Goal: Transaction & Acquisition: Purchase product/service

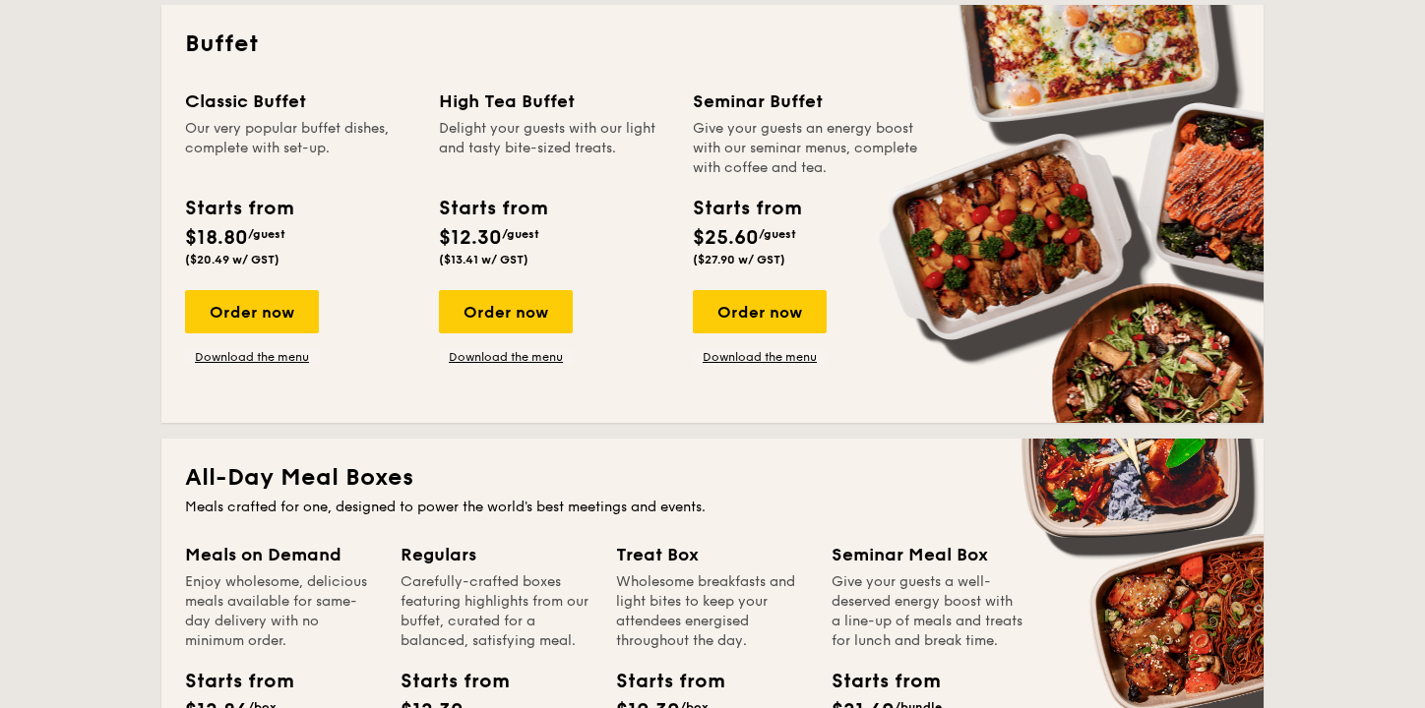
scroll to position [892, 0]
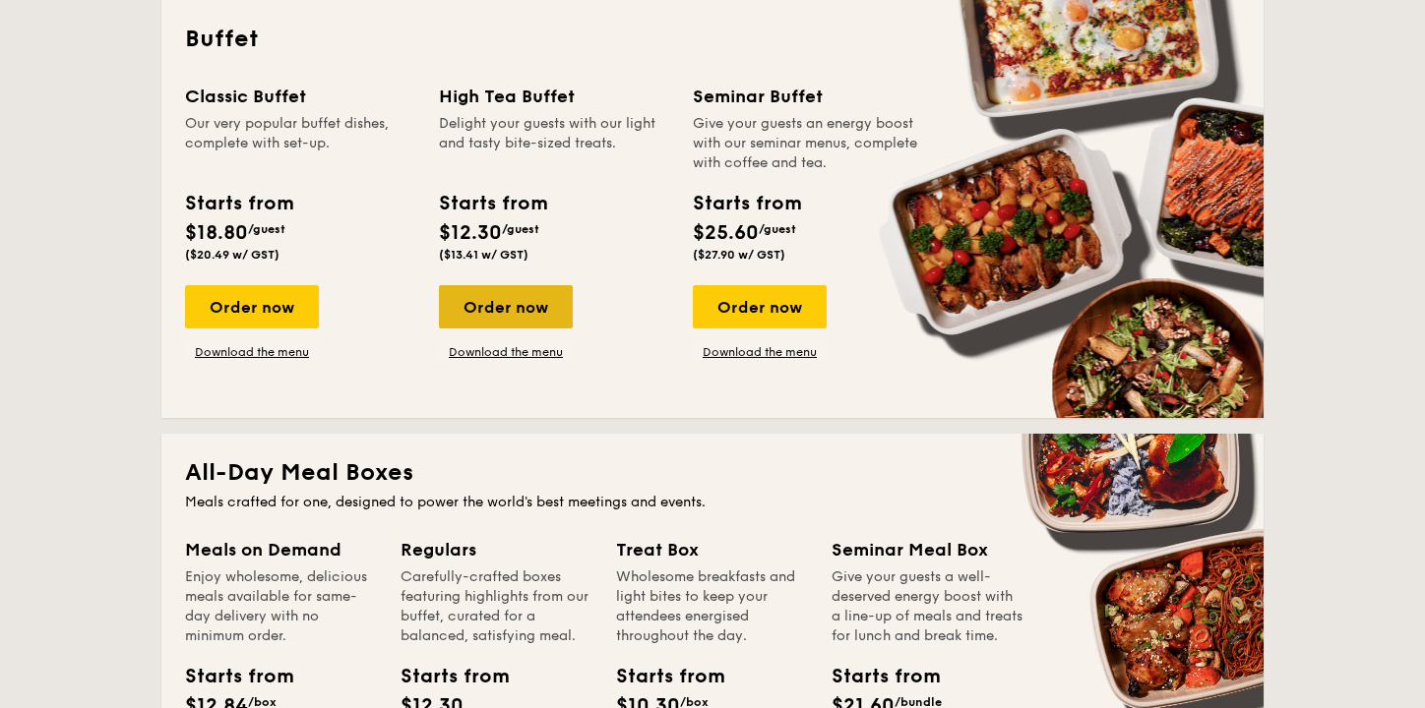
click at [519, 310] on div "Order now" at bounding box center [506, 306] width 134 height 43
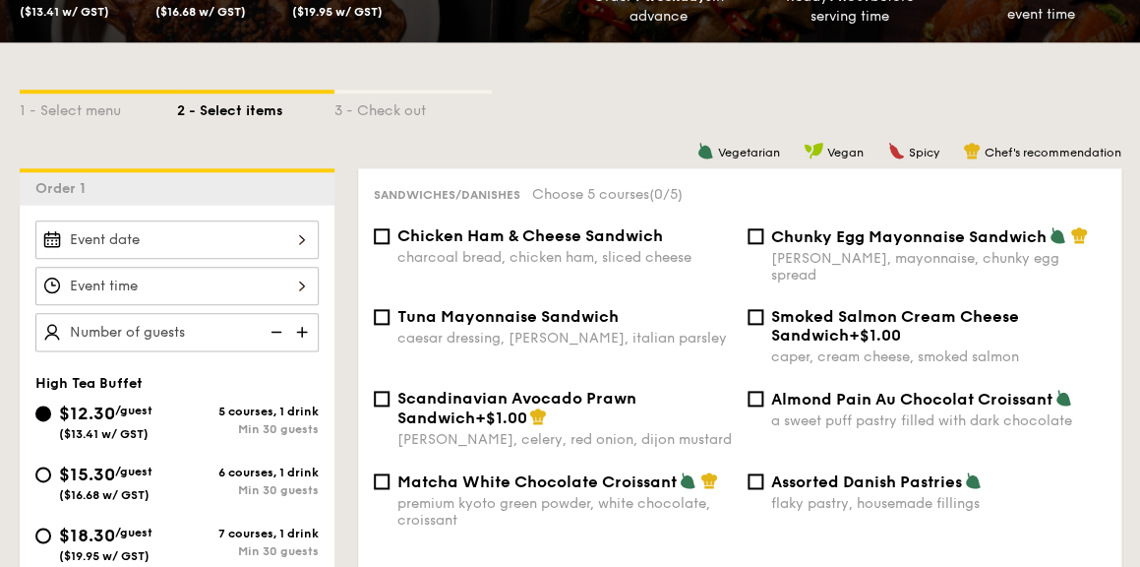
scroll to position [389, 0]
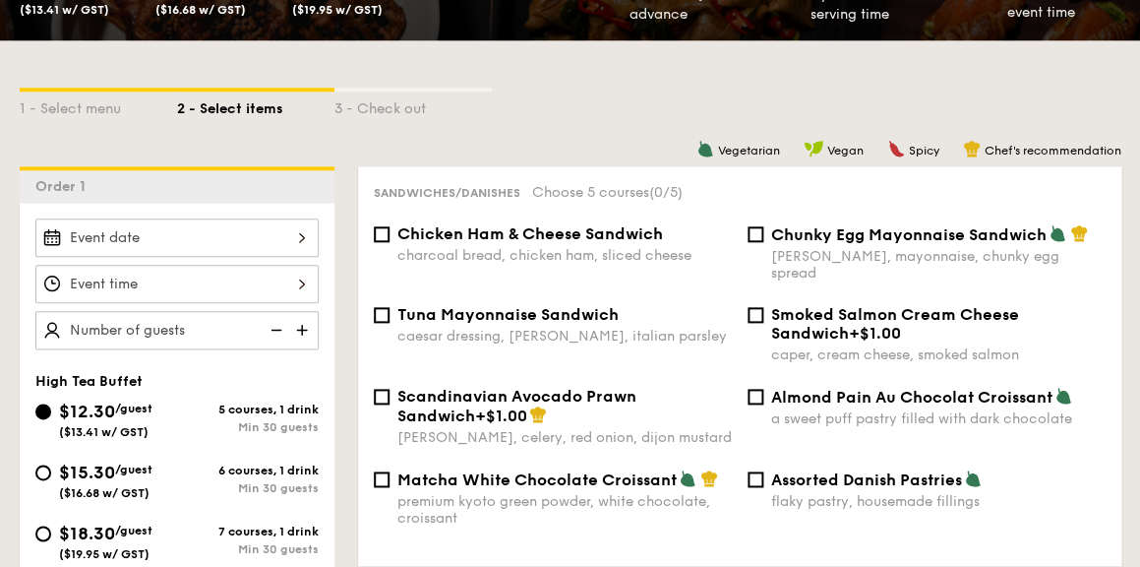
click at [161, 244] on div at bounding box center [176, 237] width 283 height 38
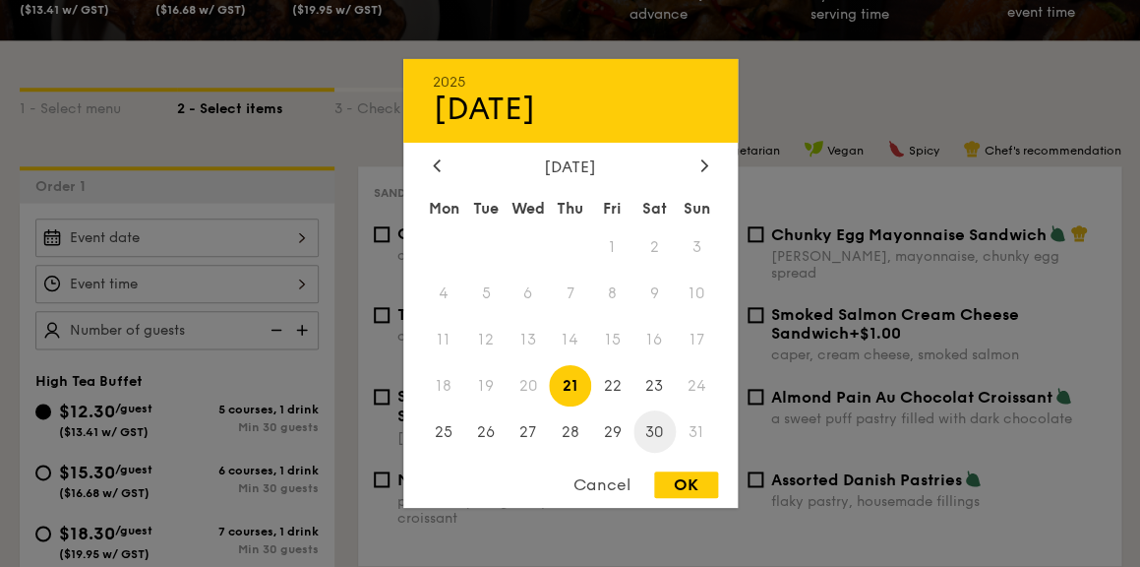
click at [661, 440] on span "30" at bounding box center [655, 431] width 42 height 42
click at [681, 491] on div "OK" at bounding box center [686, 484] width 64 height 27
type input "Aug 30, 2025"
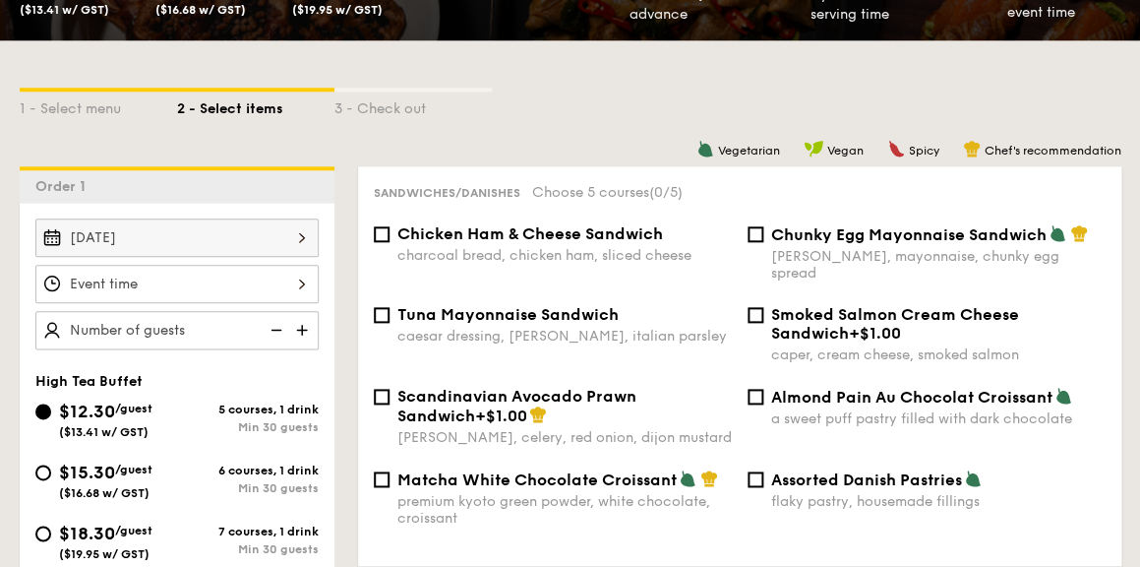
click at [226, 284] on div "12 1 2 3 4 5 6 7 8 9 10 11 00 15 30 45 am pm Cancel OK" at bounding box center [176, 284] width 283 height 38
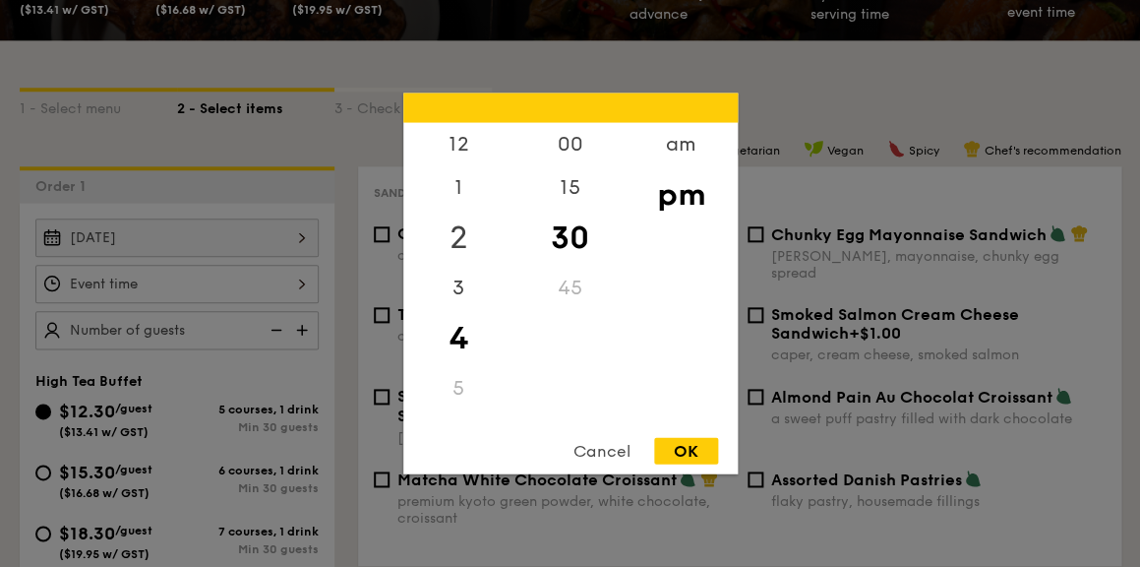
click at [453, 235] on div "2" at bounding box center [458, 238] width 111 height 57
click at [563, 143] on div "00" at bounding box center [570, 151] width 111 height 57
click at [566, 240] on div "30" at bounding box center [570, 251] width 111 height 57
click at [697, 449] on div "OK" at bounding box center [686, 451] width 64 height 27
type input "2:30PM"
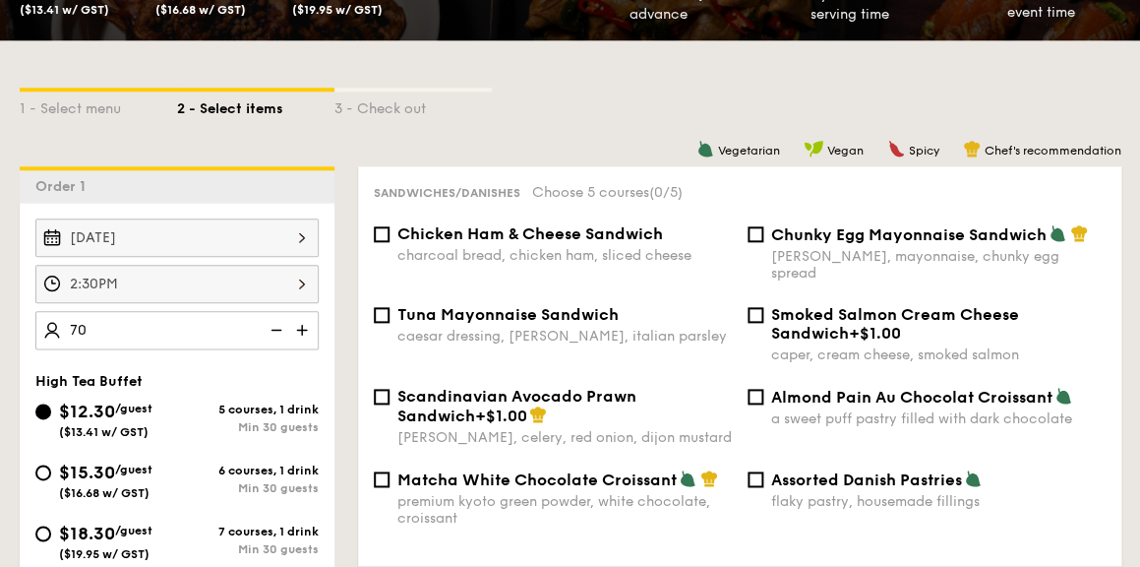
type input "70 guests"
click at [261, 377] on div "High Tea Buffet" at bounding box center [176, 381] width 283 height 17
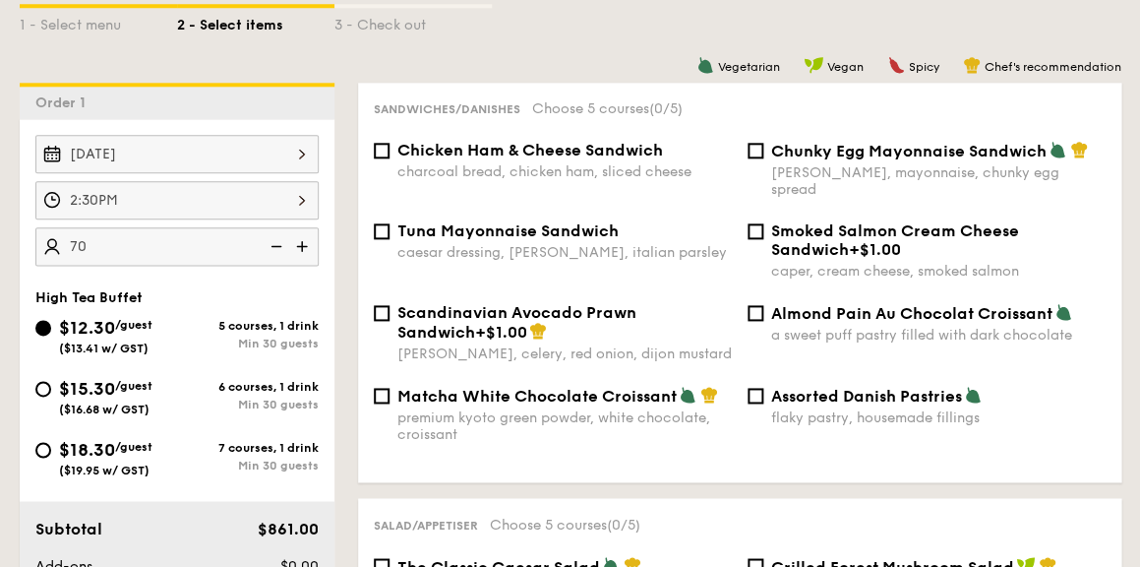
scroll to position [473, 0]
click at [45, 446] on input "$18.30 /guest ($19.95 w/ GST) 7 courses, 1 drink Min 30 guests" at bounding box center [43, 449] width 16 height 16
radio input "true"
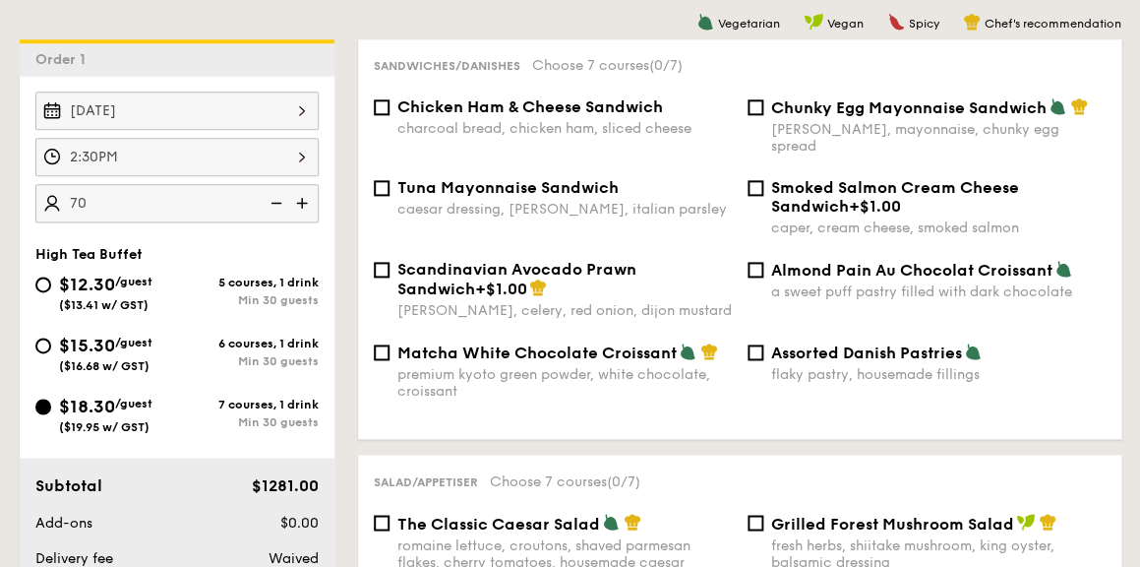
scroll to position [477, 0]
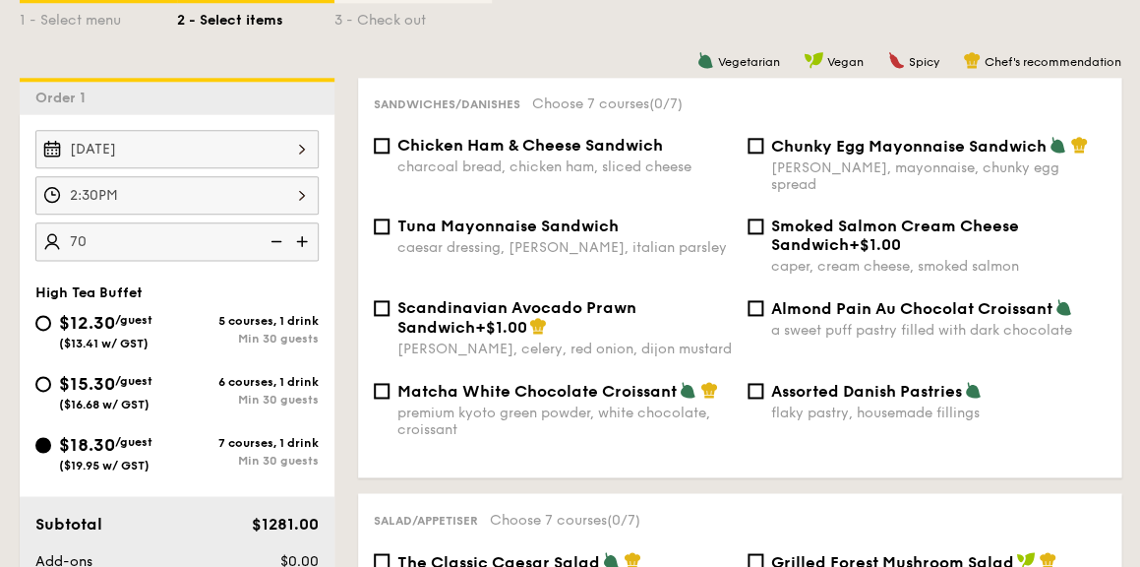
type input "7"
type input "60 guests"
click at [331, 284] on div "High Tea Buffet $12.30 /guest ($13.41 w/ GST) 5 courses, 1 drink Min 30 guests …" at bounding box center [177, 388] width 315 height 208
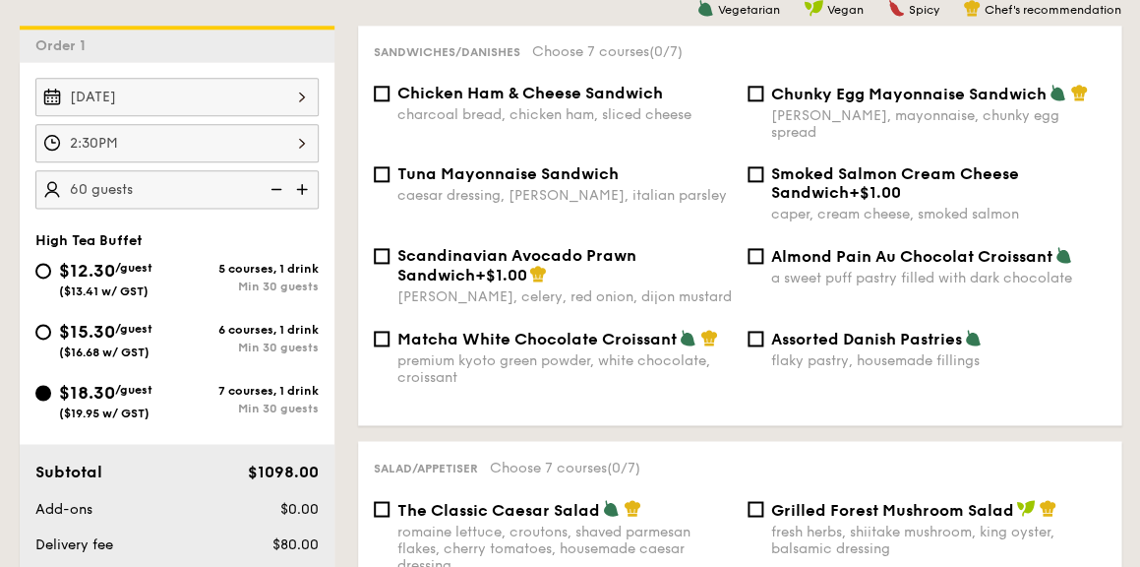
scroll to position [501, 0]
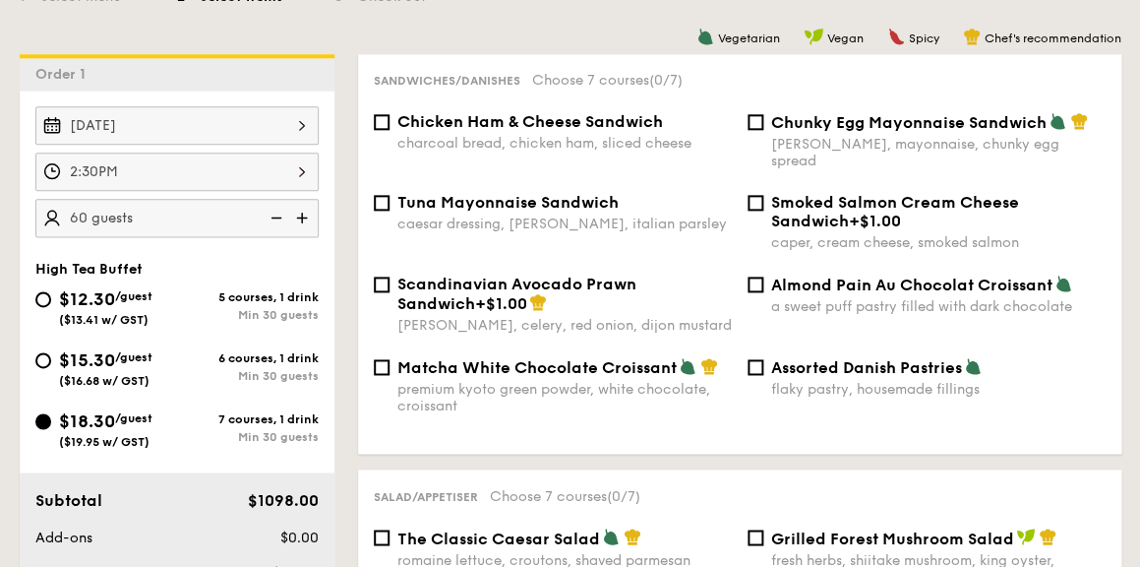
click at [792, 193] on span "Smoked Salmon Cream Cheese Sandwich" at bounding box center [895, 211] width 248 height 37
click at [764, 195] on input "Smoked Salmon Cream Cheese Sandwich +$1.00 caper, cream cheese, smoked salmon" at bounding box center [756, 203] width 16 height 16
checkbox input "true"
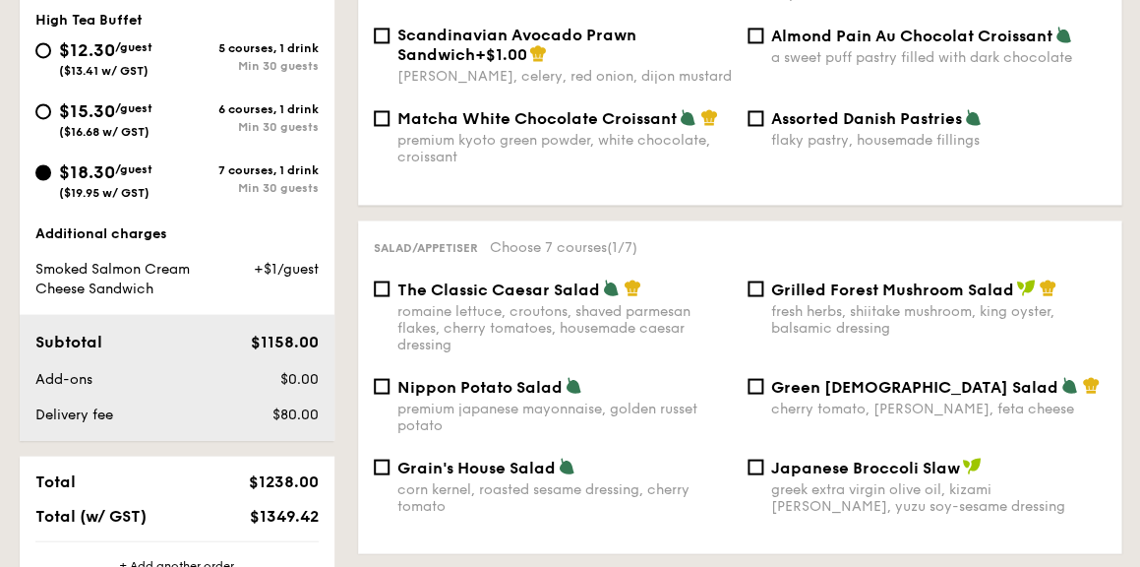
scroll to position [601, 0]
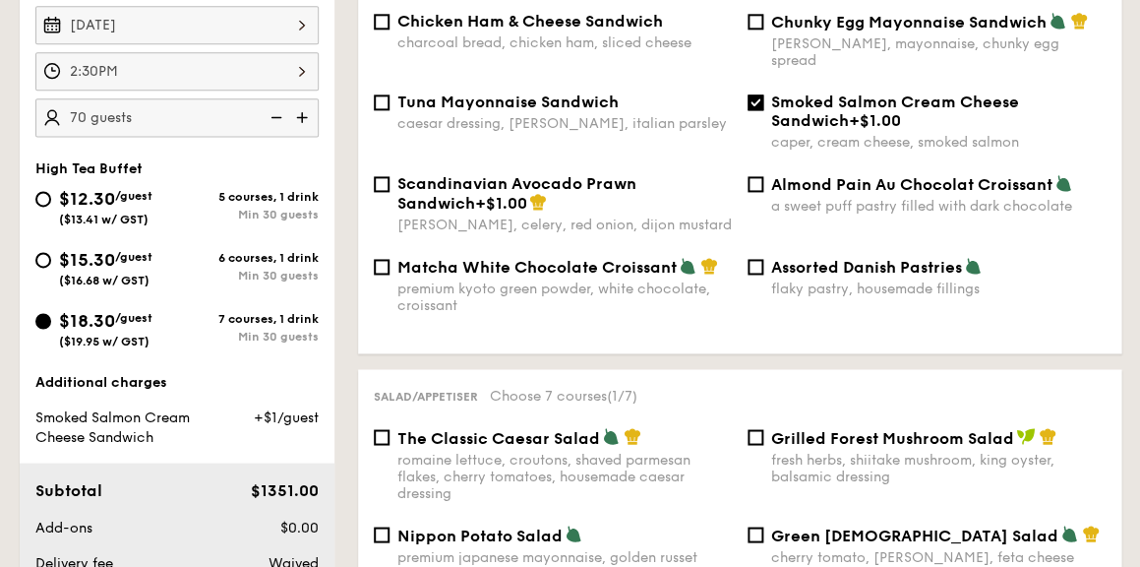
click at [437, 323] on div "Matcha White Chocolate Croissant premium kyoto green powder, white chocolate, c…" at bounding box center [740, 297] width 748 height 81
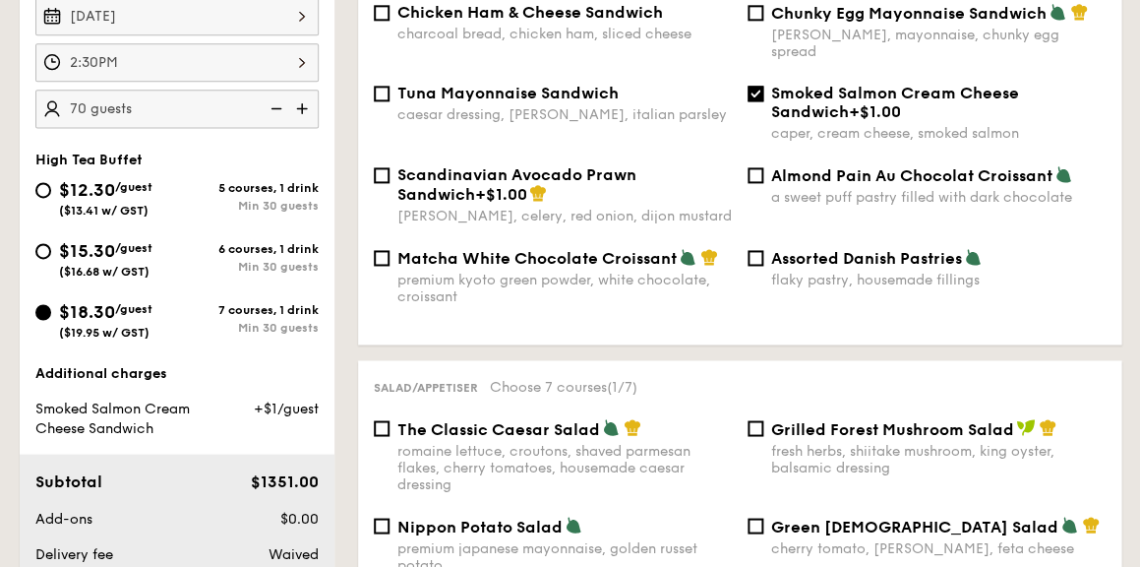
scroll to position [582, 0]
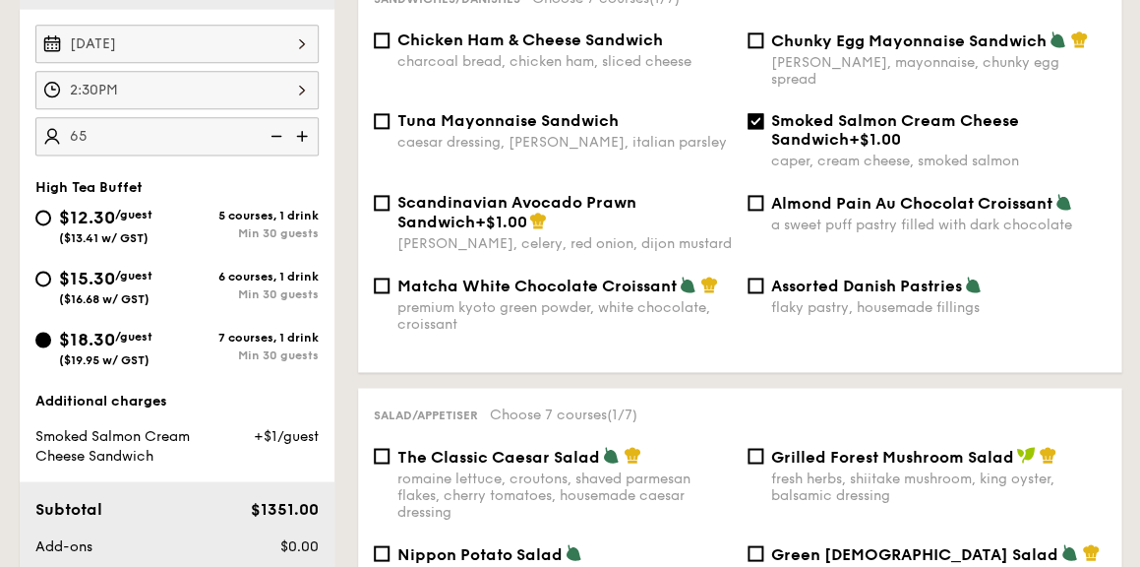
click at [577, 359] on div "Sandwiches/Danishes Choose 7 courses (1/7) Chicken Ham & Cheese Sandwich charco…" at bounding box center [740, 171] width 764 height 399
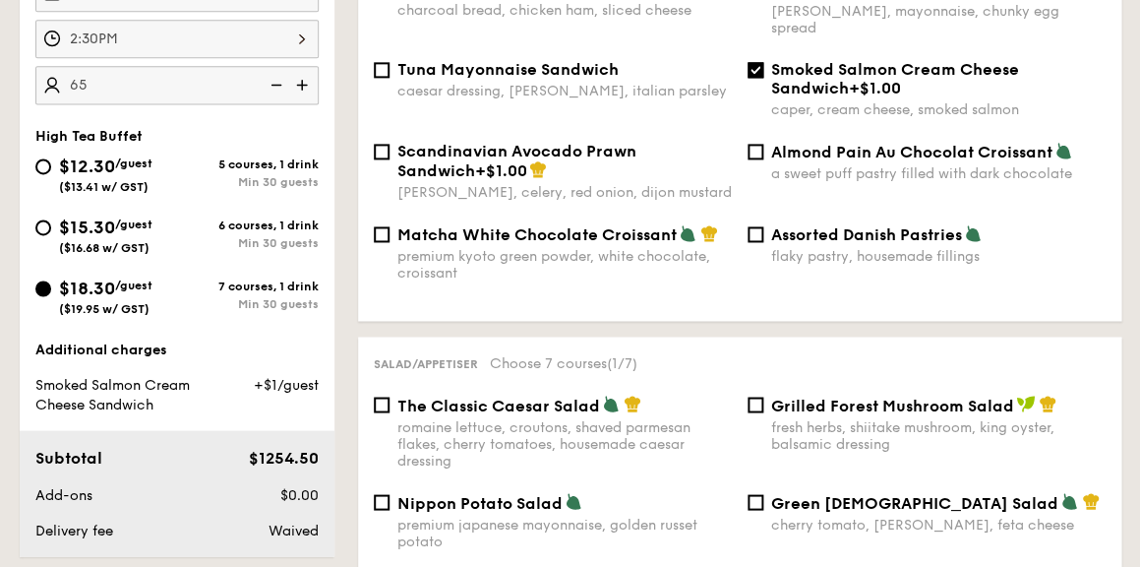
scroll to position [502, 0]
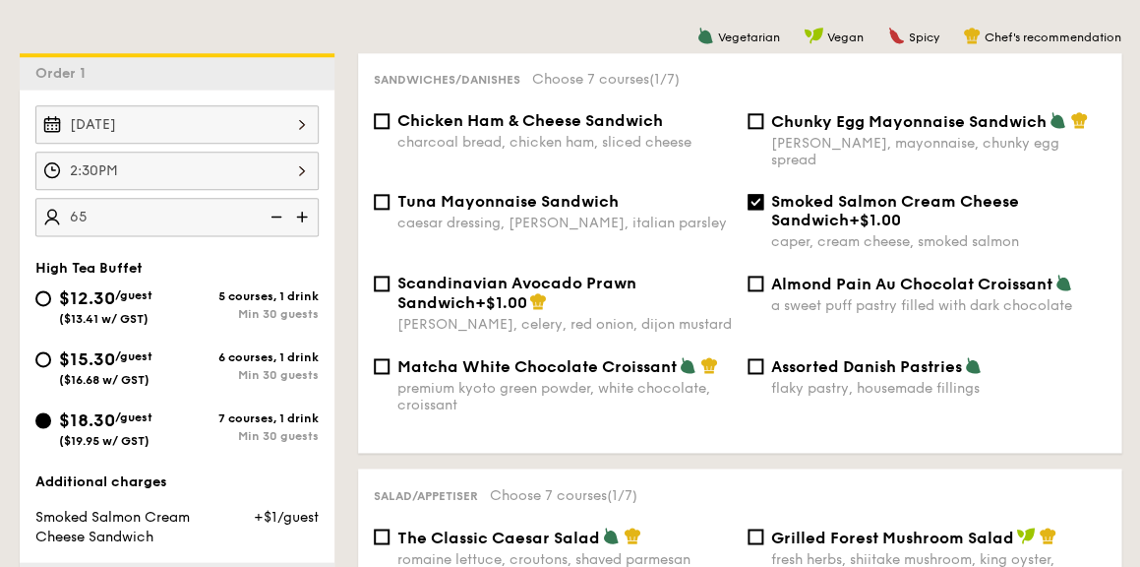
click at [276, 211] on img at bounding box center [275, 216] width 30 height 37
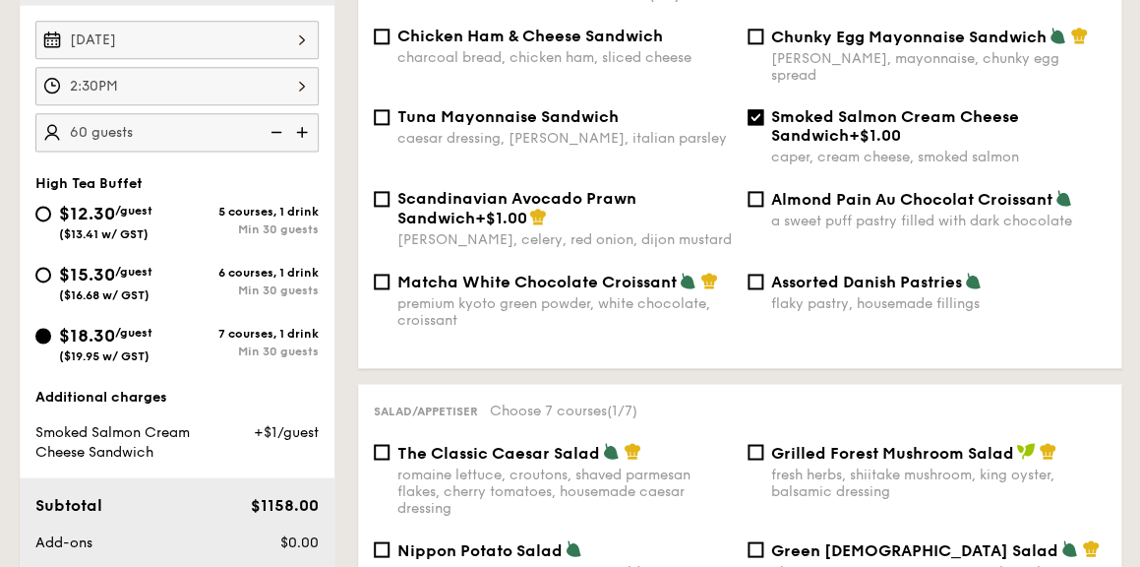
scroll to position [562, 0]
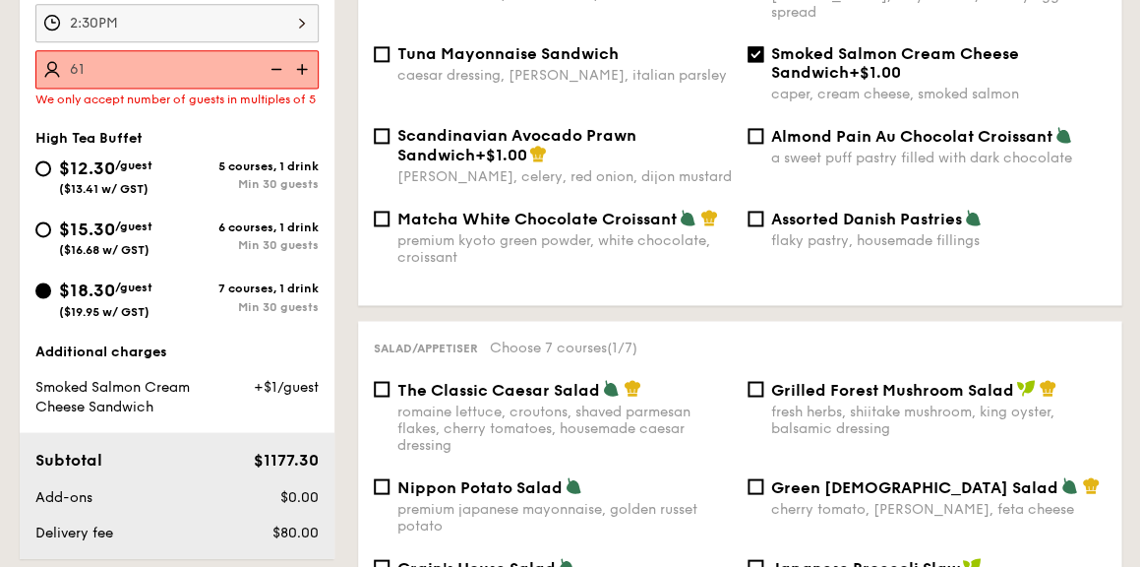
scroll to position [646, 0]
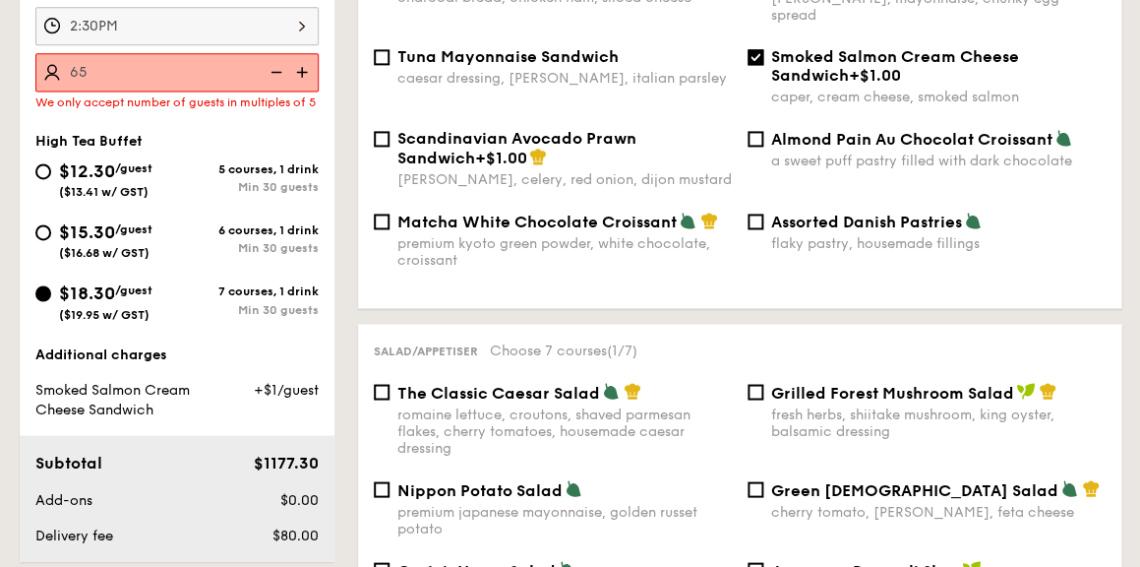
type input "65 guests"
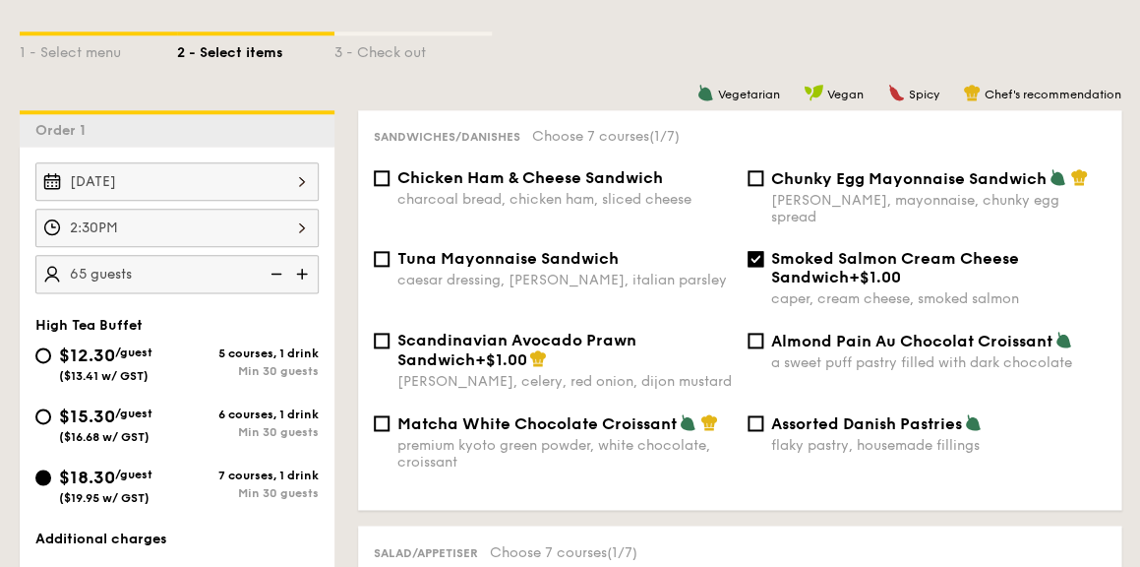
scroll to position [429, 0]
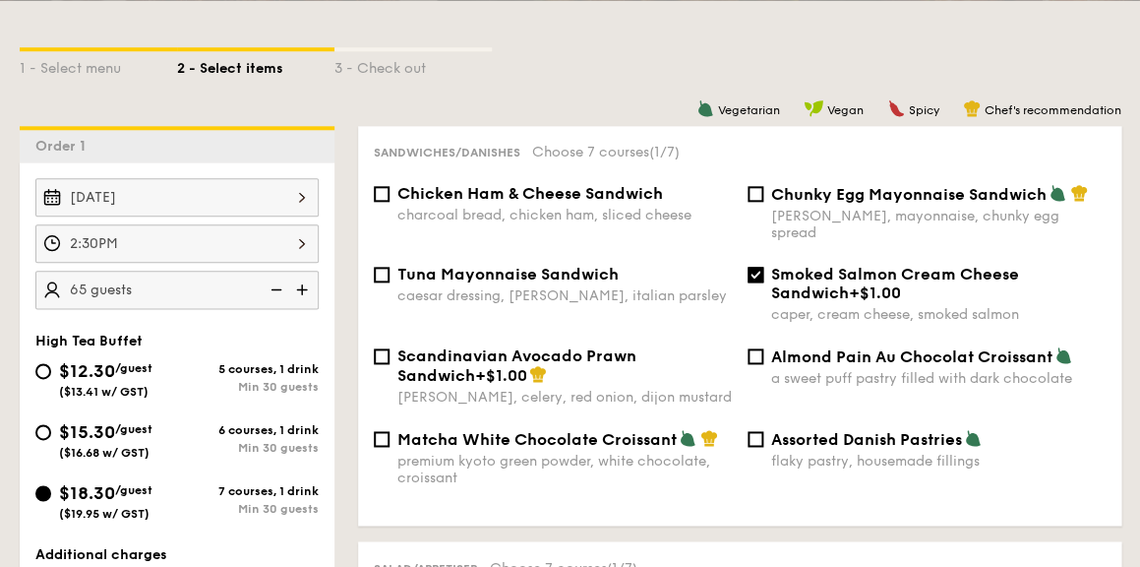
click at [743, 191] on div "Chunky Egg Mayonnaise Sandwich dijon mustard, mayonnaise, chunky egg spread" at bounding box center [927, 212] width 374 height 57
click at [766, 193] on div "Chunky Egg Mayonnaise Sandwich dijon mustard, mayonnaise, chunky egg spread" at bounding box center [927, 212] width 374 height 57
click at [761, 197] on input "Chunky Egg Mayonnaise Sandwich dijon mustard, mayonnaise, chunky egg spread" at bounding box center [756, 194] width 16 height 16
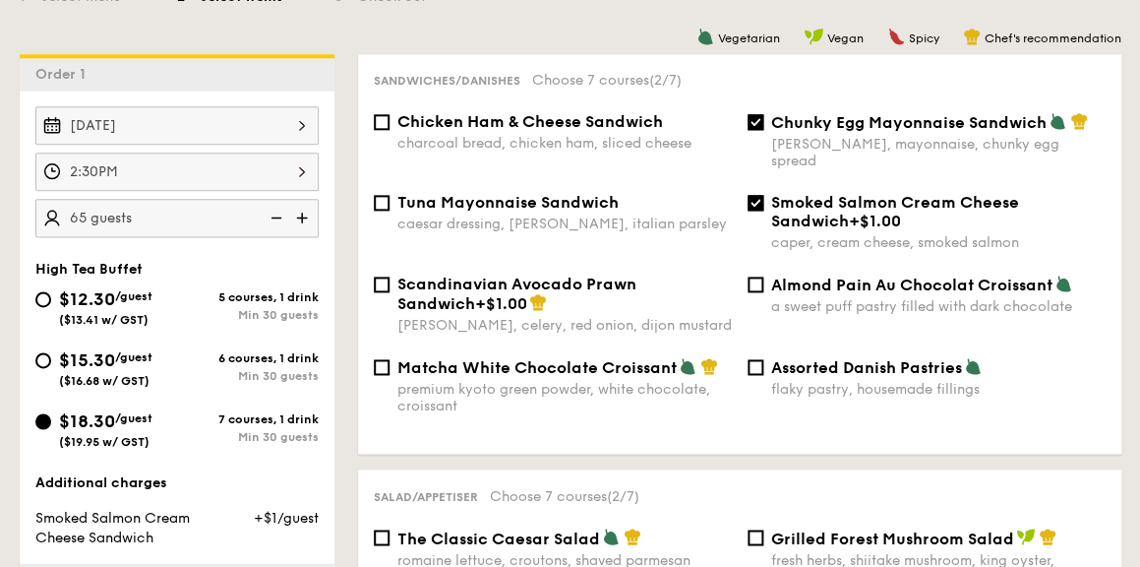
scroll to position [521, 0]
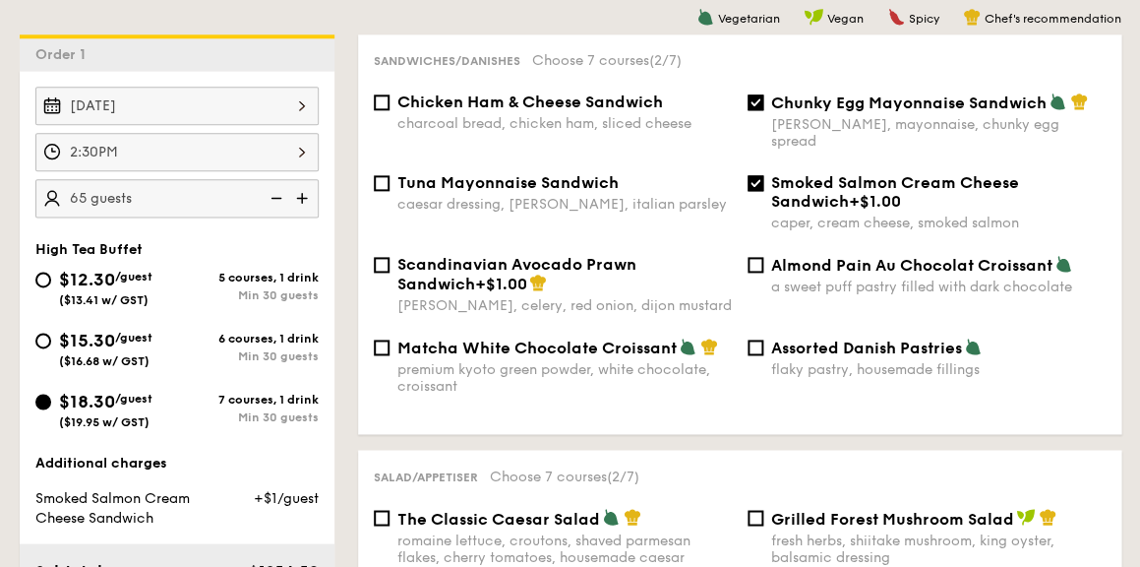
click at [753, 101] on input "Chunky Egg Mayonnaise Sandwich dijon mustard, mayonnaise, chunky egg spread" at bounding box center [756, 102] width 16 height 16
checkbox input "false"
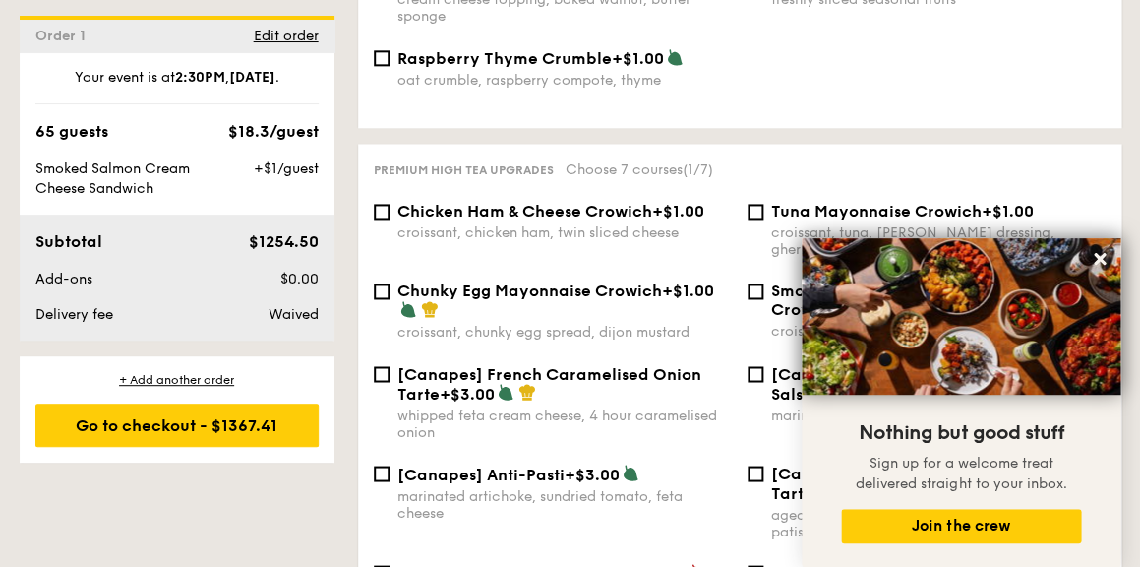
scroll to position [2514, 0]
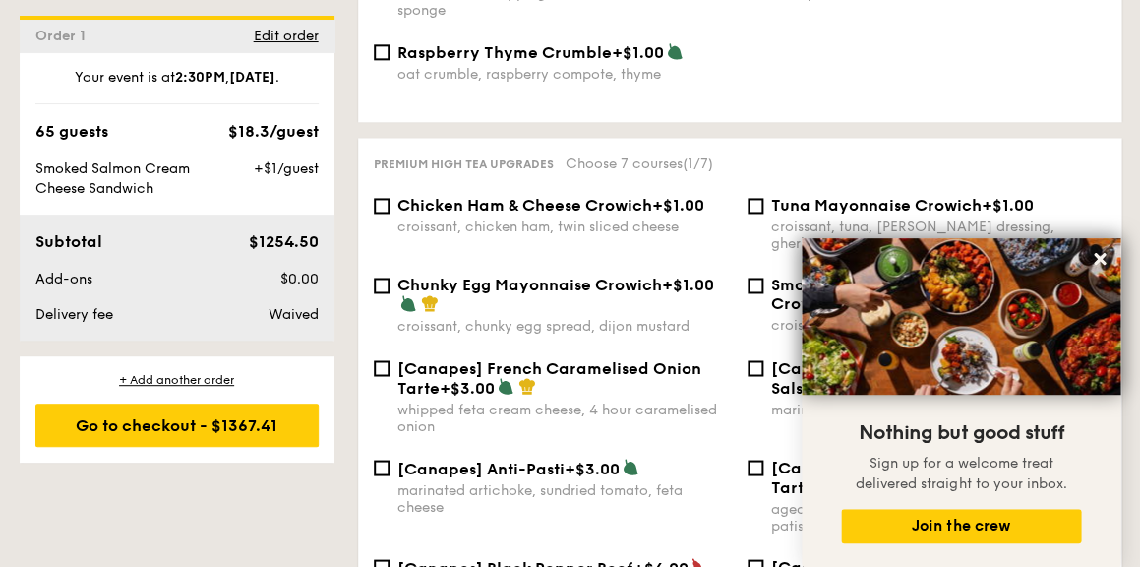
click at [422, 277] on span "Chunky Egg Mayonnaise Crowich" at bounding box center [530, 285] width 265 height 19
click at [390, 277] on input "Chunky Egg Mayonnaise Crowich +$1.00 croissant, chunky egg spread, dijon mustard" at bounding box center [382, 285] width 16 height 16
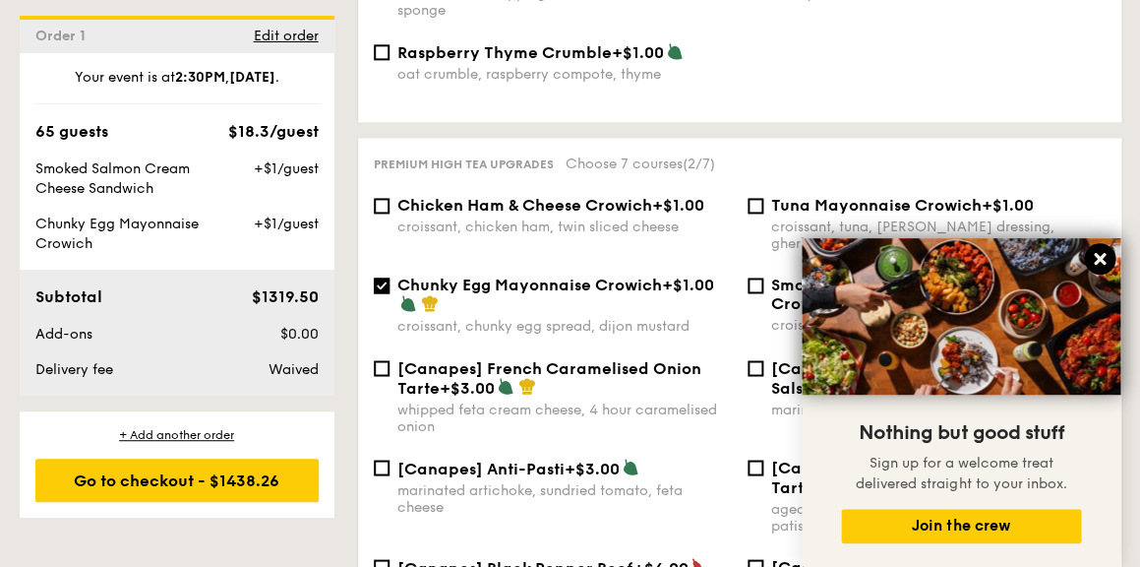
click at [1097, 256] on icon at bounding box center [1100, 259] width 12 height 12
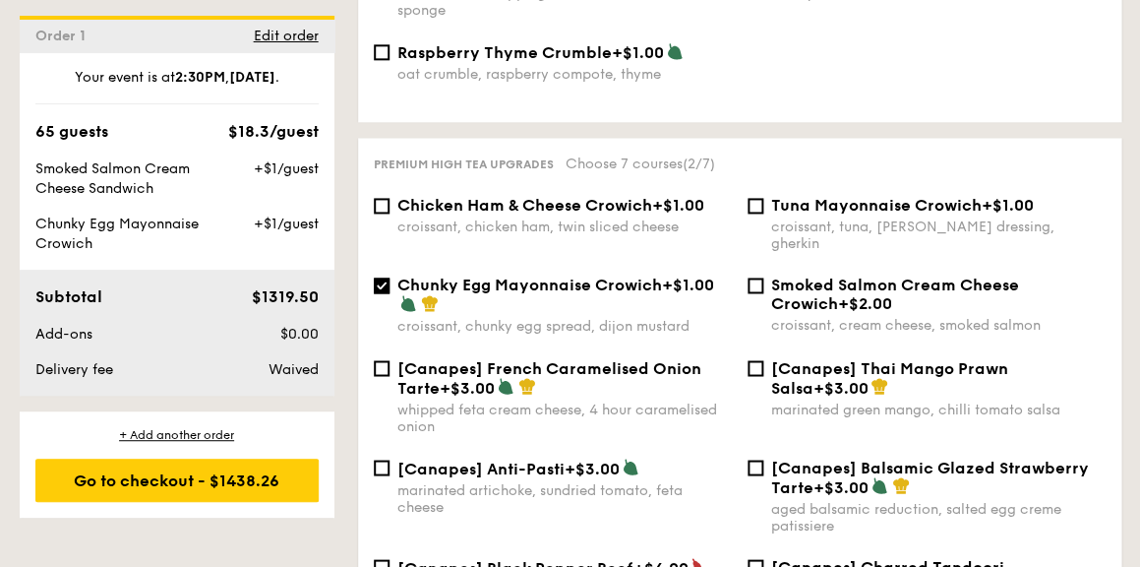
click at [385, 277] on input "Chunky Egg Mayonnaise Crowich +$1.00 croissant, chunky egg spread, dijon mustard" at bounding box center [382, 285] width 16 height 16
checkbox input "false"
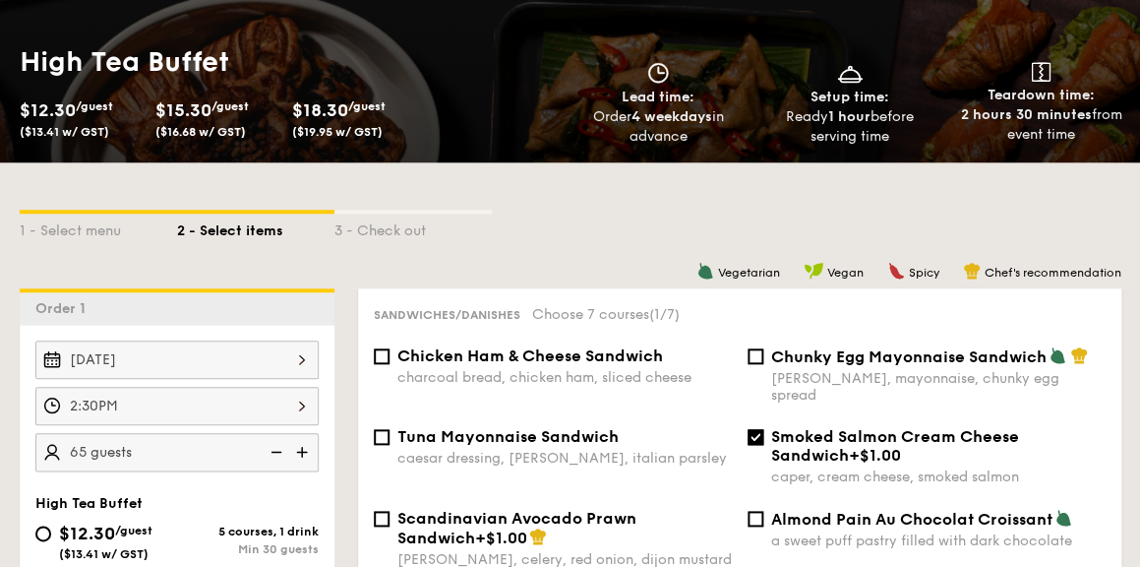
scroll to position [266, 0]
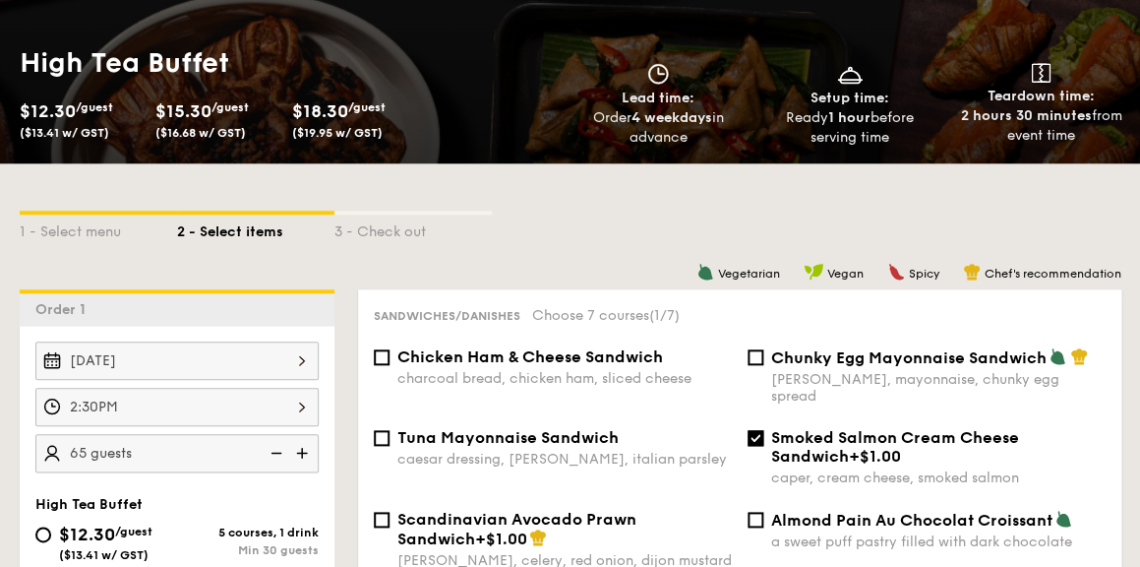
click at [811, 367] on span "Chunky Egg Mayonnaise Sandwich" at bounding box center [909, 357] width 276 height 19
click at [764, 365] on input "Chunky Egg Mayonnaise Sandwich dijon mustard, mayonnaise, chunky egg spread" at bounding box center [756, 357] width 16 height 16
checkbox input "true"
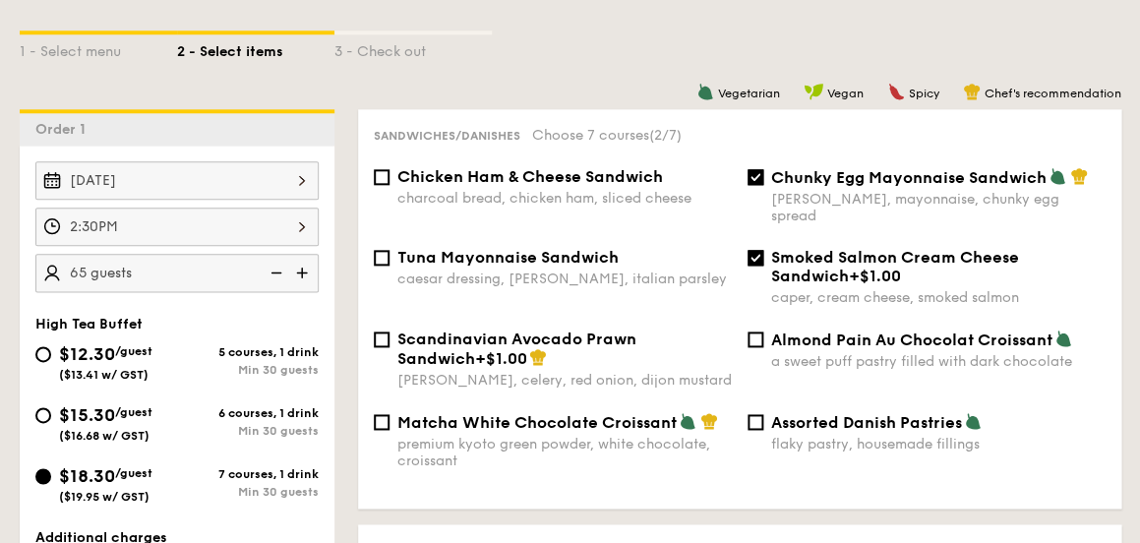
scroll to position [1654, 0]
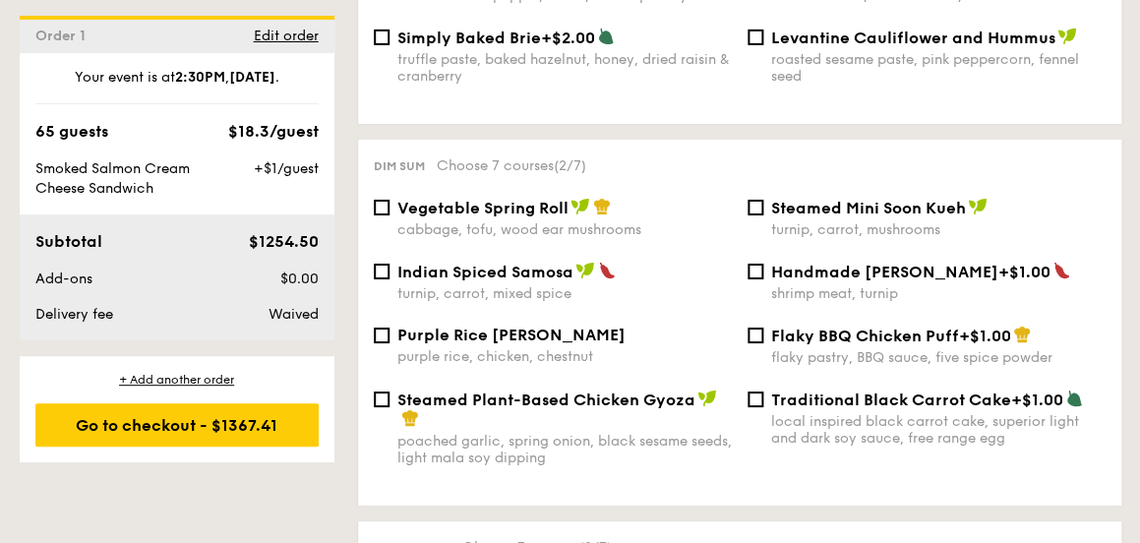
click at [370, 272] on div "Indian Spiced Samosa turnip, carrot, mixed spice" at bounding box center [553, 282] width 374 height 40
click at [377, 271] on input "Indian Spiced Samosa turnip, carrot, mixed spice" at bounding box center [382, 272] width 16 height 16
checkbox input "true"
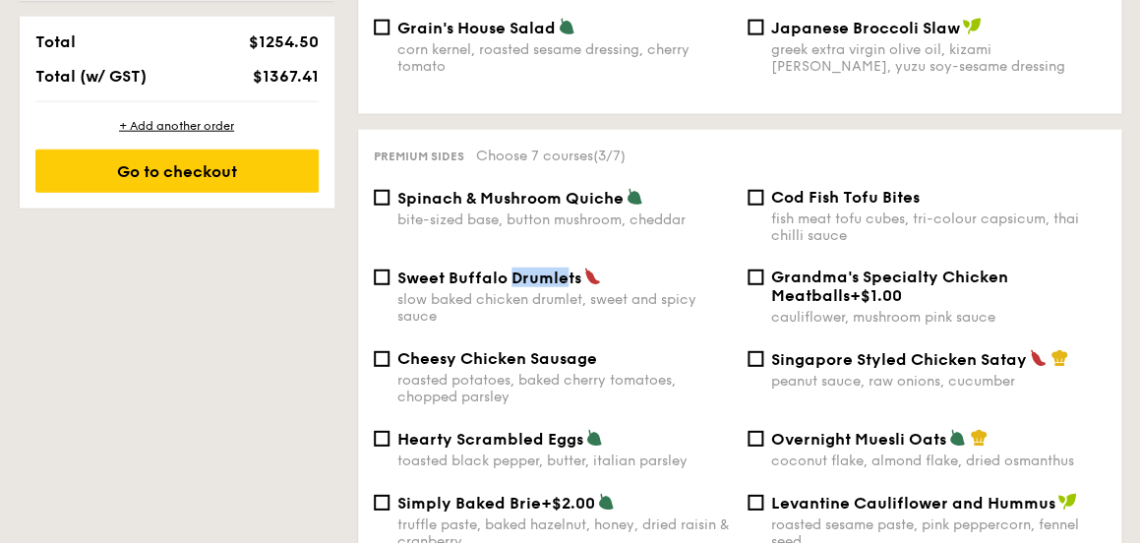
click at [392, 274] on div "Sweet Buffalo Drumlets slow baked chicken drumlet, sweet and spicy sauce" at bounding box center [553, 296] width 374 height 57
click at [374, 270] on input "Sweet Buffalo Drumlets slow baked chicken drumlet, sweet and spicy sauce" at bounding box center [382, 278] width 16 height 16
checkbox input "true"
click at [759, 340] on div "Sweet Buffalo Drumlets slow baked chicken drumlet, sweet and spicy sauce Grandm…" at bounding box center [740, 309] width 748 height 82
click at [759, 354] on input "Singapore Styled Chicken Satay peanut sauce, raw onions, cucumber" at bounding box center [756, 359] width 16 height 16
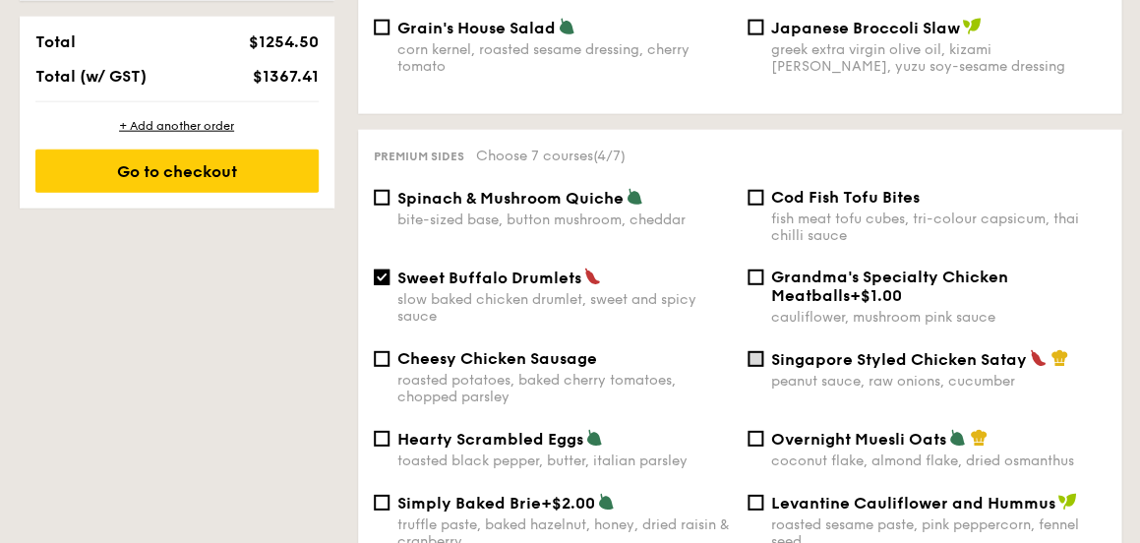
checkbox input "true"
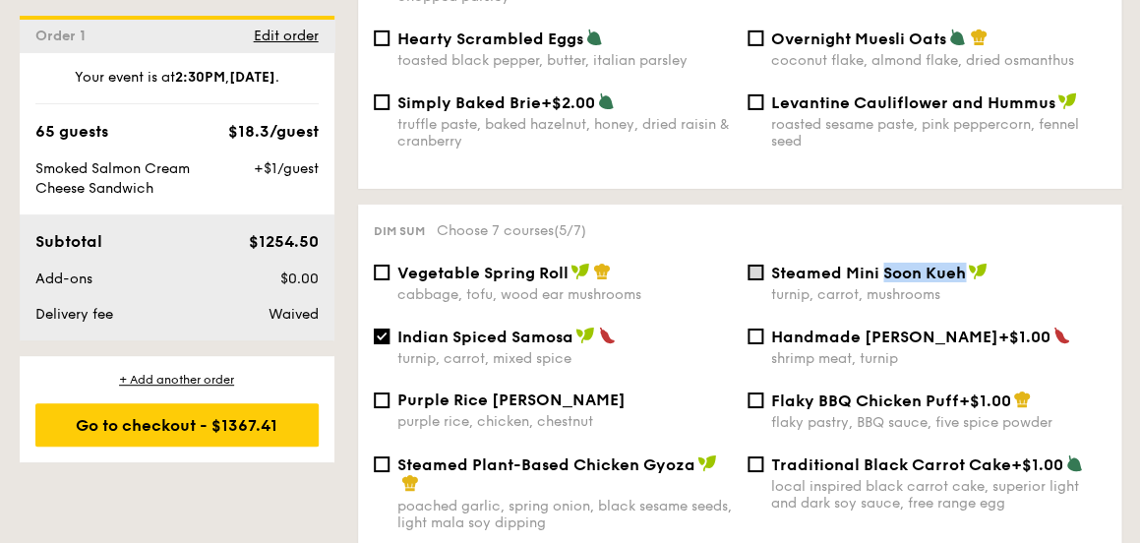
click at [759, 272] on input "Steamed Mini Soon Kueh turnip, carrot, mushrooms" at bounding box center [756, 273] width 16 height 16
checkbox input "true"
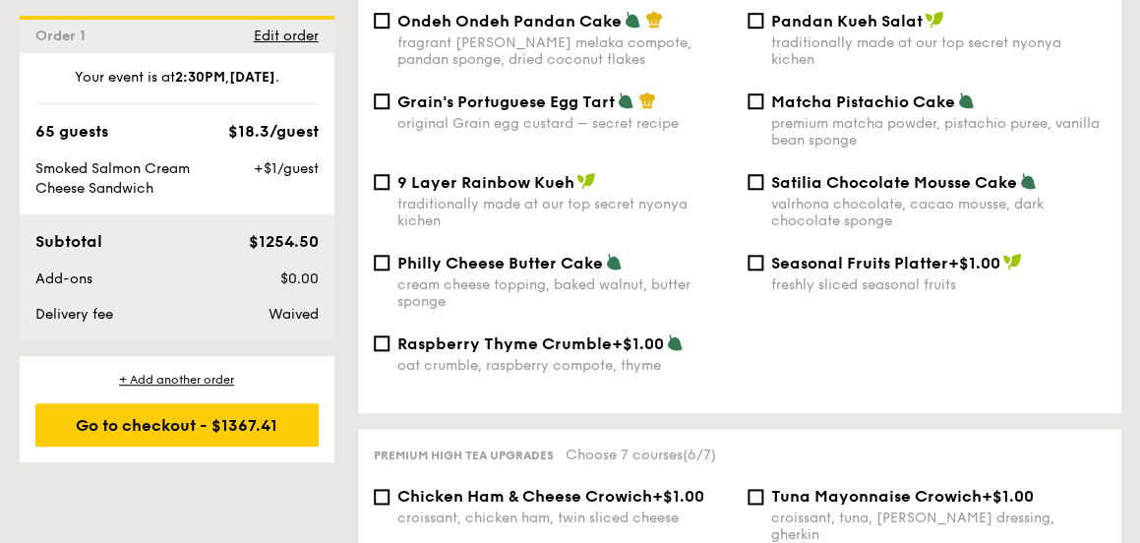
click at [781, 413] on div "Sweet sides Choose 7 courses (6/7) Ondeh Ondeh Pandan Cake fragrant gula melaka…" at bounding box center [740, 183] width 764 height 460
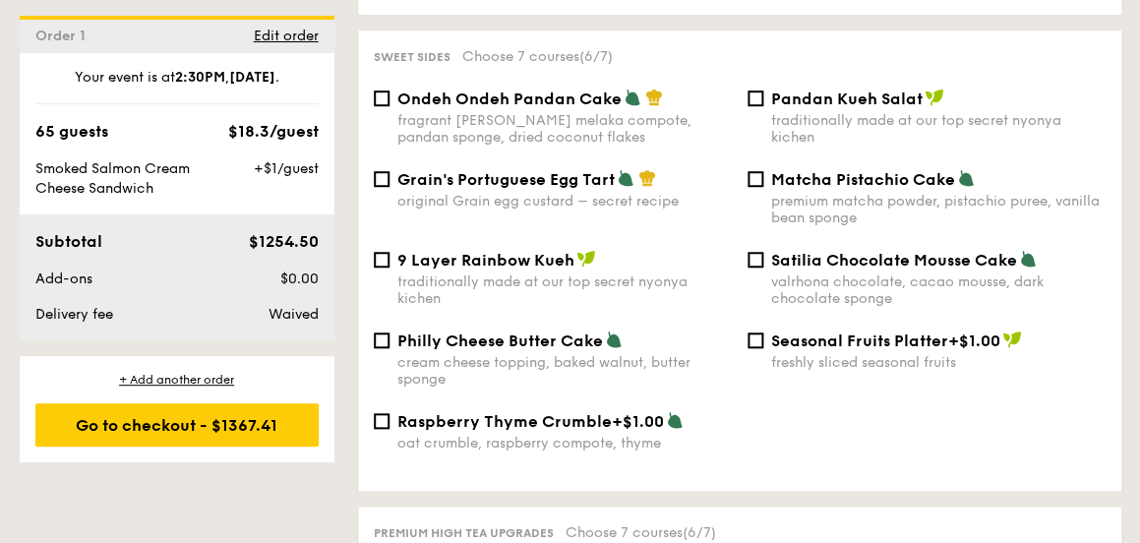
scroll to position [2145, 0]
click at [761, 348] on input "Seasonal Fruits Platter +$1.00 freshly sliced seasonal fruits" at bounding box center [756, 341] width 16 height 16
checkbox input "true"
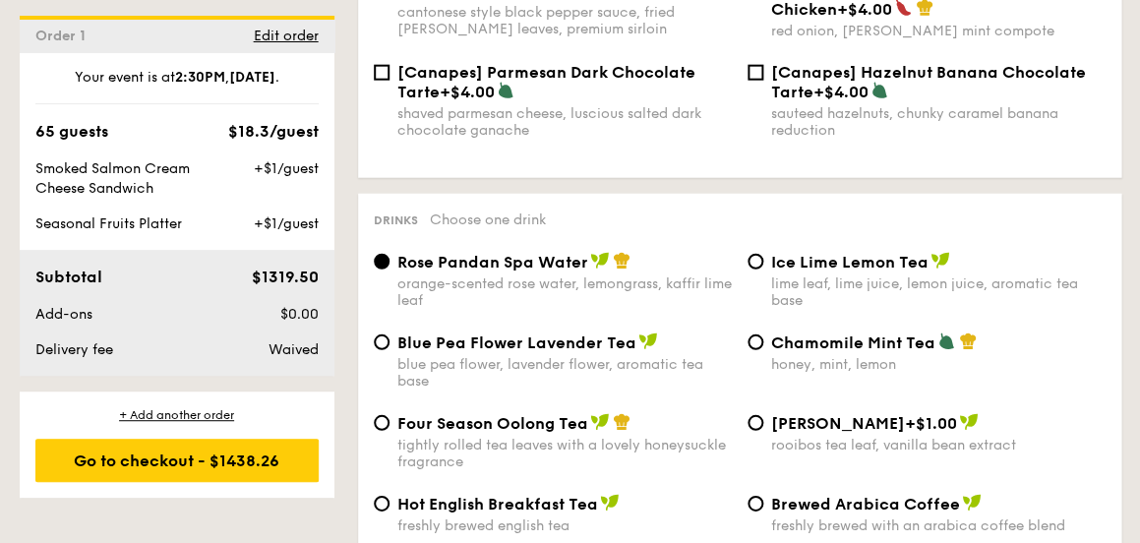
scroll to position [3170, 0]
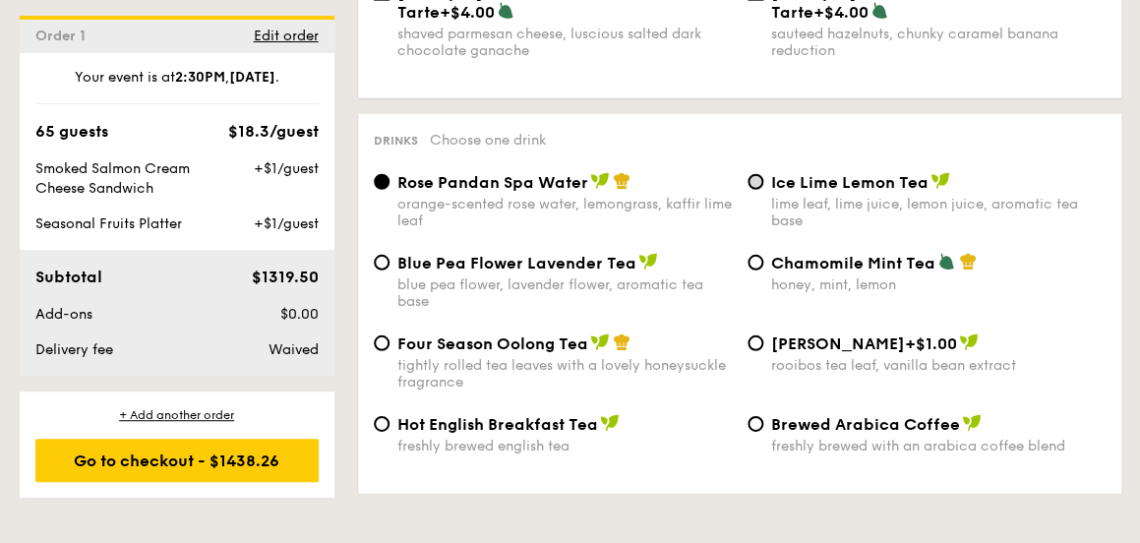
click at [756, 183] on input "Ice Lime Lemon Tea lime leaf, lime juice, lemon juice, aromatic tea base" at bounding box center [756, 182] width 16 height 16
radio input "true"
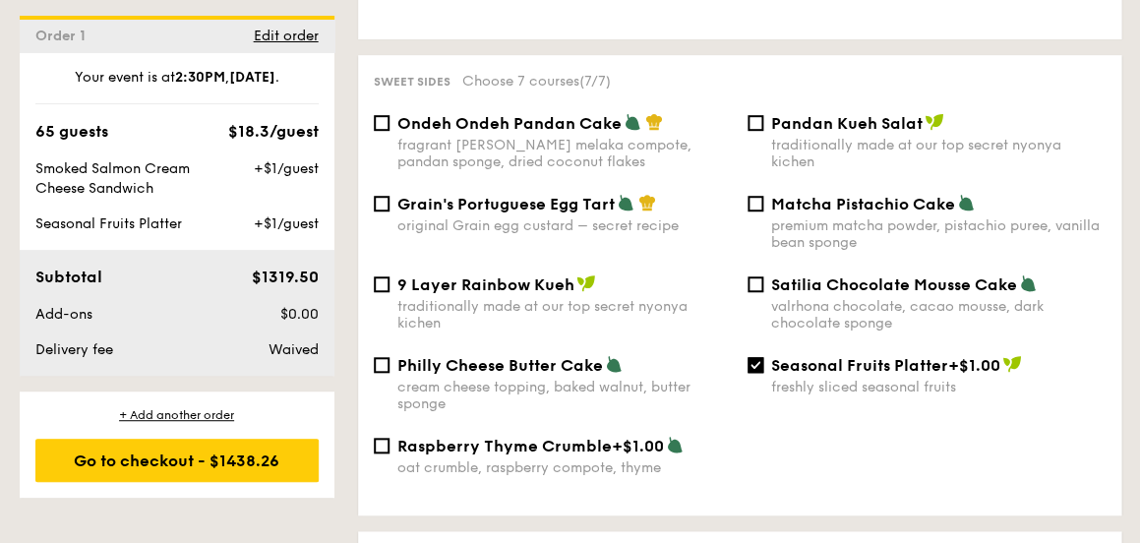
scroll to position [2128, 0]
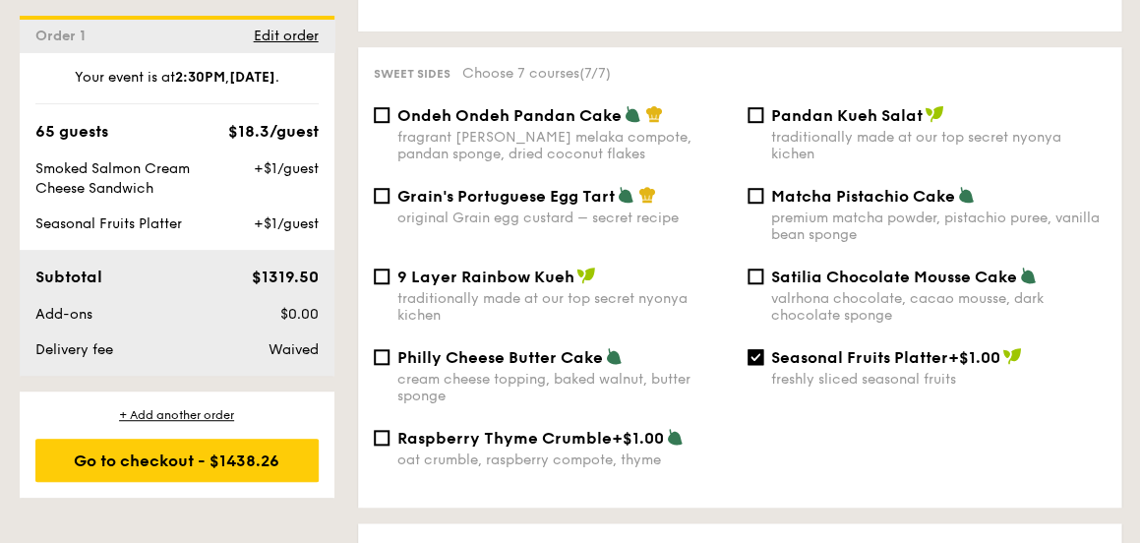
click at [749, 354] on div "Seasonal Fruits Platter +$1.00 freshly sliced seasonal fruits" at bounding box center [927, 367] width 374 height 40
click at [754, 365] on input "Seasonal Fruits Platter +$1.00 freshly sliced seasonal fruits" at bounding box center [756, 357] width 16 height 16
checkbox input "false"
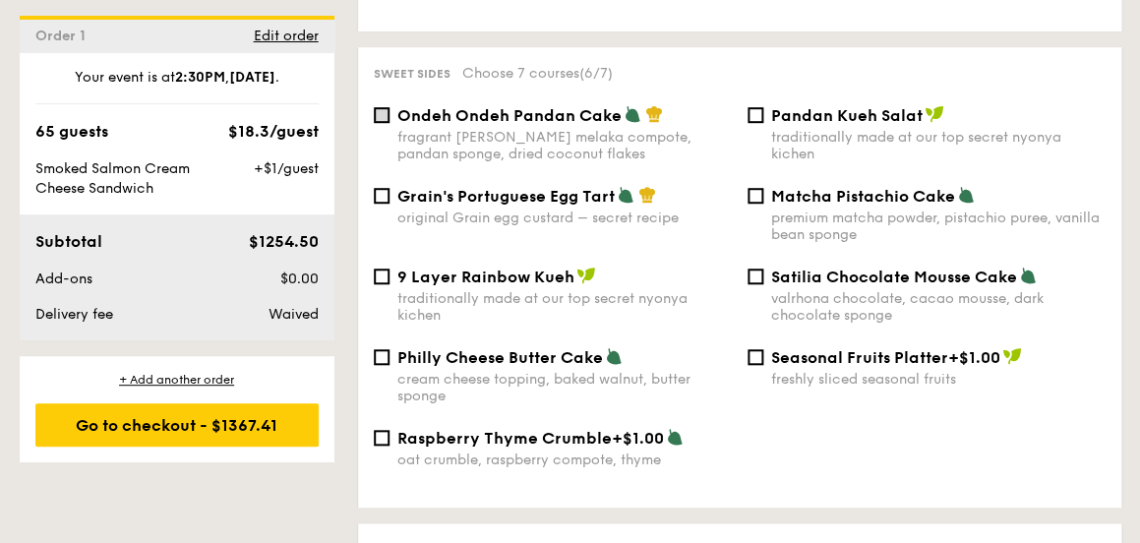
click at [377, 117] on input "Ondeh Ondeh Pandan Cake fragrant gula melaka compote, pandan sponge, dried coco…" at bounding box center [382, 115] width 16 height 16
checkbox input "true"
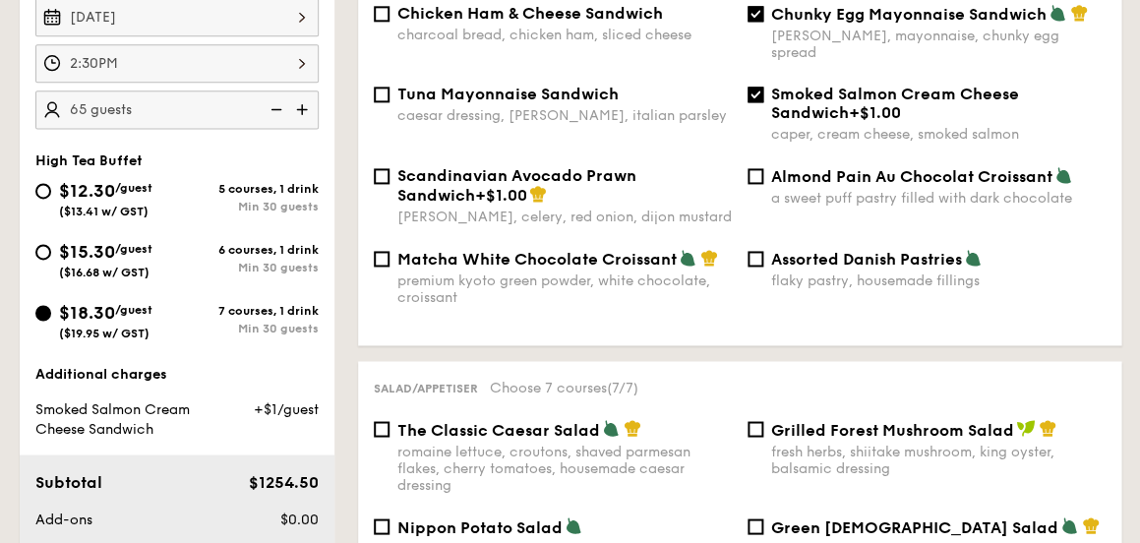
scroll to position [590, 0]
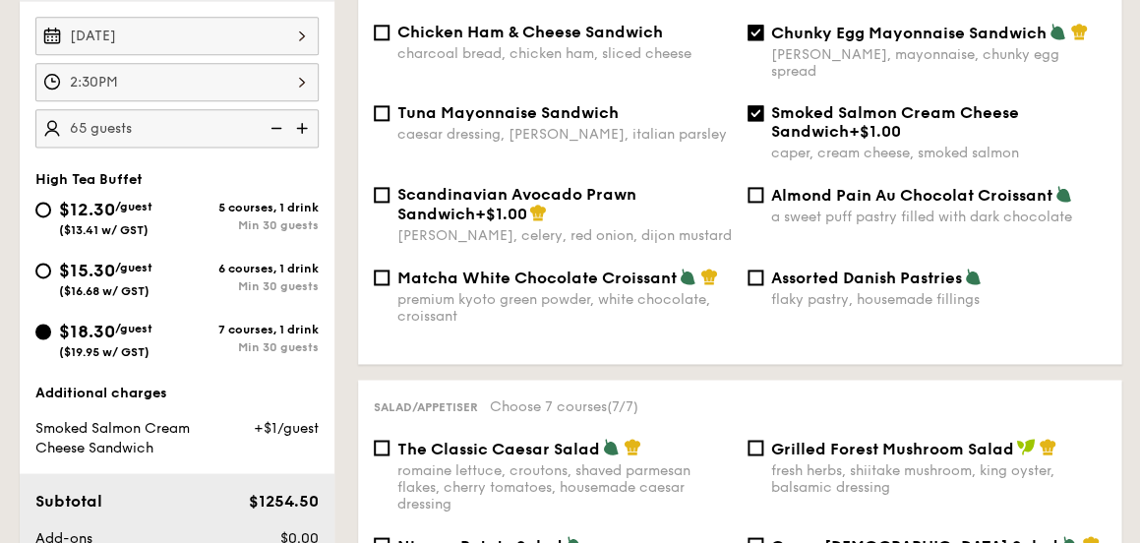
click at [754, 105] on input "Smoked Salmon Cream Cheese Sandwich +$1.00 caper, cream cheese, smoked salmon" at bounding box center [756, 113] width 16 height 16
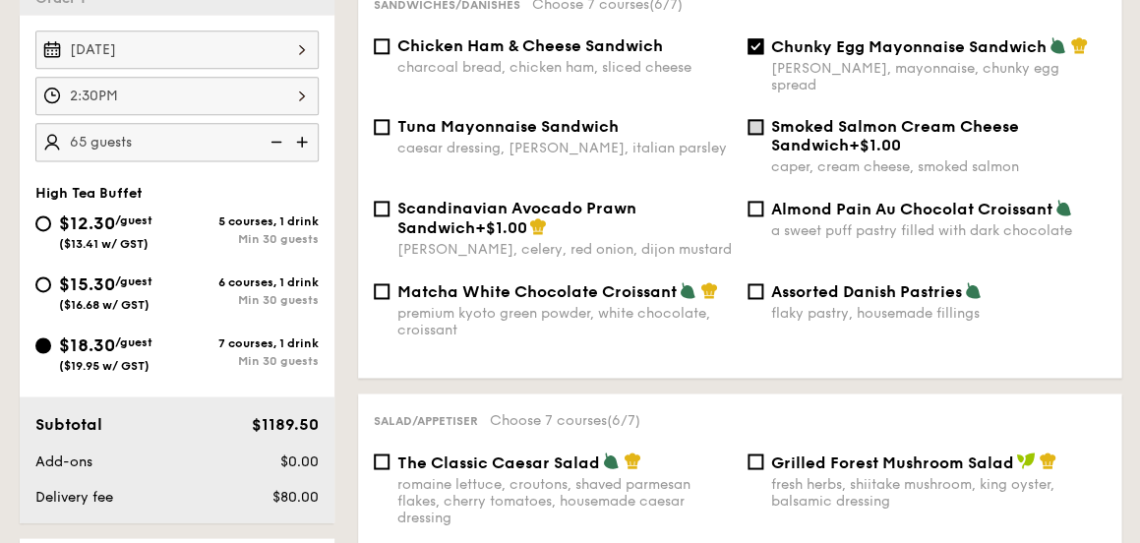
scroll to position [550, 0]
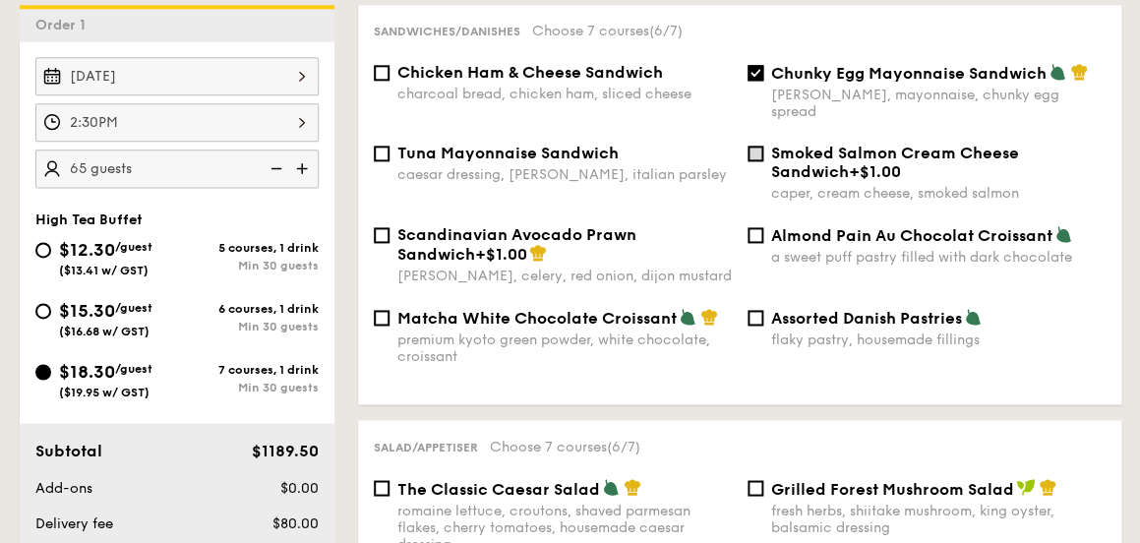
click at [752, 146] on input "Smoked Salmon Cream Cheese Sandwich +$1.00 caper, cream cheese, smoked salmon" at bounding box center [756, 154] width 16 height 16
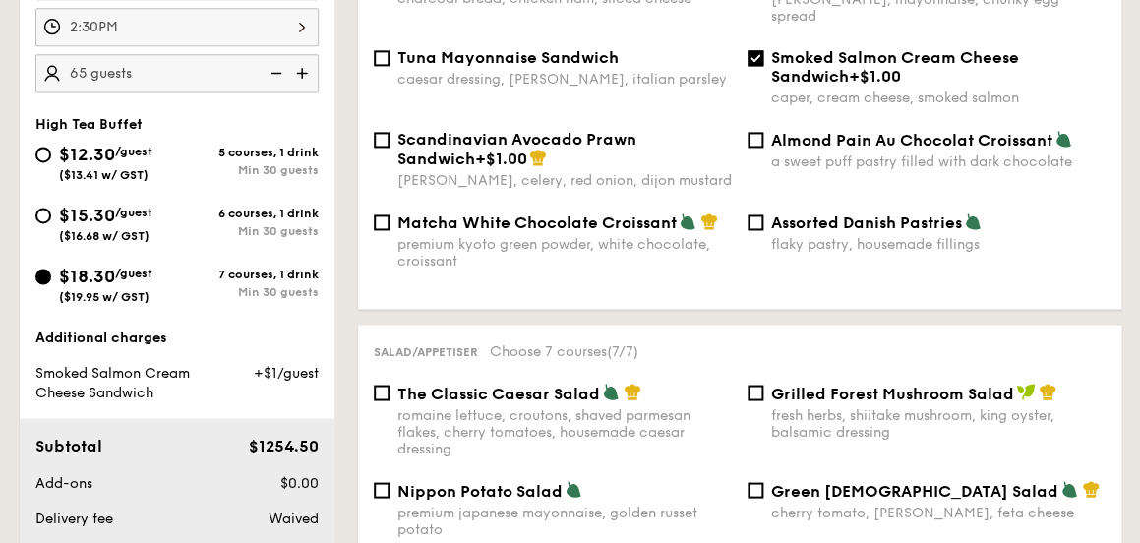
scroll to position [616, 0]
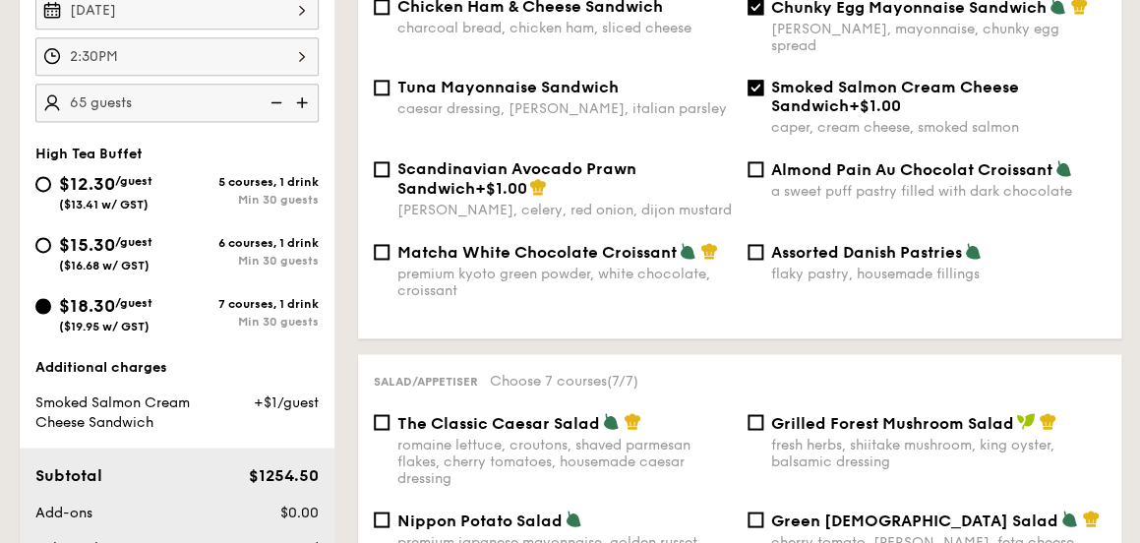
click at [753, 80] on input "Smoked Salmon Cream Cheese Sandwich +$1.00 caper, cream cheese, smoked salmon" at bounding box center [756, 88] width 16 height 16
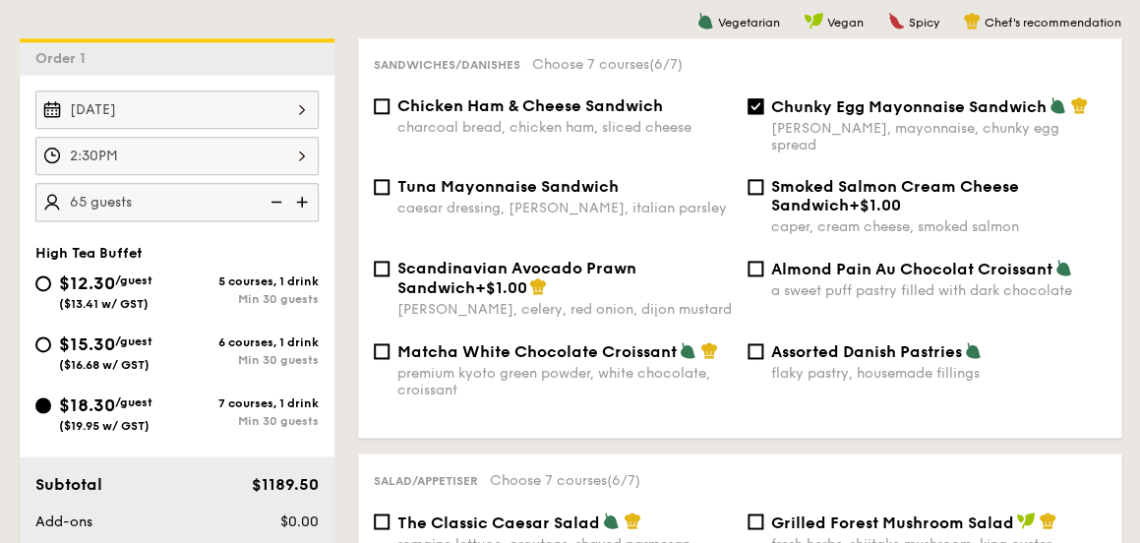
scroll to position [516, 0]
click at [752, 180] on input "Smoked Salmon Cream Cheese Sandwich +$1.00 caper, cream cheese, smoked salmon" at bounding box center [756, 188] width 16 height 16
checkbox input "true"
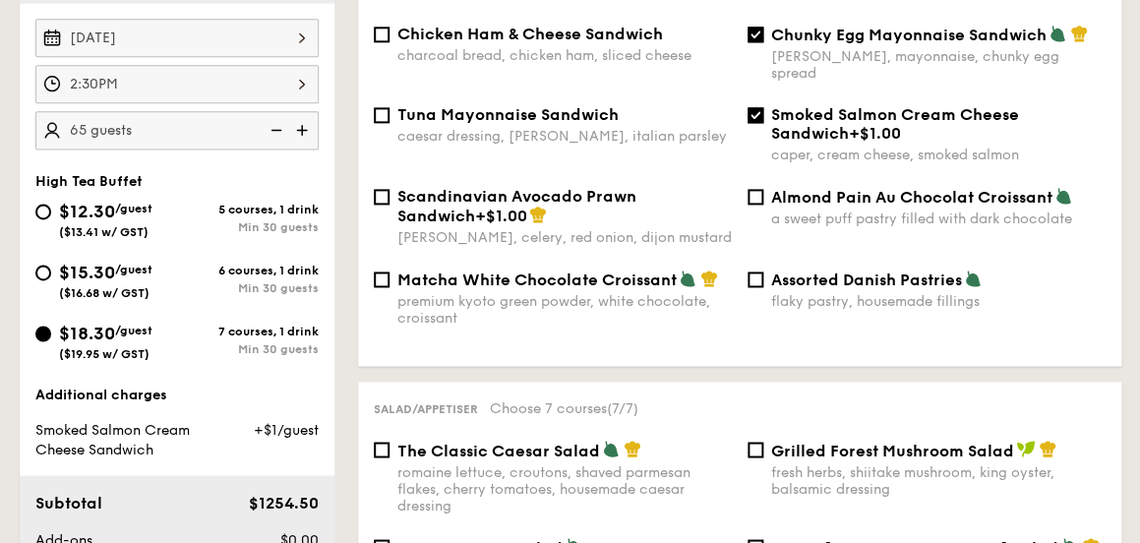
scroll to position [586, 0]
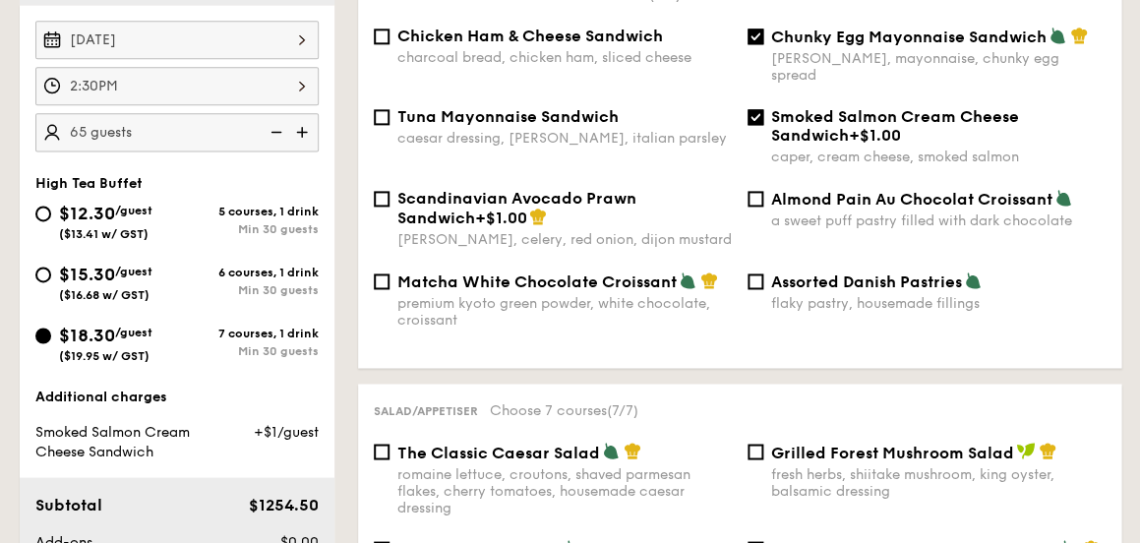
click at [756, 31] on input "Chunky Egg Mayonnaise Sandwich dijon mustard, mayonnaise, chunky egg spread" at bounding box center [756, 37] width 16 height 16
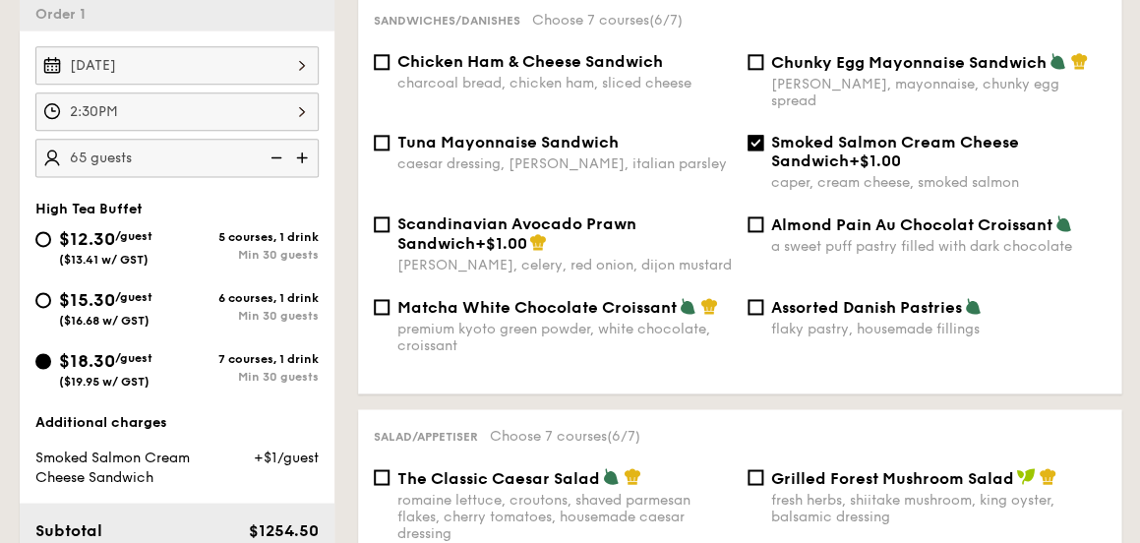
scroll to position [537, 0]
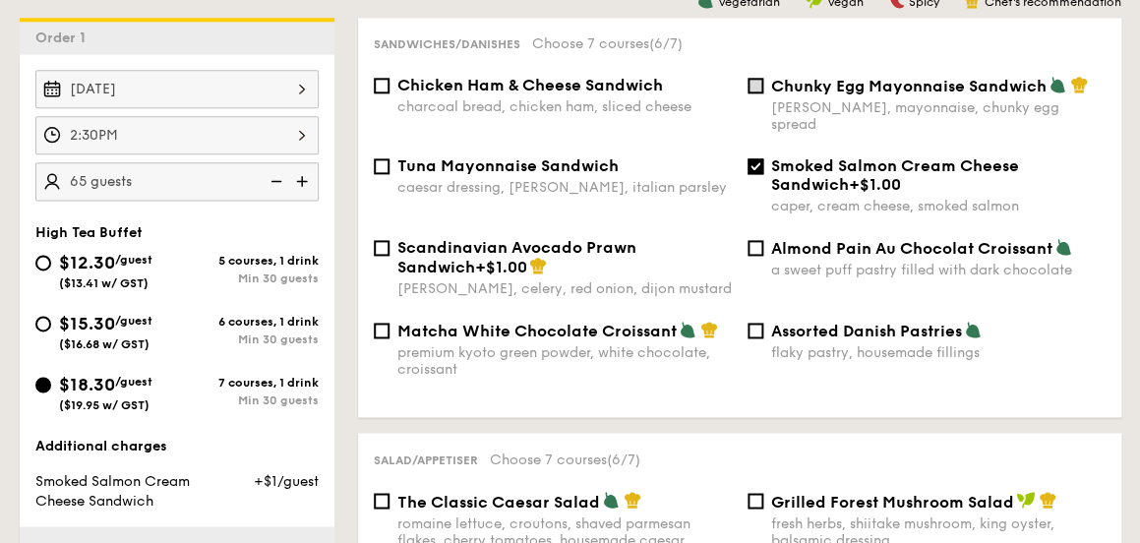
click at [757, 88] on input "Chunky Egg Mayonnaise Sandwich dijon mustard, mayonnaise, chunky egg spread" at bounding box center [756, 86] width 16 height 16
checkbox input "true"
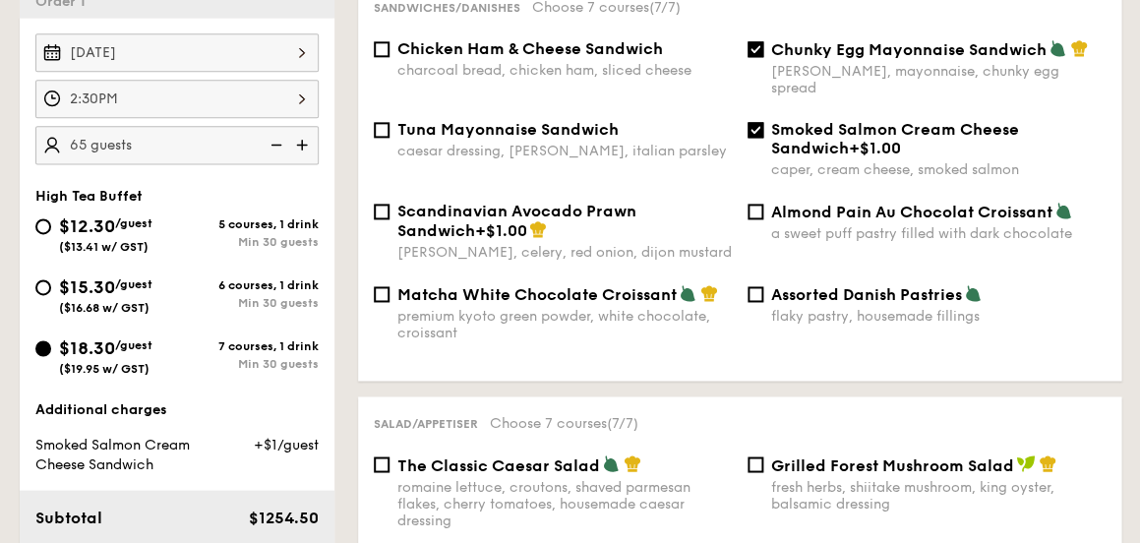
scroll to position [590, 0]
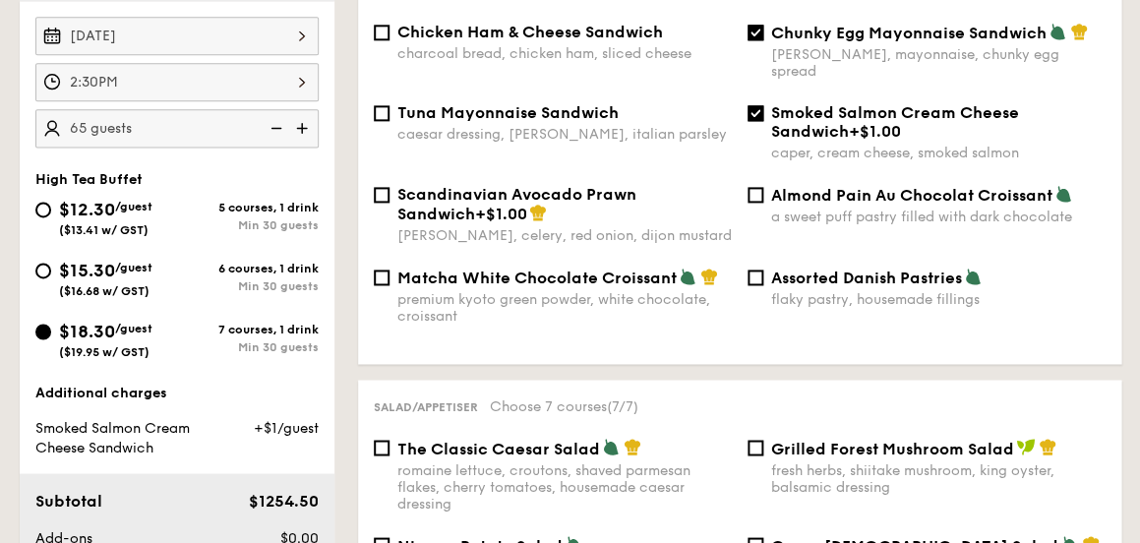
click at [544, 36] on span "Chicken Ham & Cheese Sandwich" at bounding box center [531, 32] width 266 height 19
click at [390, 36] on input "Chicken Ham & Cheese Sandwich charcoal bread, chicken ham, sliced cheese" at bounding box center [382, 33] width 16 height 16
checkbox input "true"
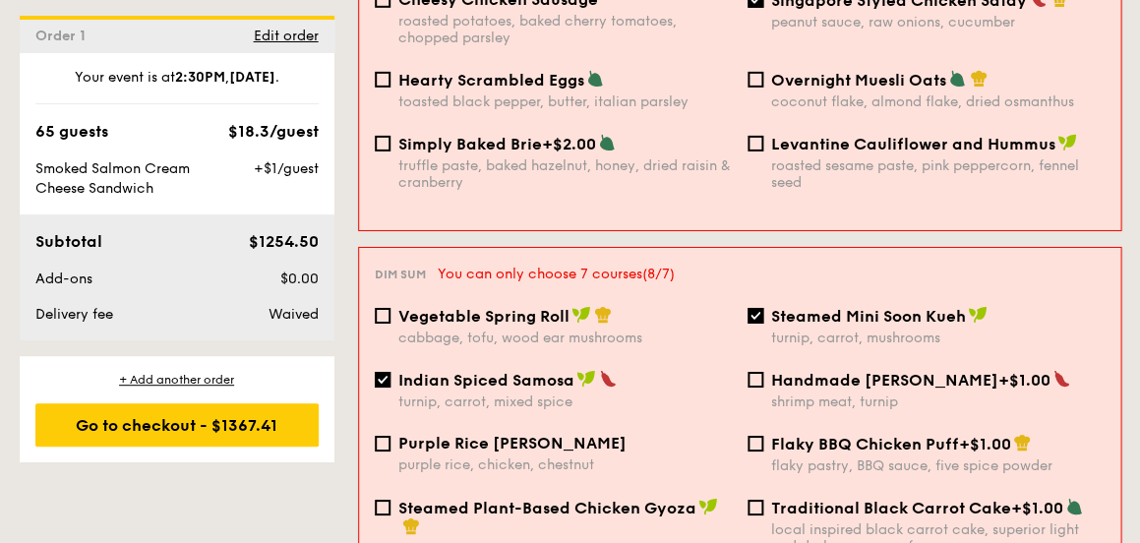
scroll to position [1570, 0]
click at [387, 371] on input "Indian Spiced Samosa turnip, carrot, mixed spice" at bounding box center [383, 379] width 16 height 16
checkbox input "false"
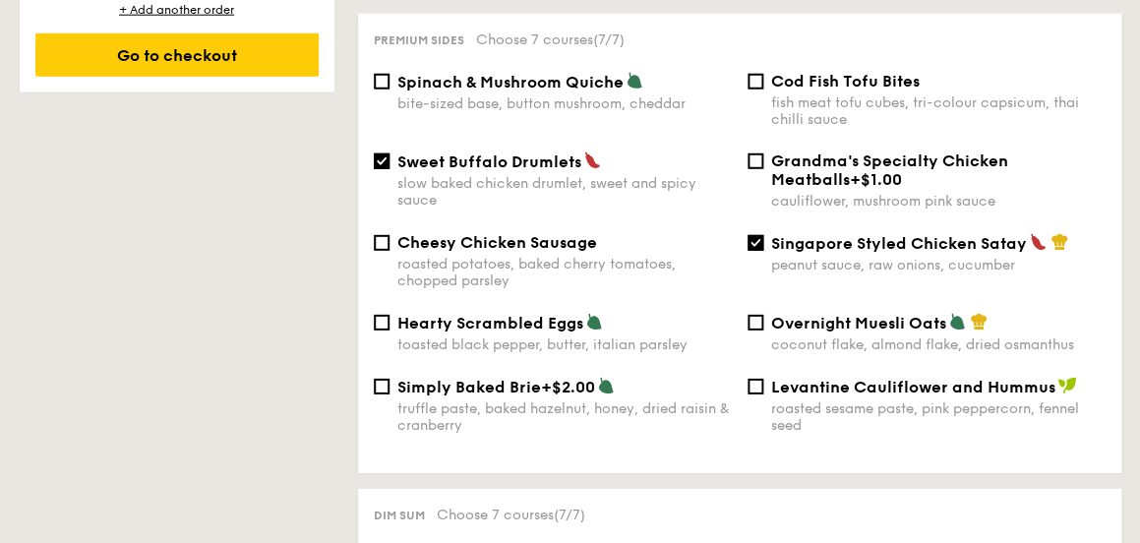
scroll to position [1299, 0]
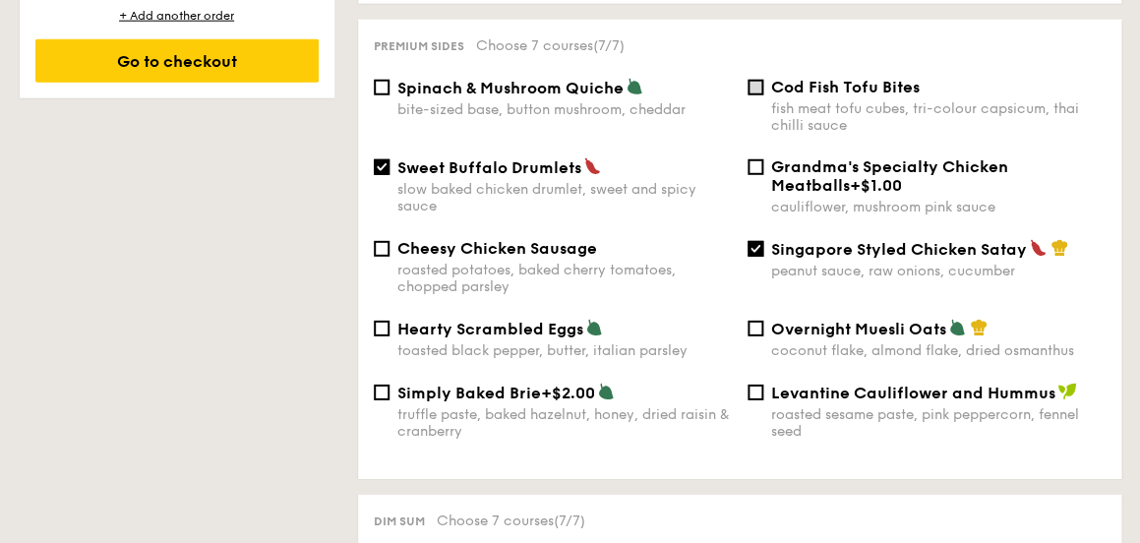
click at [759, 80] on input "Cod Fish Tofu Bites fish meat tofu cubes, tri-colour capsicum, thai chilli sauce" at bounding box center [756, 88] width 16 height 16
checkbox input "true"
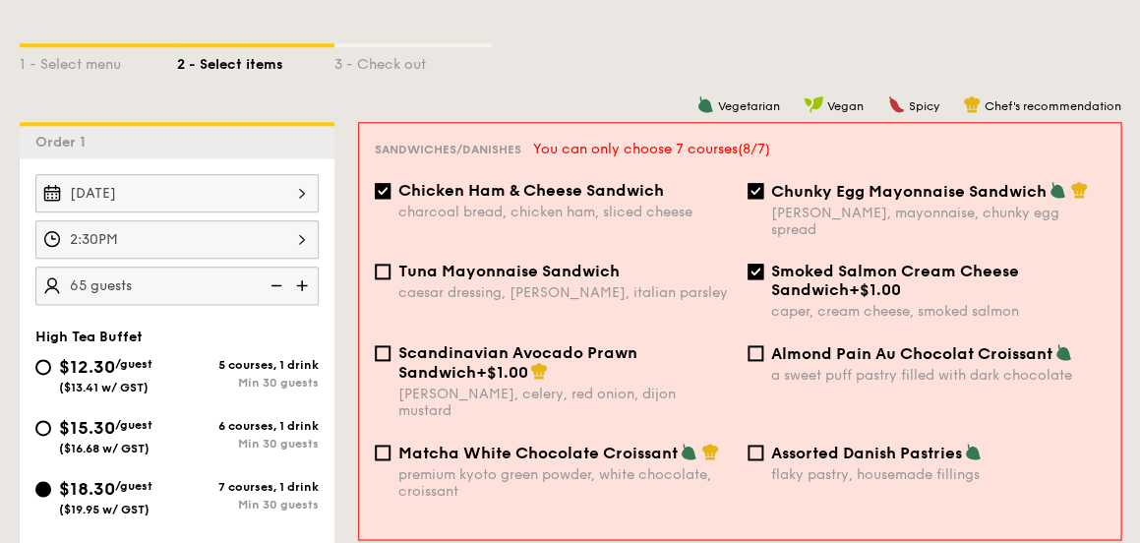
scroll to position [421, 0]
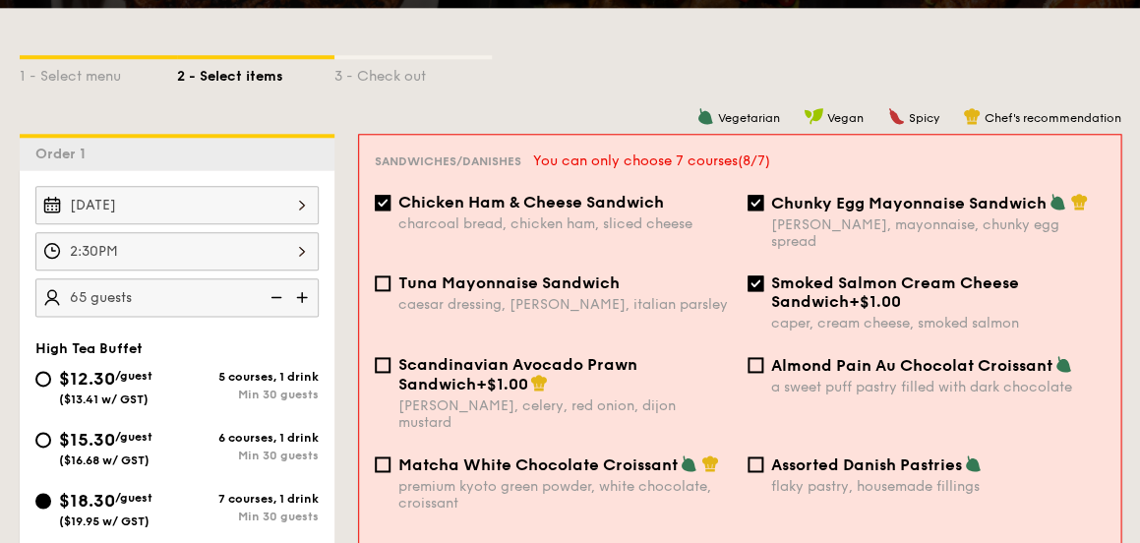
click at [399, 206] on span "Chicken Ham & Cheese Sandwich" at bounding box center [531, 202] width 266 height 19
click at [391, 206] on input "Chicken Ham & Cheese Sandwich charcoal bread, chicken ham, sliced cheese" at bounding box center [383, 203] width 16 height 16
checkbox input "false"
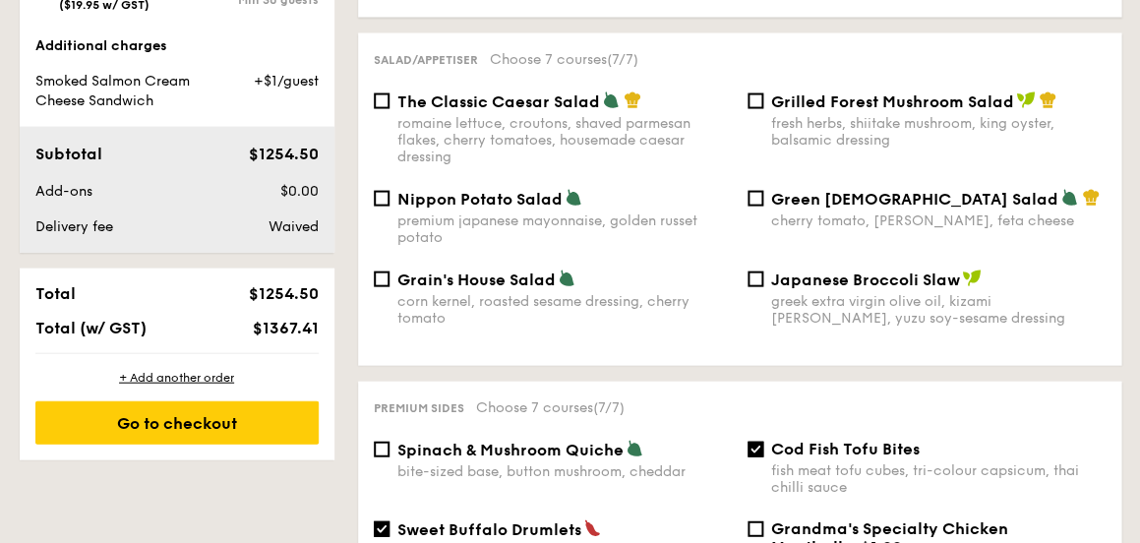
scroll to position [950, 0]
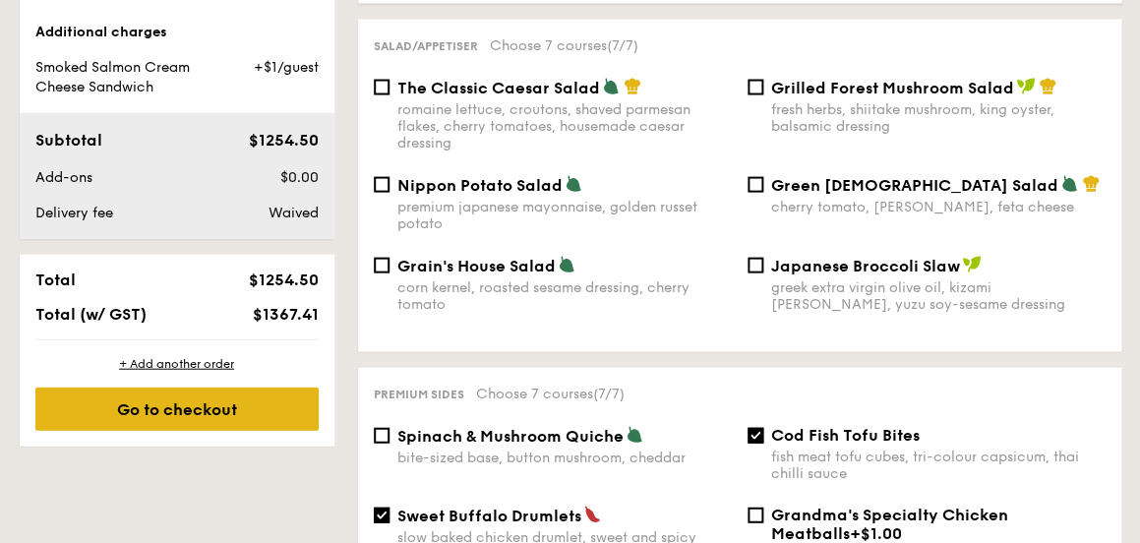
click at [253, 400] on div "Go to checkout" at bounding box center [176, 409] width 283 height 43
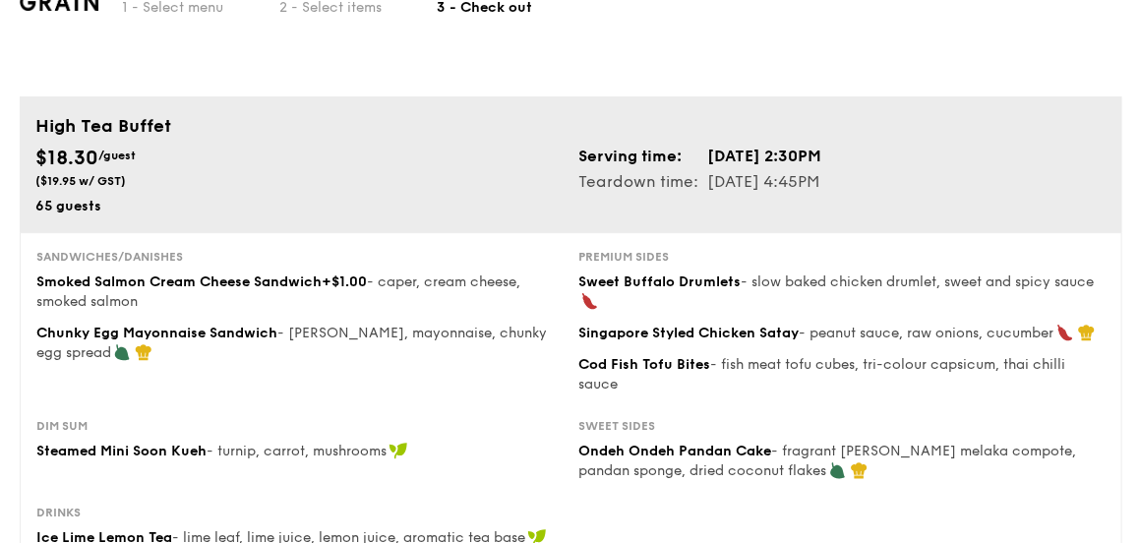
scroll to position [47, 0]
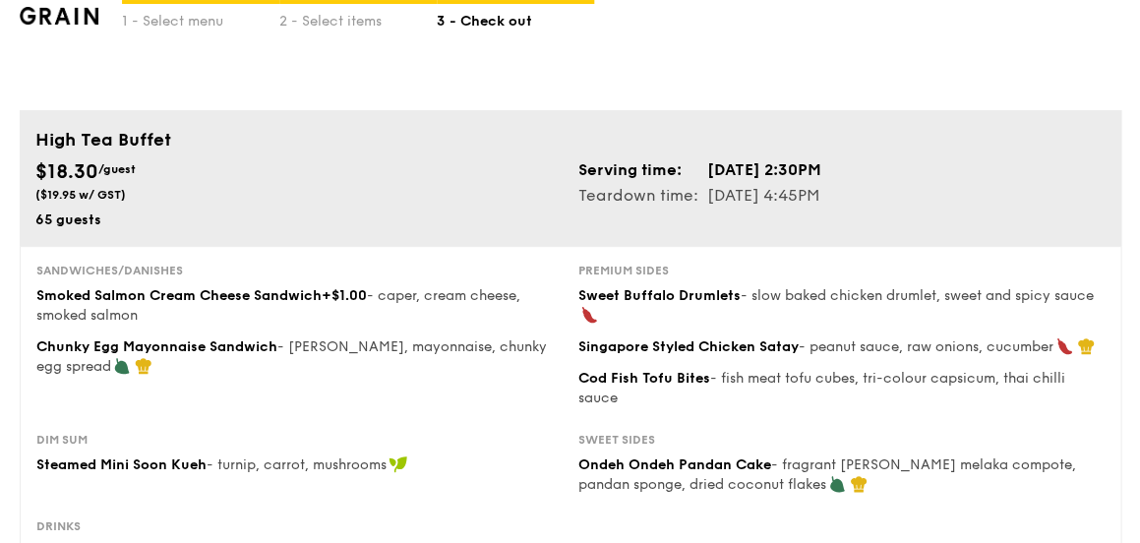
drag, startPoint x: 117, startPoint y: 214, endPoint x: 21, endPoint y: 216, distance: 96.4
click at [21, 215] on div "High Tea Buffet $18.30 /guest ($19.95 w/ GST) 65 guests Serving time: Aug 30, 2…" at bounding box center [571, 178] width 1102 height 136
click at [121, 221] on div "65 guests" at bounding box center [298, 221] width 527 height 20
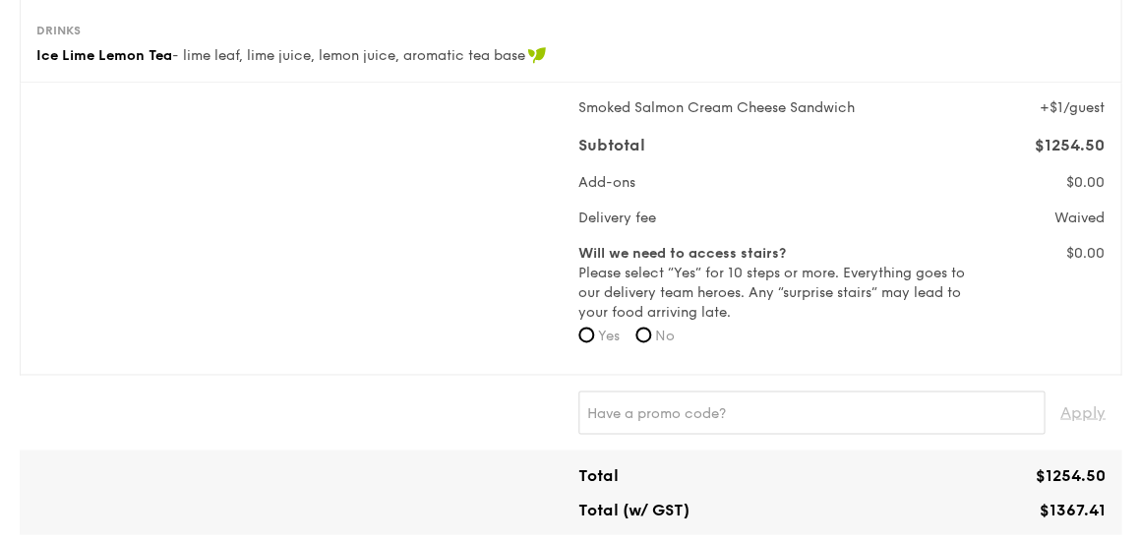
scroll to position [591, 0]
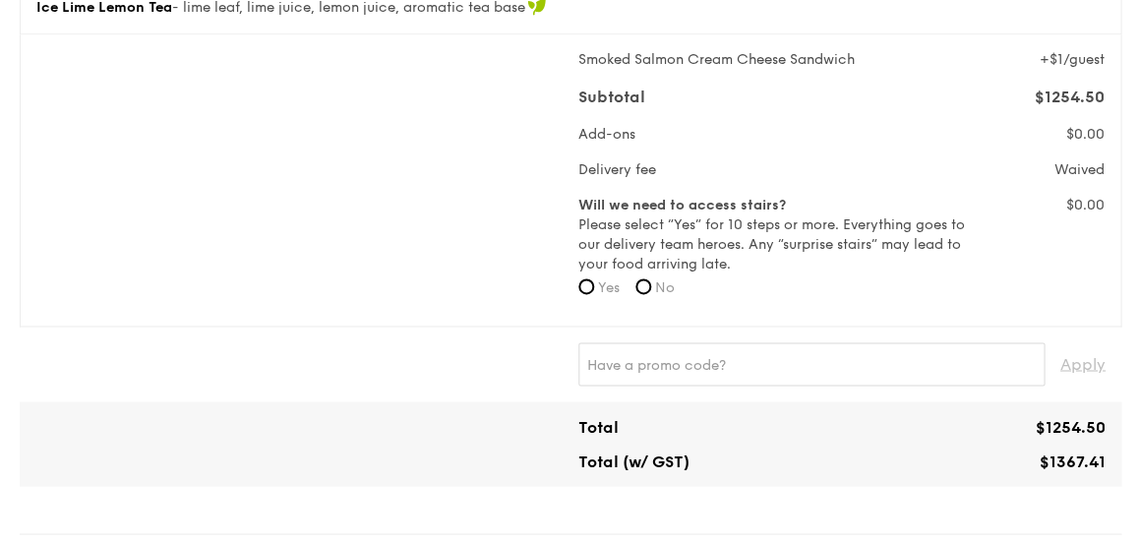
click at [651, 305] on form "Will we need to access stairs? Please select “Yes” for 10 steps or more. Everyt…" at bounding box center [774, 253] width 391 height 114
click at [654, 291] on label "No" at bounding box center [655, 288] width 39 height 20
click at [651, 291] on input "No" at bounding box center [644, 286] width 16 height 16
radio input "true"
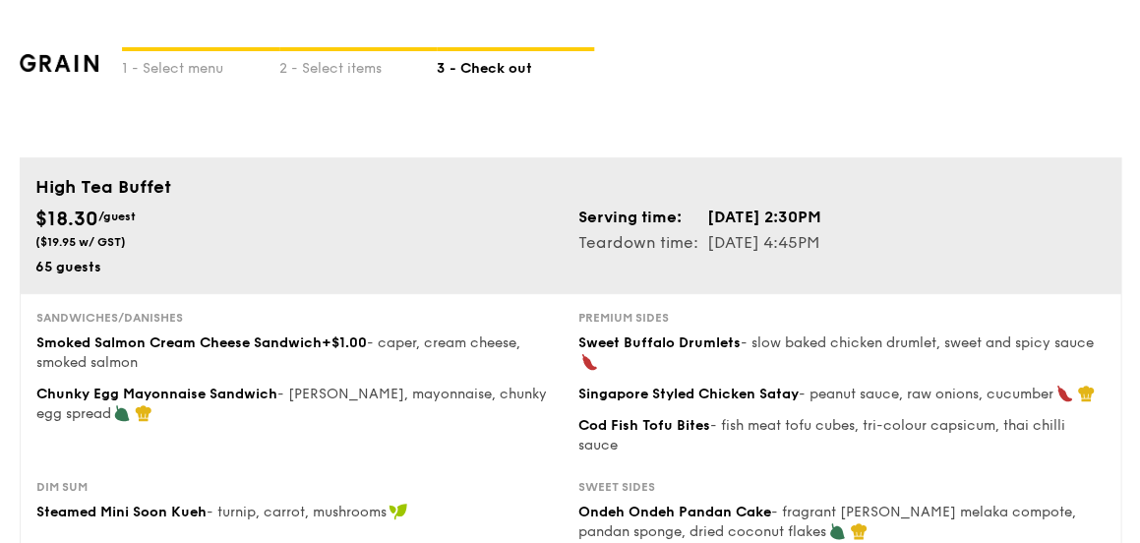
scroll to position [0, 0]
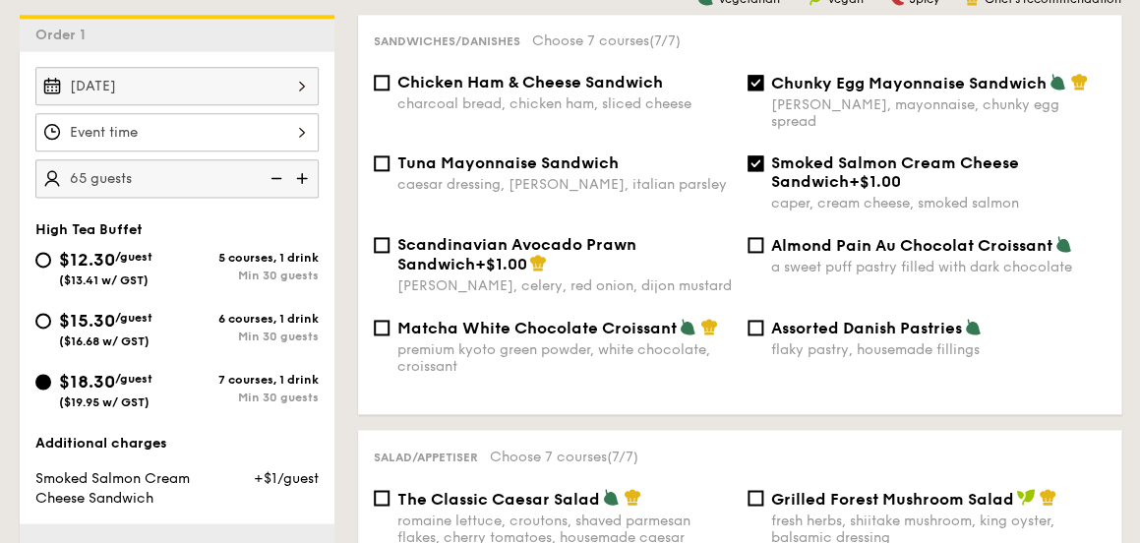
scroll to position [512, 0]
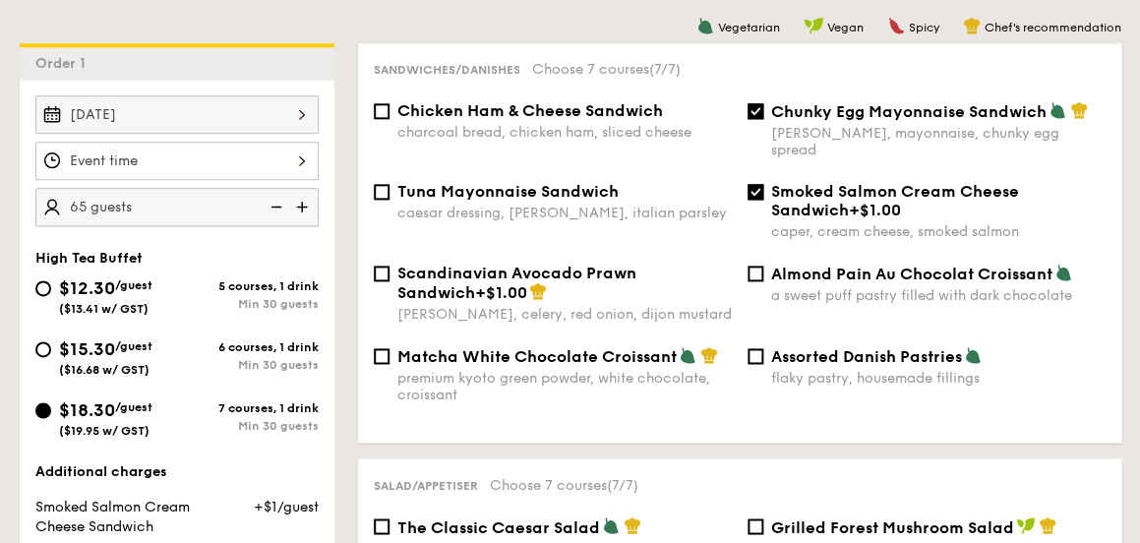
click at [301, 203] on img at bounding box center [304, 206] width 30 height 37
type input "70 guests"
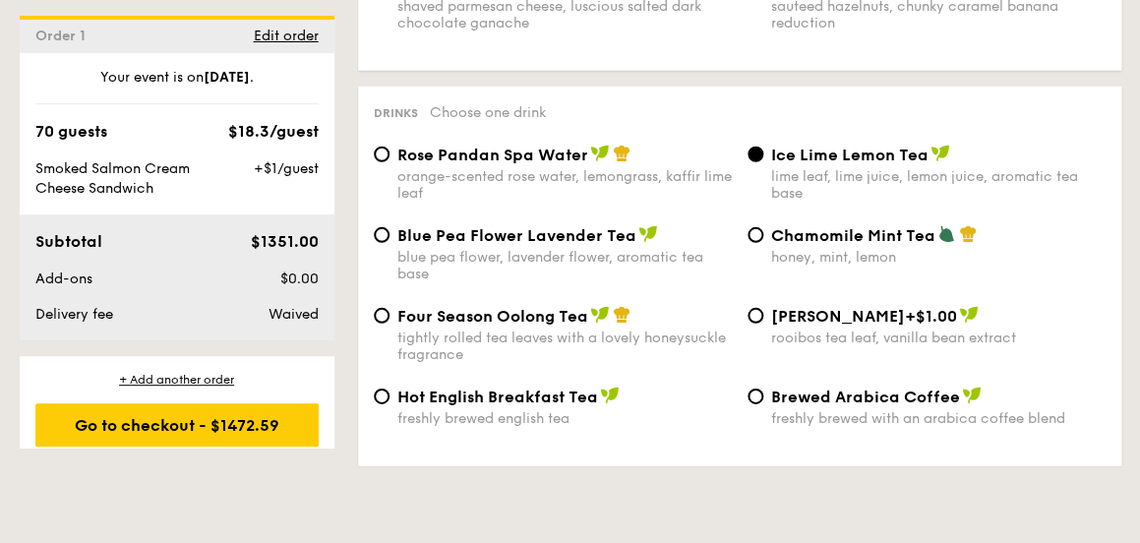
scroll to position [3190, 0]
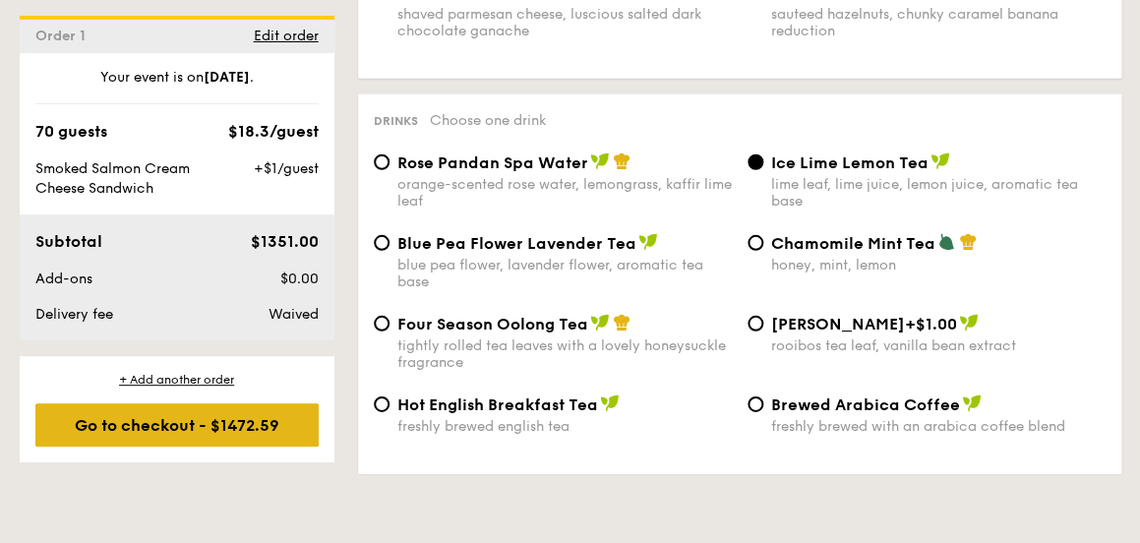
click at [238, 435] on div "Go to checkout - $1472.59" at bounding box center [176, 424] width 283 height 43
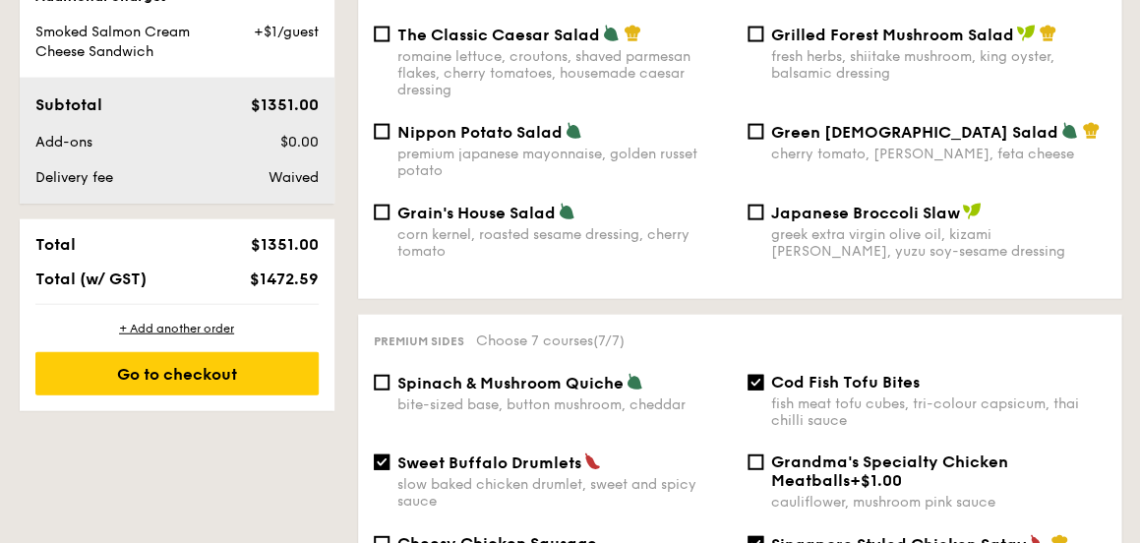
scroll to position [523, 0]
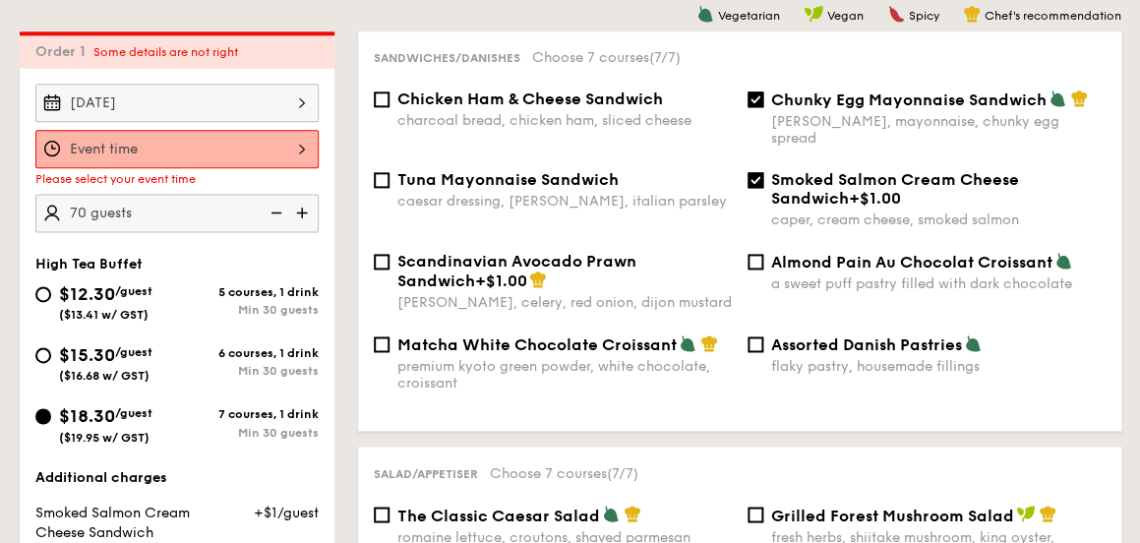
click at [279, 145] on div at bounding box center [176, 149] width 283 height 38
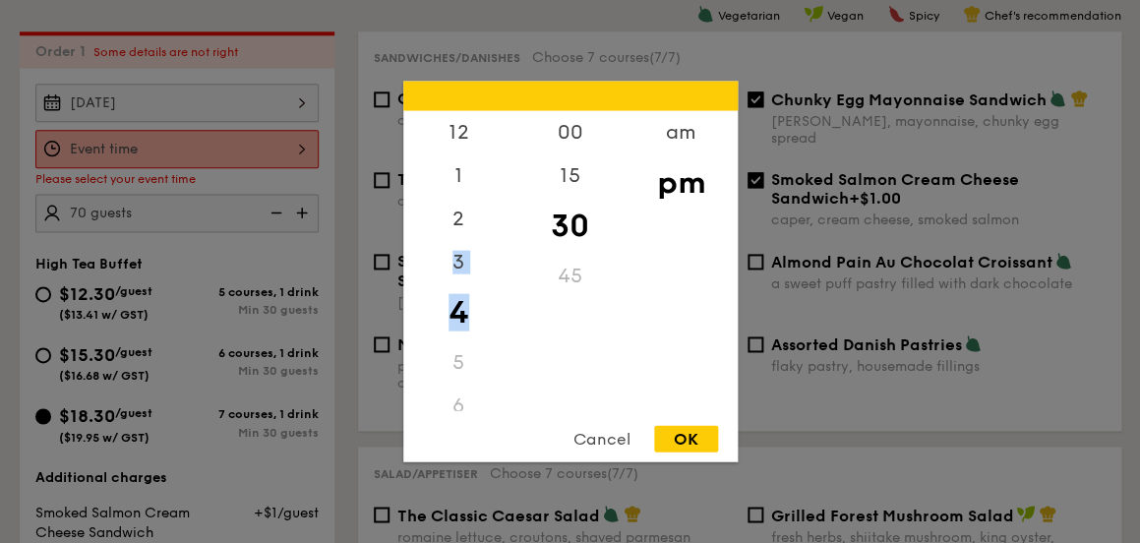
drag, startPoint x: 483, startPoint y: 249, endPoint x: 481, endPoint y: 325, distance: 75.8
click at [481, 325] on div "12 1 2 3 4 5 6 7 8 9 10 11" at bounding box center [458, 261] width 111 height 300
click at [465, 218] on div "2" at bounding box center [458, 226] width 111 height 57
click at [692, 444] on div "OK" at bounding box center [686, 439] width 64 height 27
type input "2:30PM"
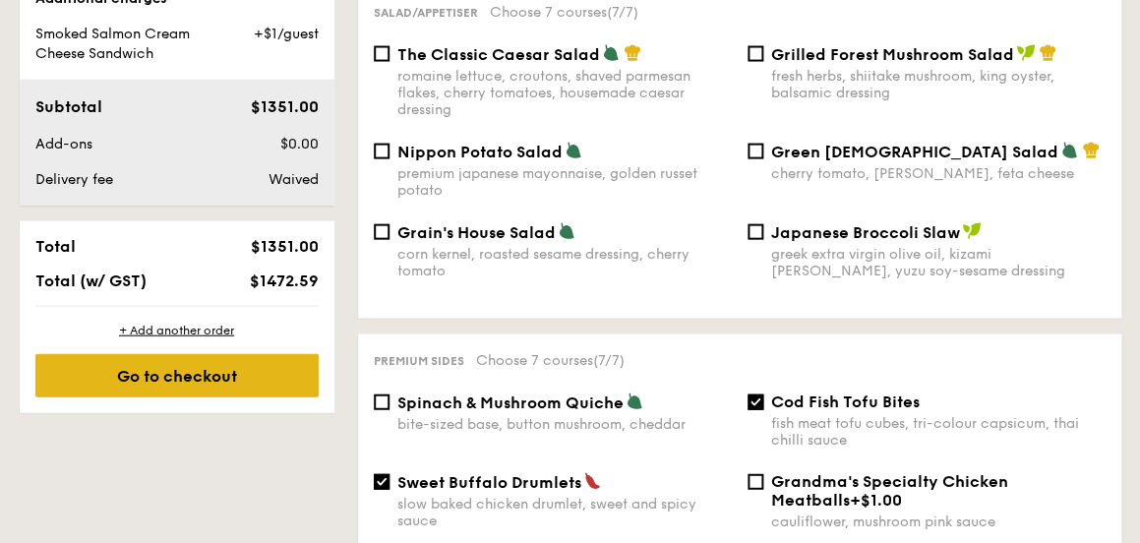
scroll to position [985, 0]
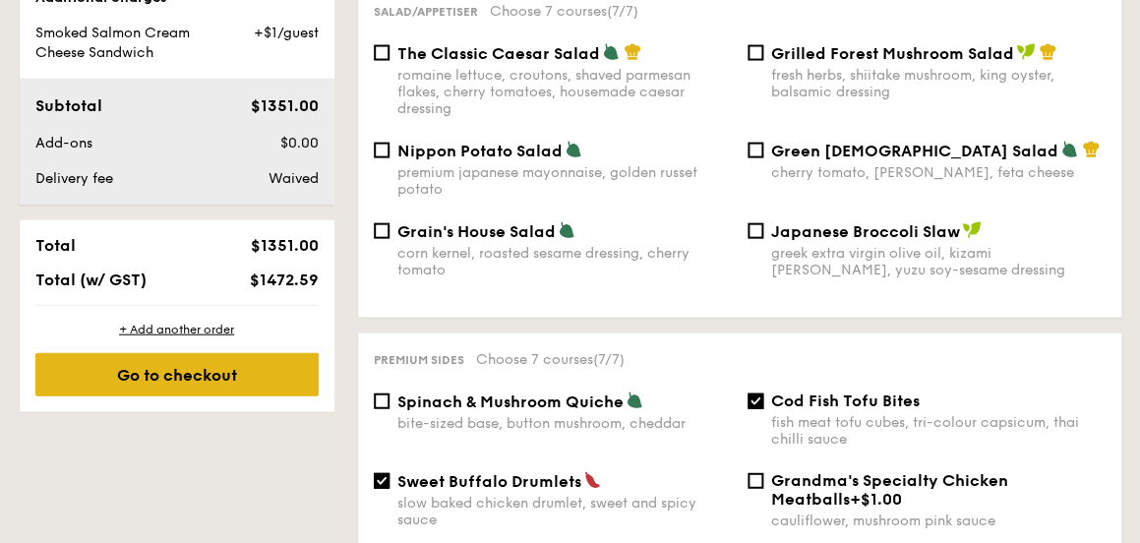
click at [228, 370] on div "Go to checkout" at bounding box center [176, 374] width 283 height 43
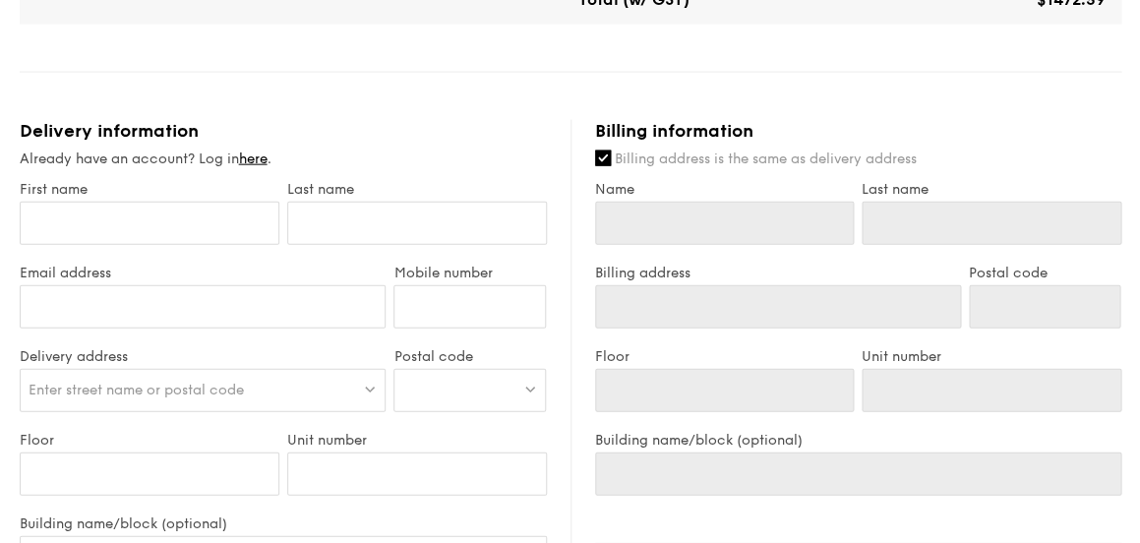
scroll to position [1035, 0]
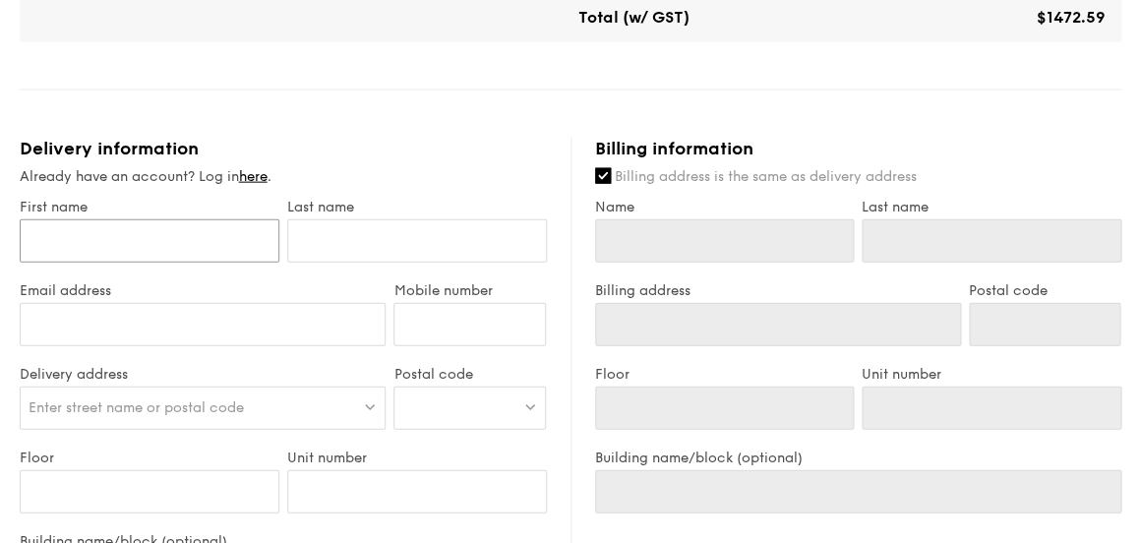
type input "X"
type input "Xu"
type input "Xue"
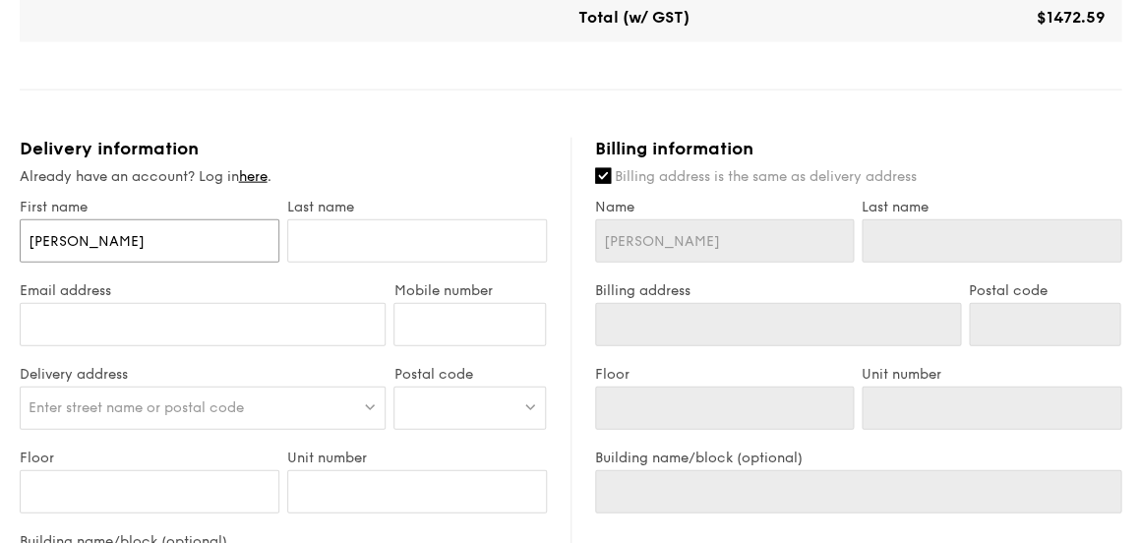
type input "Xue"
type input "Xue X"
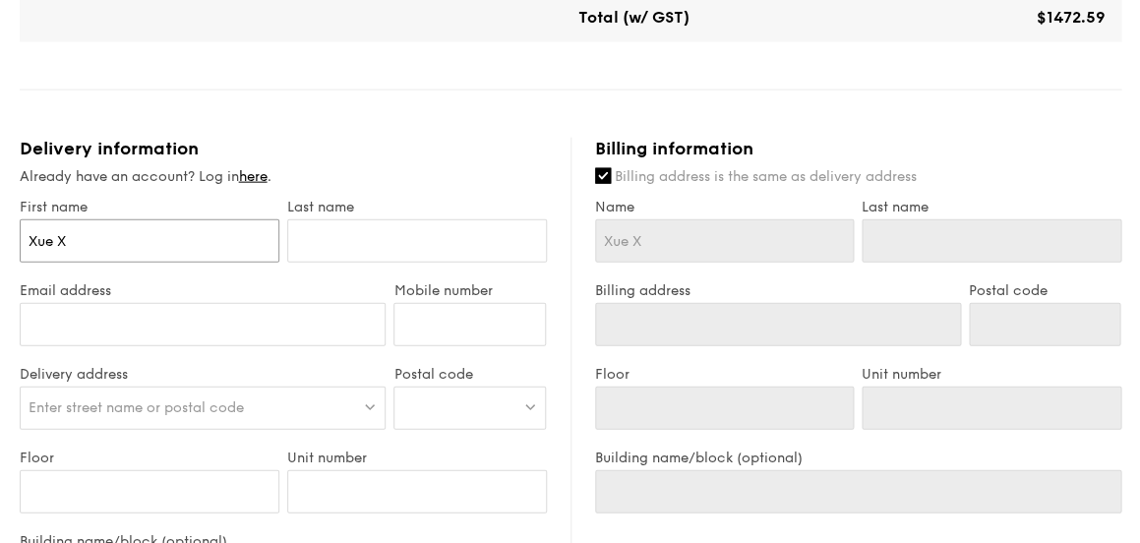
type input "Xue Xu"
type input "[PERSON_NAME]"
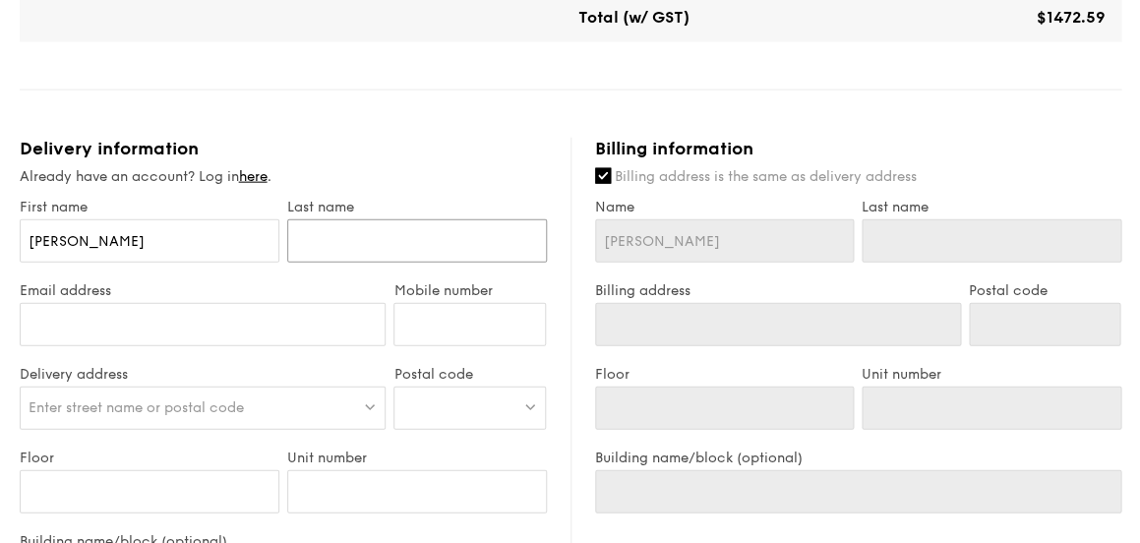
type input "G"
type input "Go"
type input "Goh"
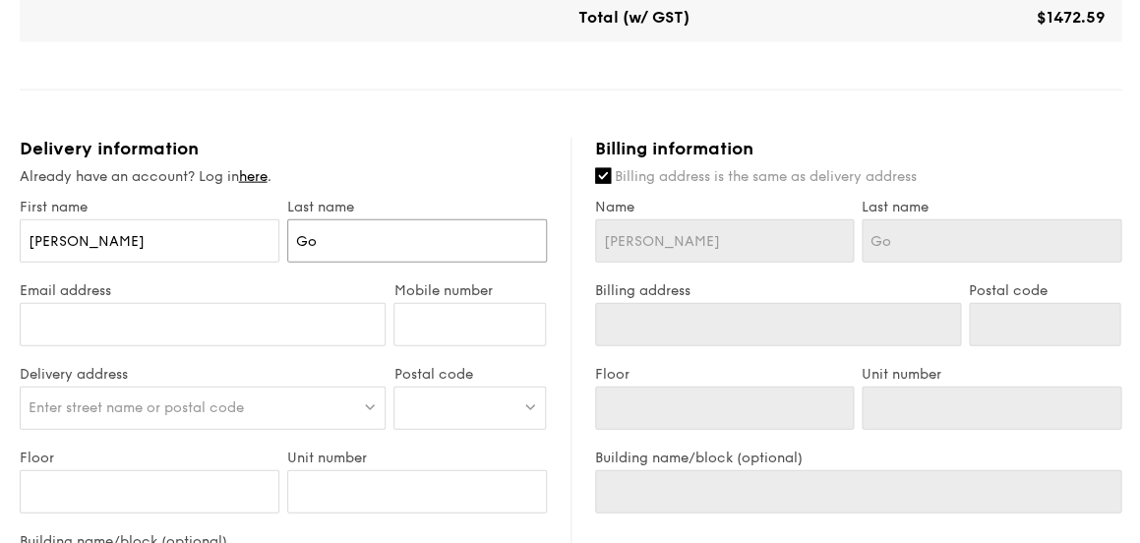
type input "Goh"
type input "[EMAIL_ADDRESS][DOMAIN_NAME]"
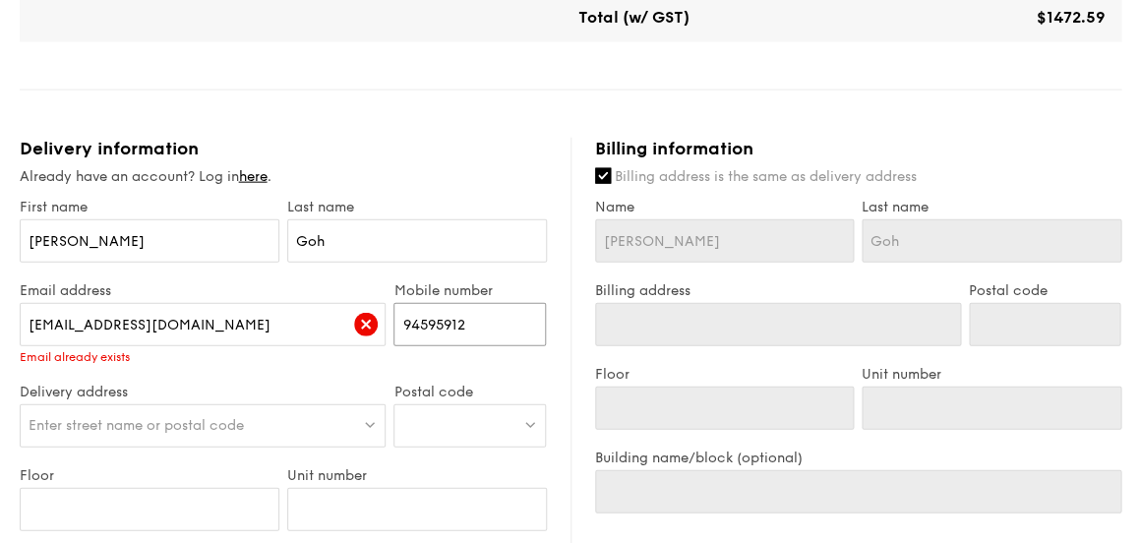
type input "94595912"
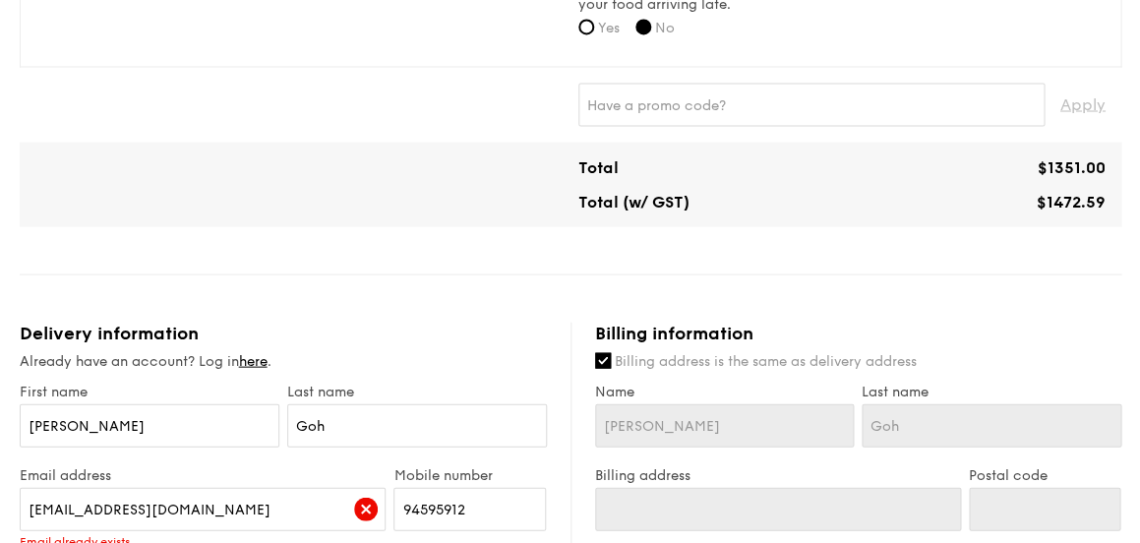
scroll to position [869, 0]
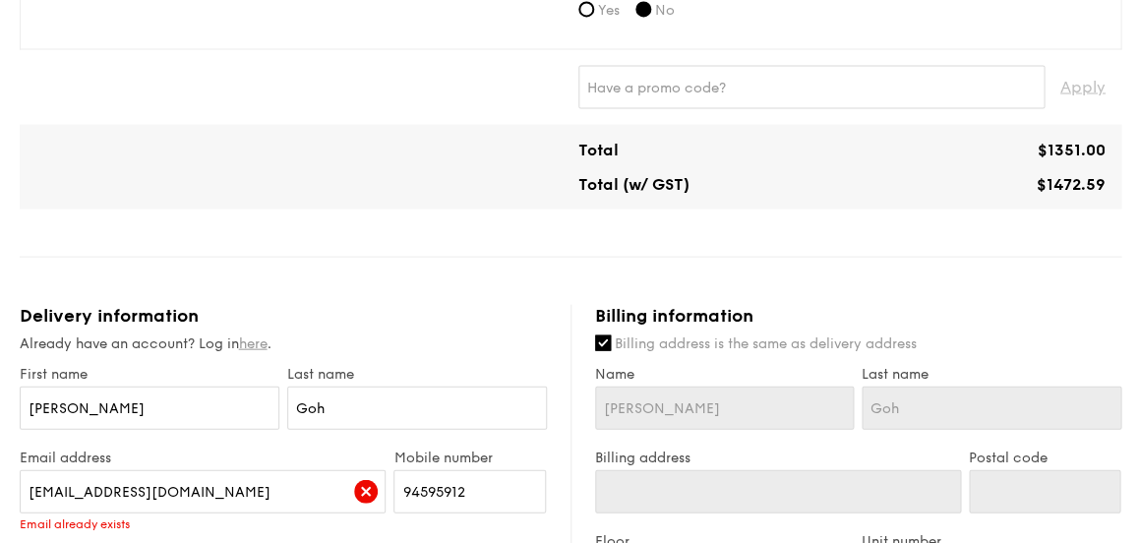
click at [260, 343] on link "here" at bounding box center [253, 343] width 29 height 17
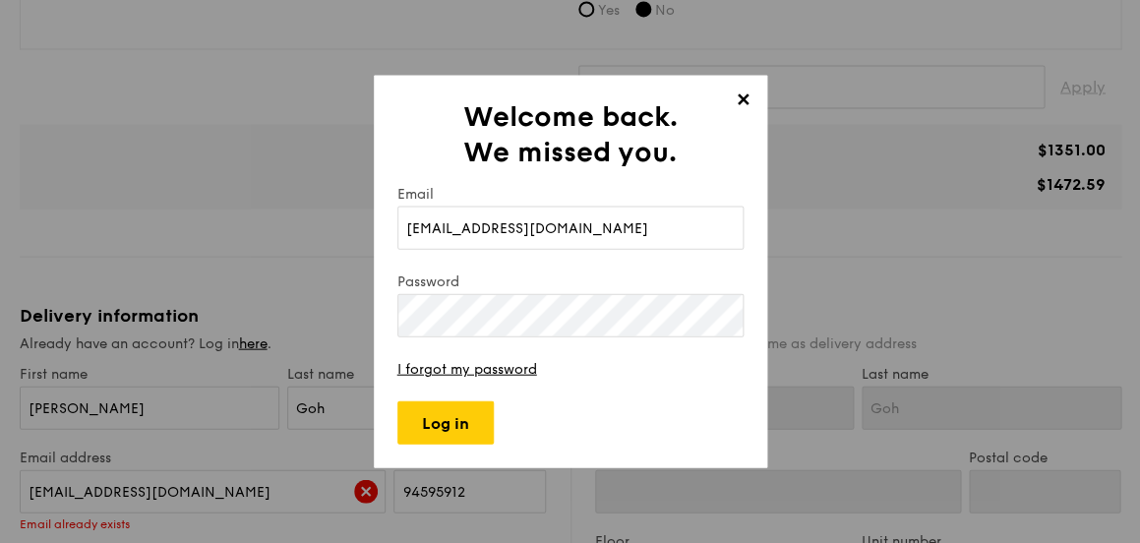
type input "[EMAIL_ADDRESS][DOMAIN_NAME]"
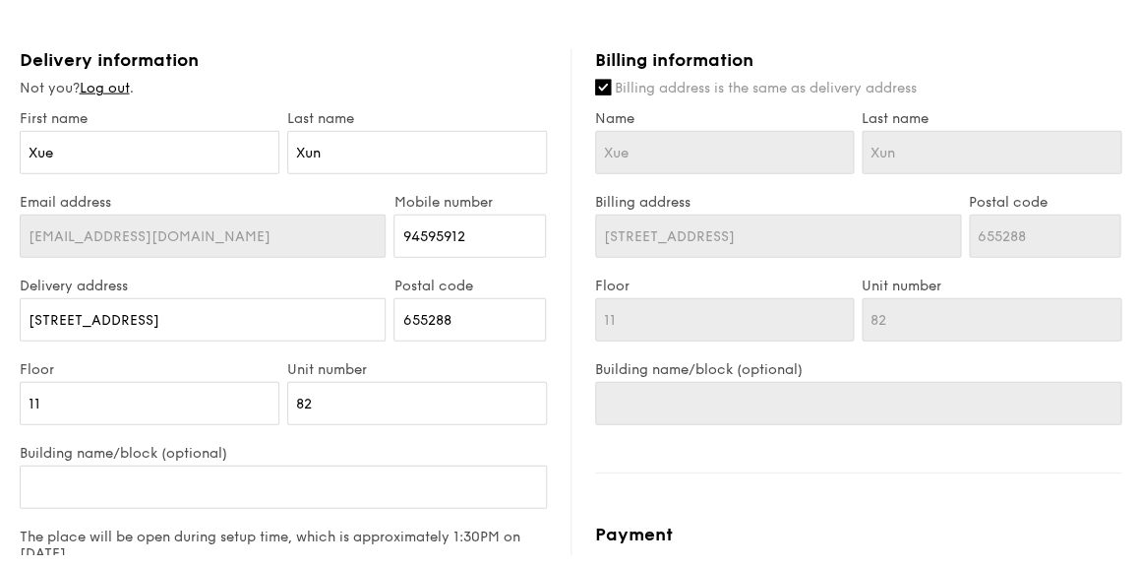
scroll to position [1141, 0]
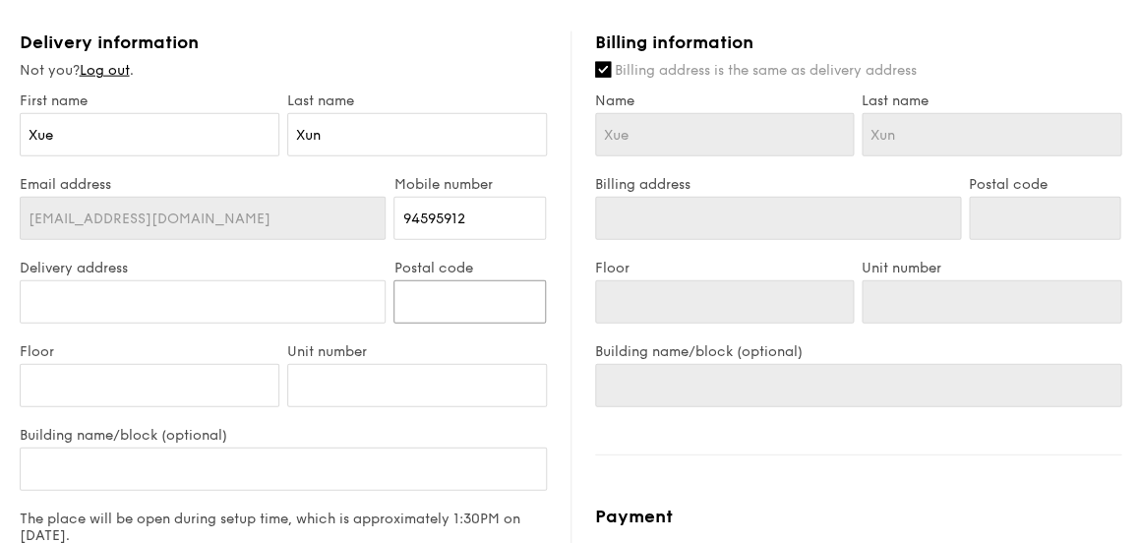
click at [472, 299] on input "Postal code" at bounding box center [470, 301] width 153 height 43
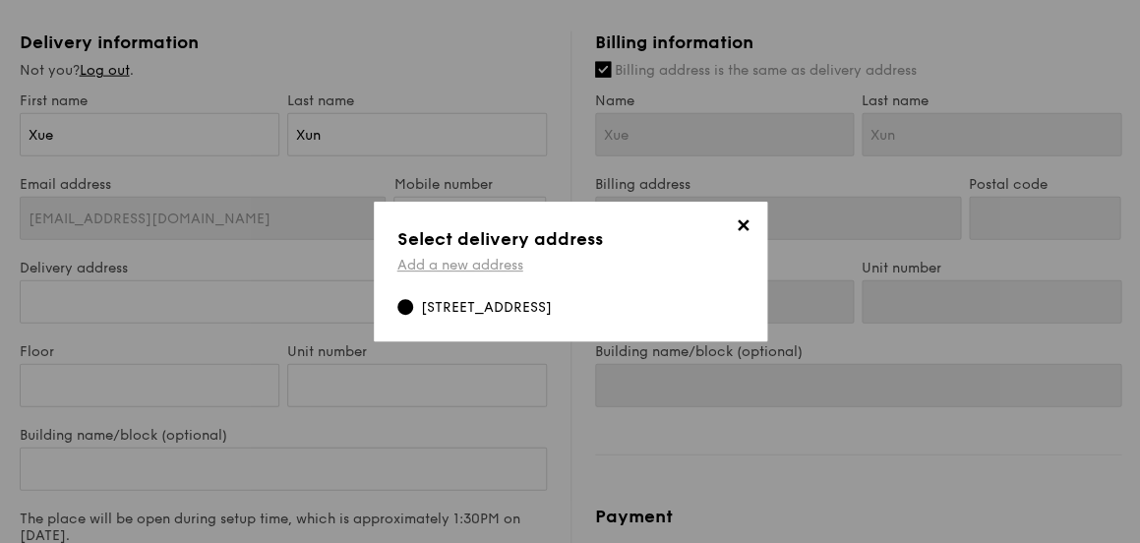
click at [485, 268] on link "Add a new address" at bounding box center [461, 265] width 126 height 17
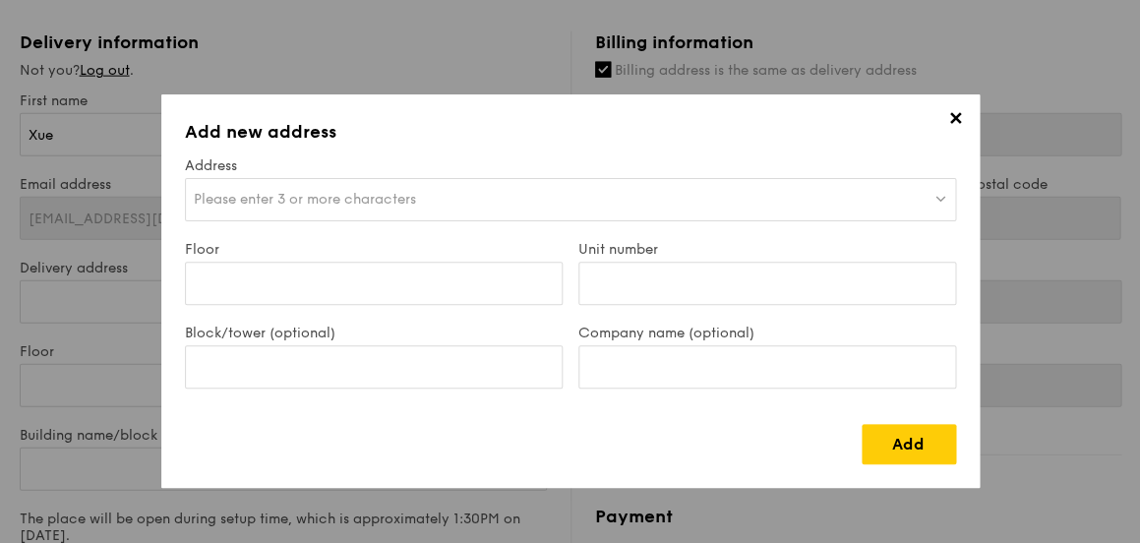
click at [477, 213] on div "Please enter 3 or more characters" at bounding box center [570, 199] width 771 height 43
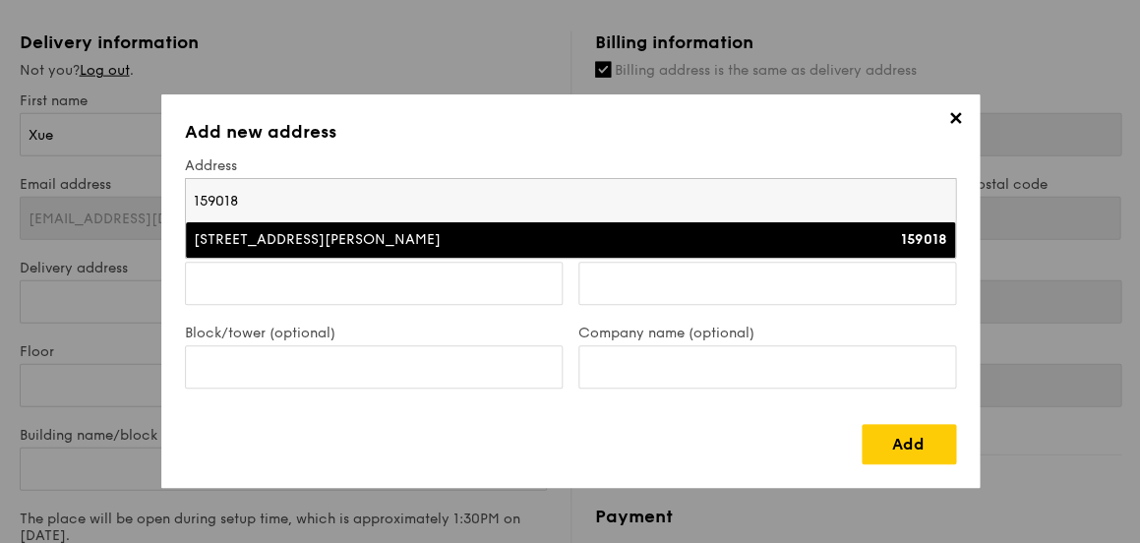
type input "159018"
click at [363, 244] on div "103 Prince Charles Crescent" at bounding box center [477, 240] width 566 height 20
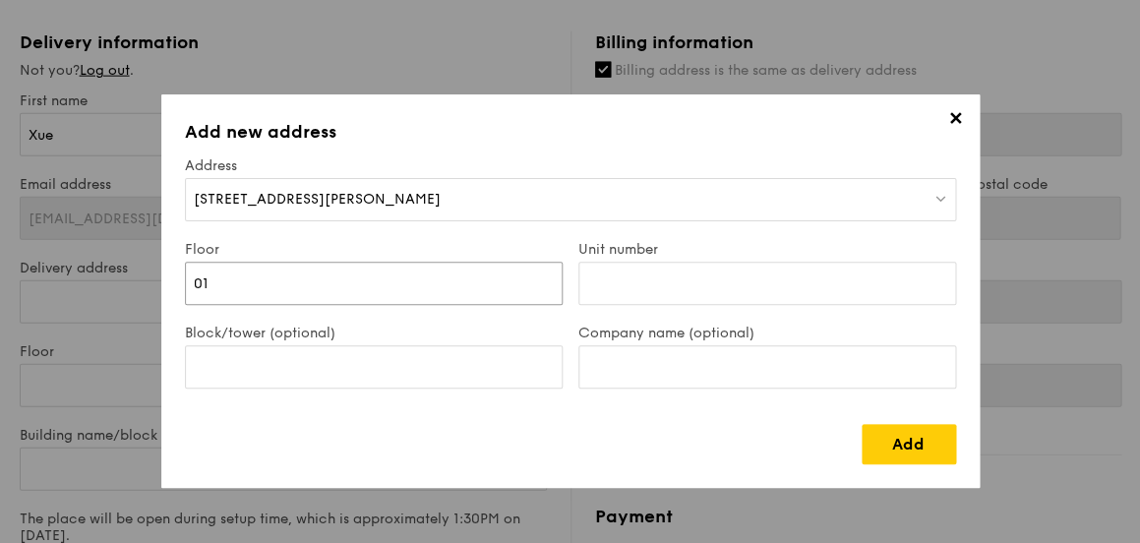
type input "01"
type input "REFRESH AND RELAX LOUNGE ROOM 1"
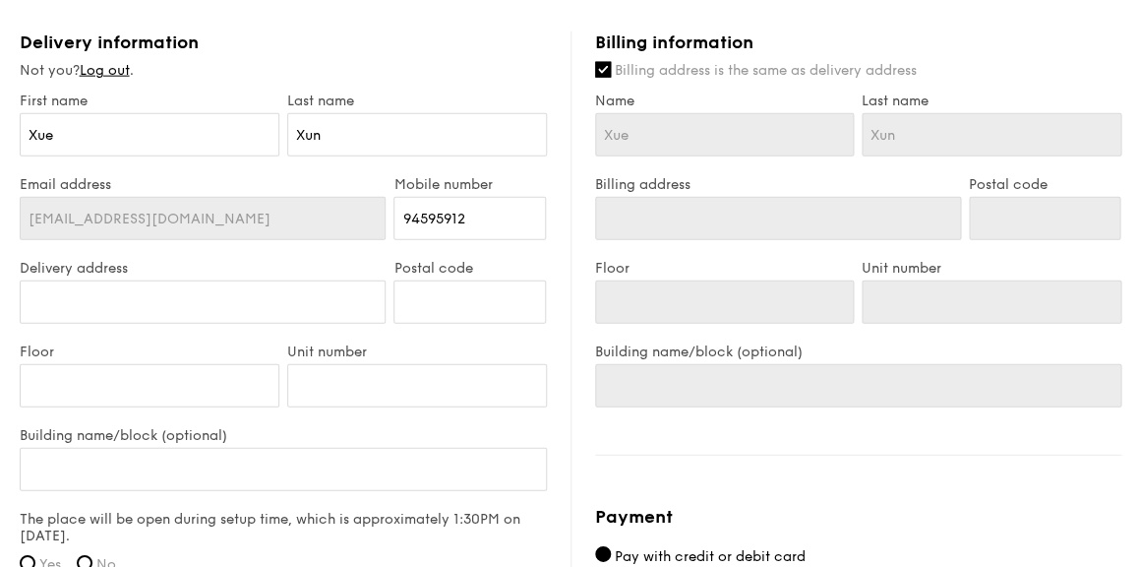
scroll to position [1130, 0]
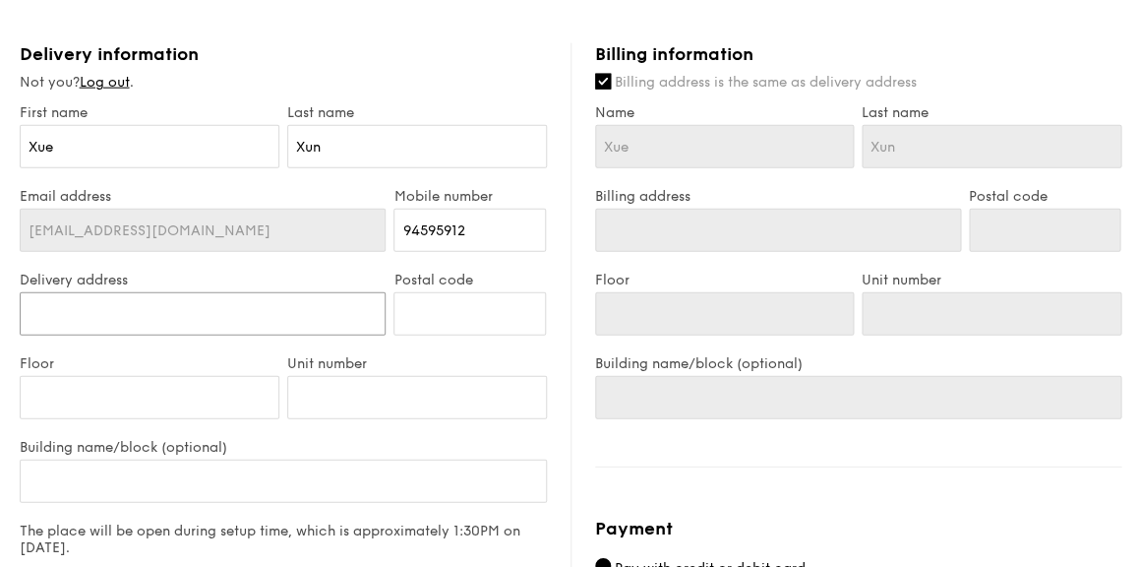
click at [252, 315] on input "Delivery address" at bounding box center [203, 313] width 367 height 43
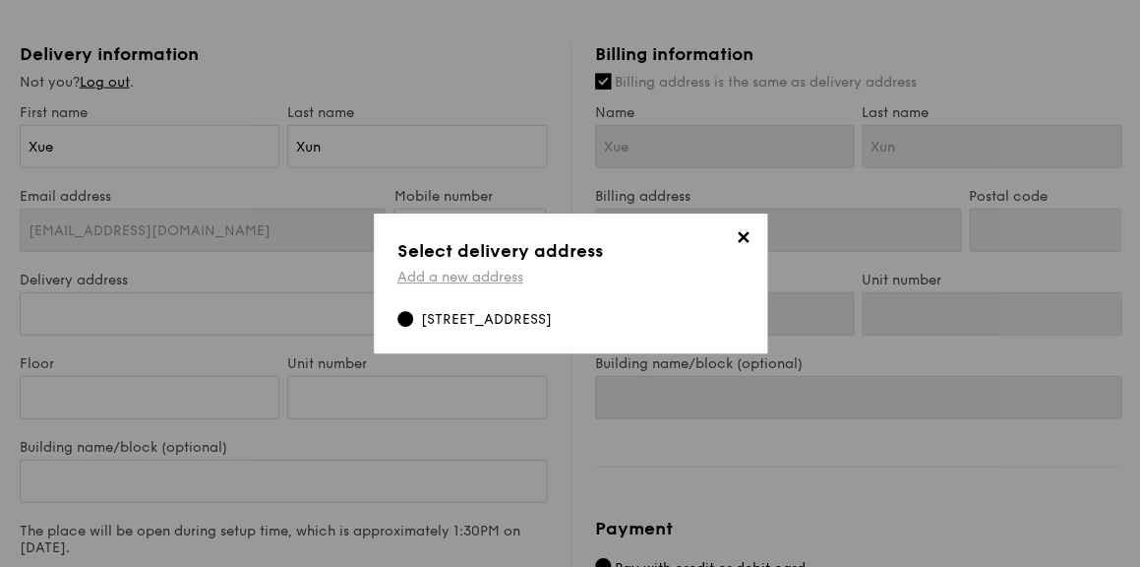
click at [502, 283] on link "Add a new address" at bounding box center [461, 277] width 126 height 17
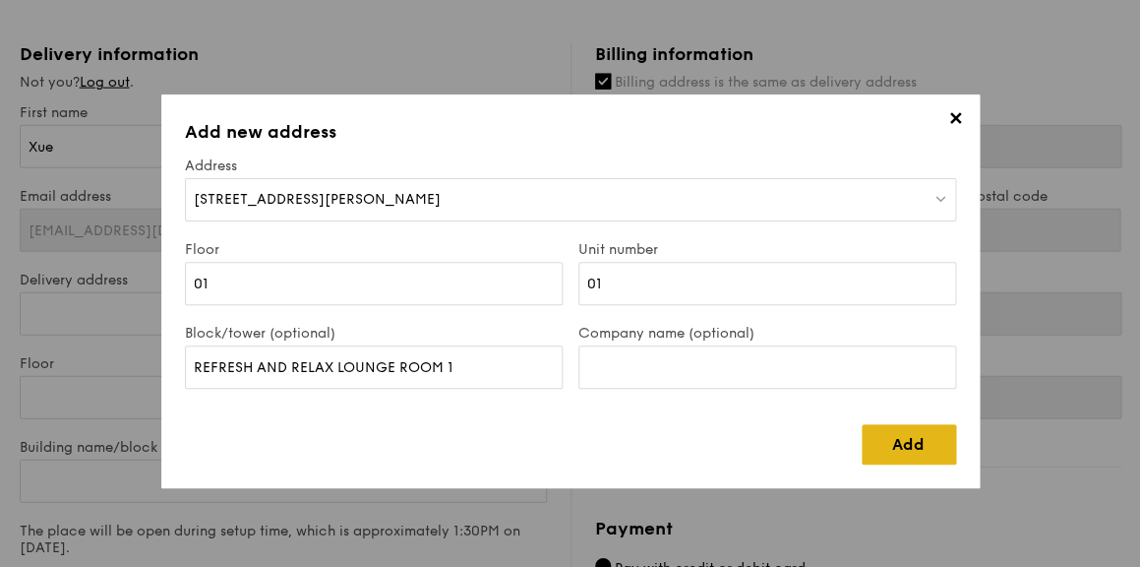
click at [912, 440] on link "Add" at bounding box center [909, 444] width 94 height 40
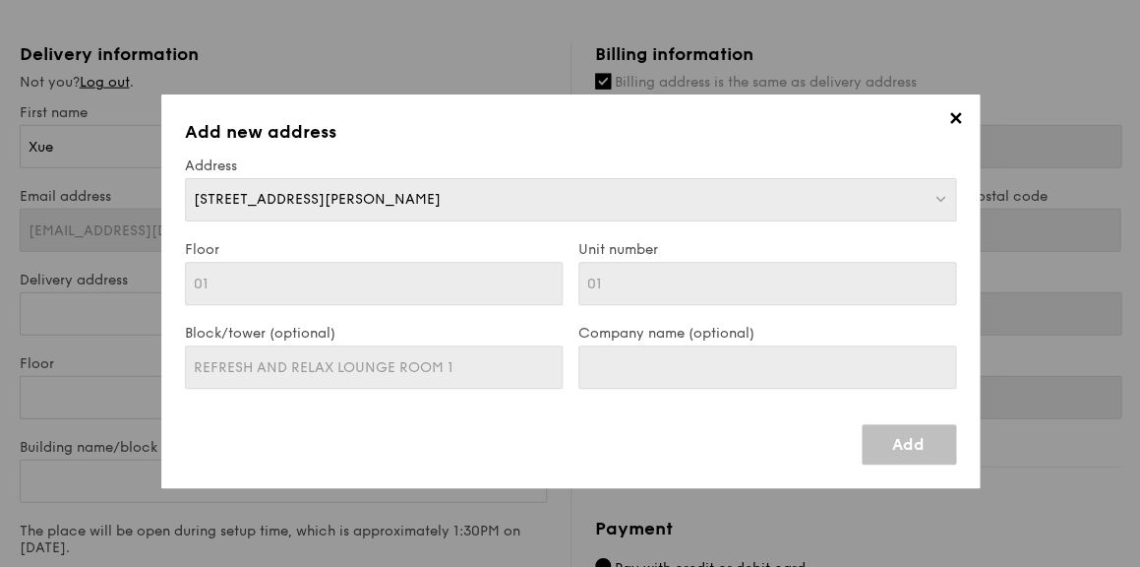
type input "103 Prince Charles Crescent"
type input "159018"
type input "01"
type input "REFRESH AND RELAX LOUNGE ROOM 1"
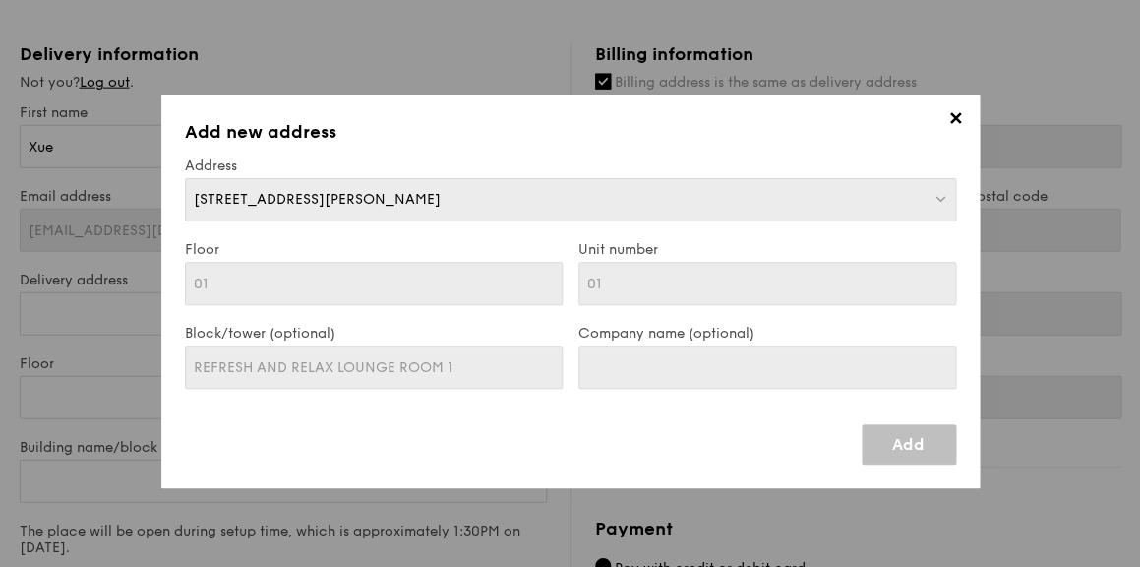
type input "103 Prince Charles Crescent"
type input "159018"
type input "01"
type input "REFRESH AND RELAX LOUNGE ROOM 1"
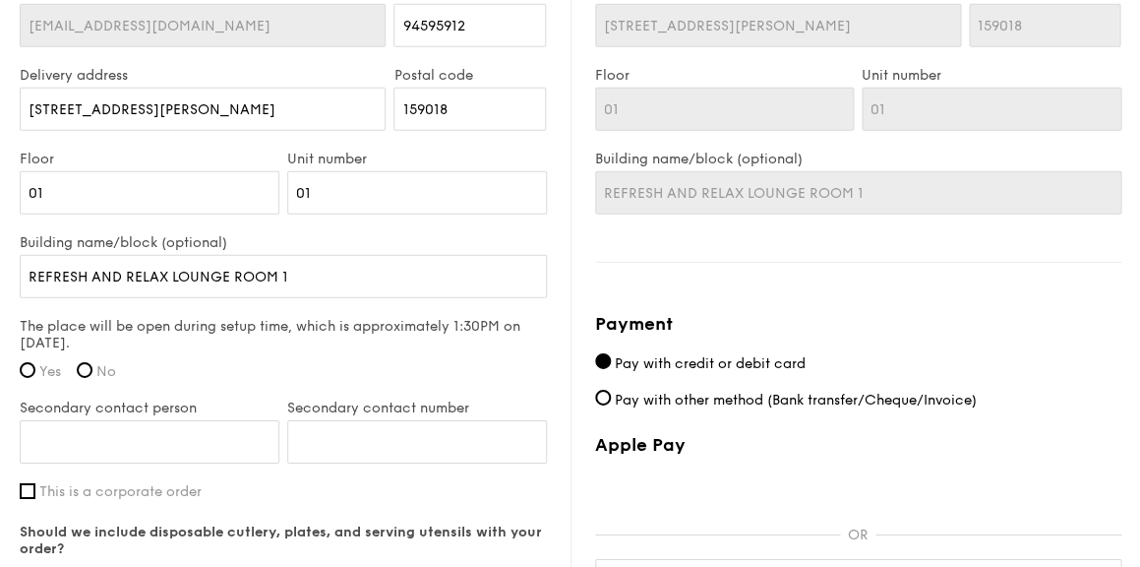
scroll to position [1336, 0]
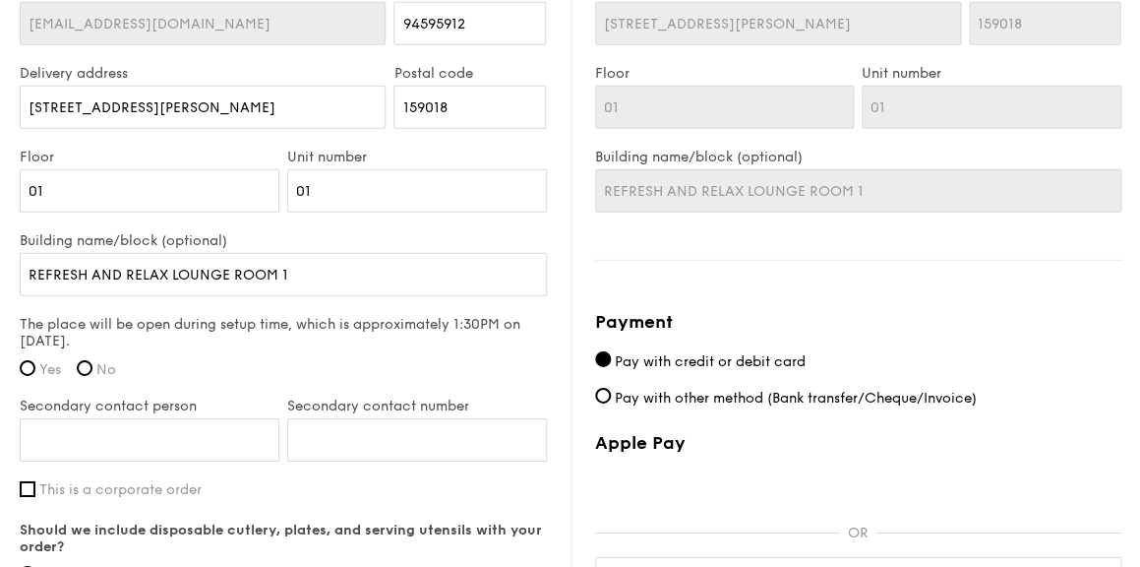
click at [36, 365] on label "Yes" at bounding box center [40, 369] width 41 height 17
click at [35, 365] on input "Yes" at bounding box center [28, 368] width 16 height 16
radio input "true"
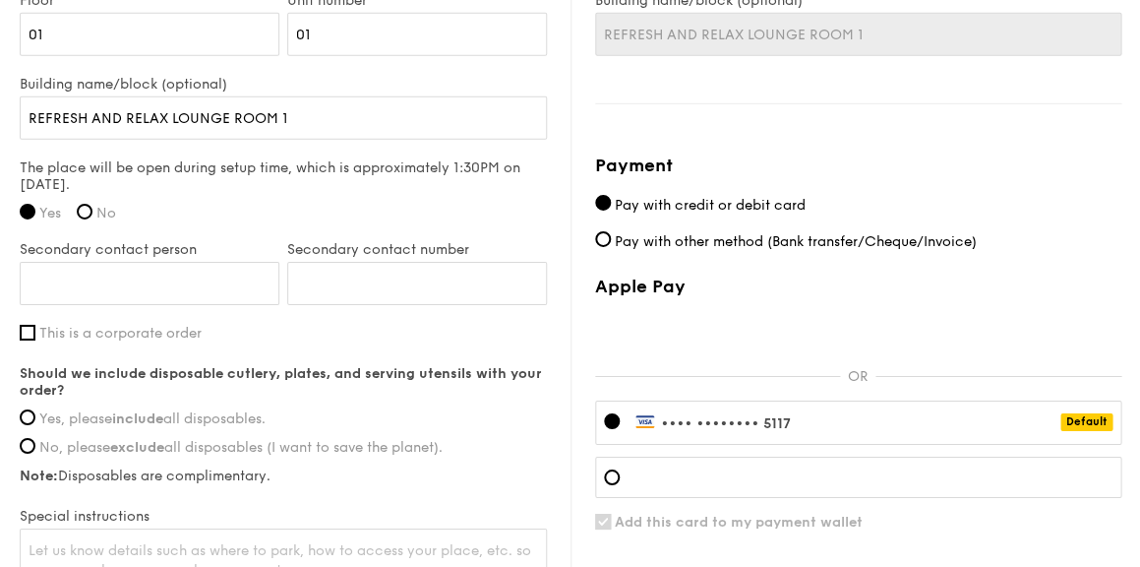
scroll to position [1494, 0]
click at [183, 411] on span "Yes, please include all disposables." at bounding box center [152, 417] width 226 height 17
click at [35, 411] on input "Yes, please include all disposables." at bounding box center [28, 416] width 16 height 16
radio input "true"
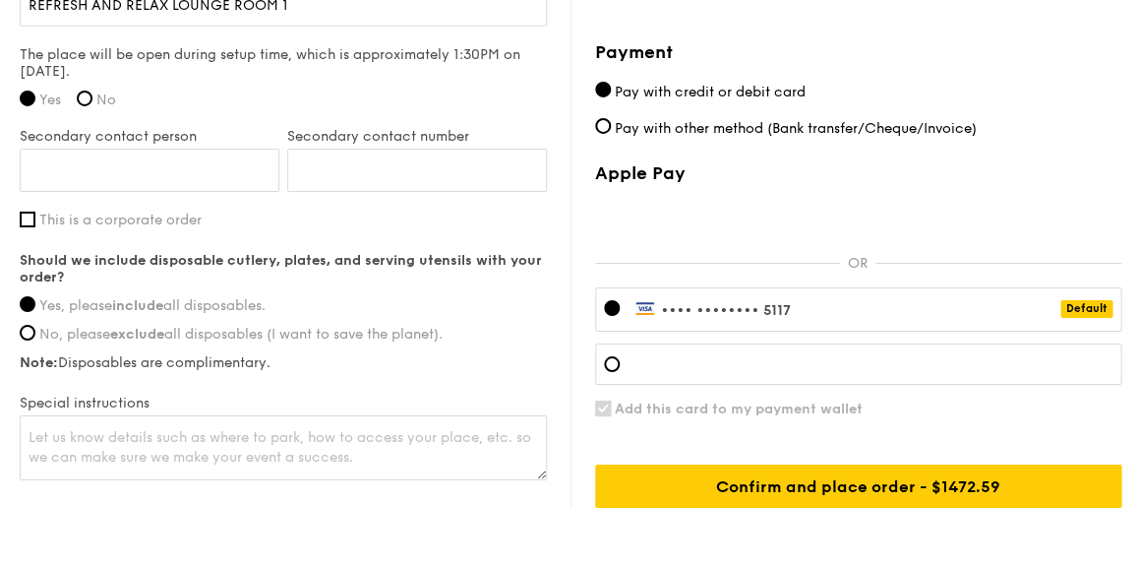
scroll to position [1669, 0]
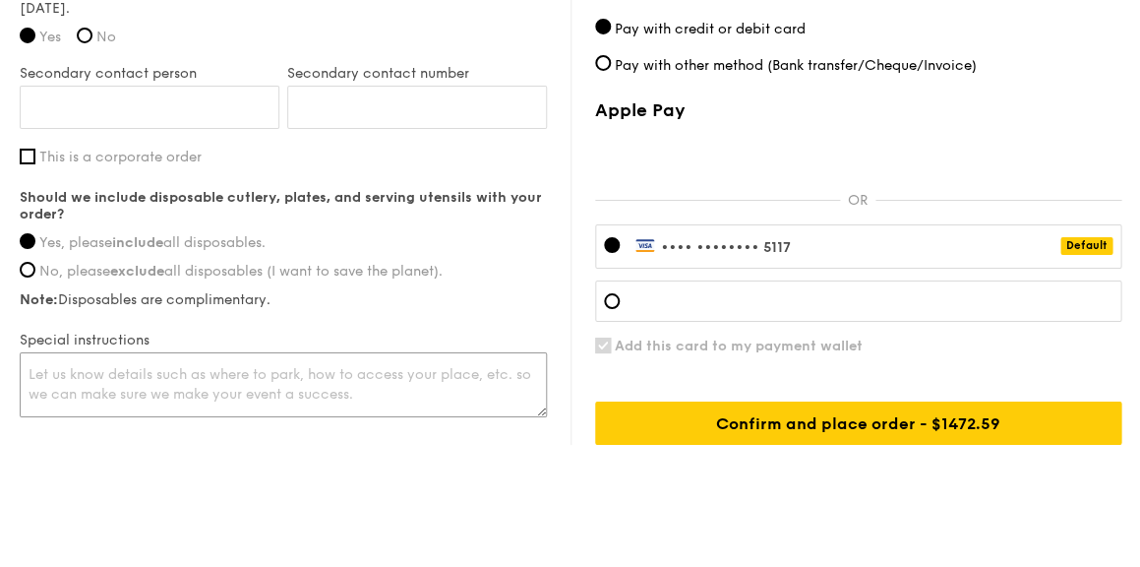
click at [280, 366] on textarea at bounding box center [283, 384] width 527 height 65
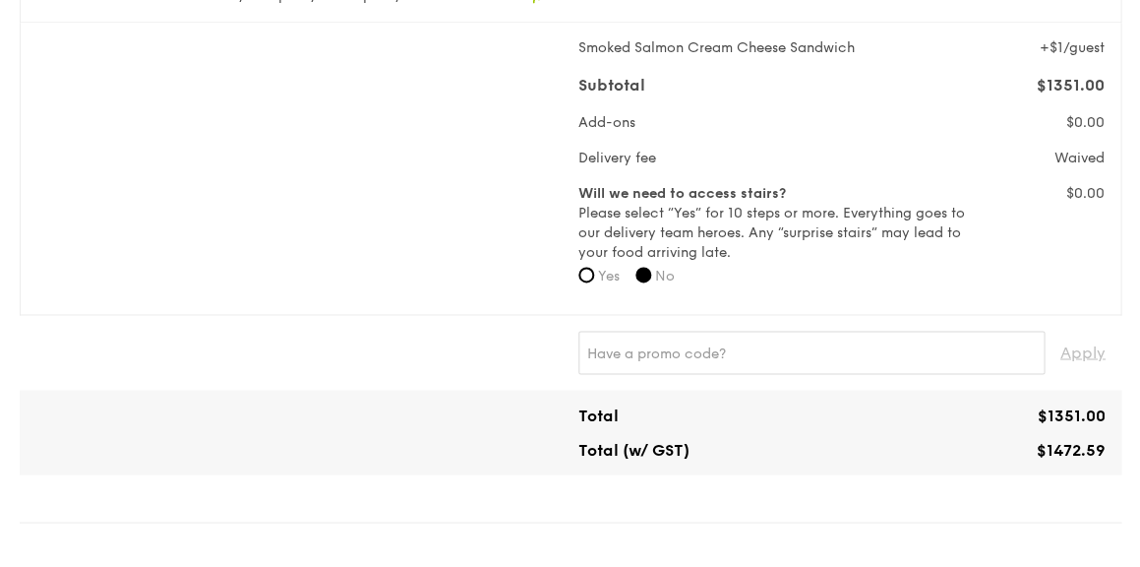
scroll to position [592, 0]
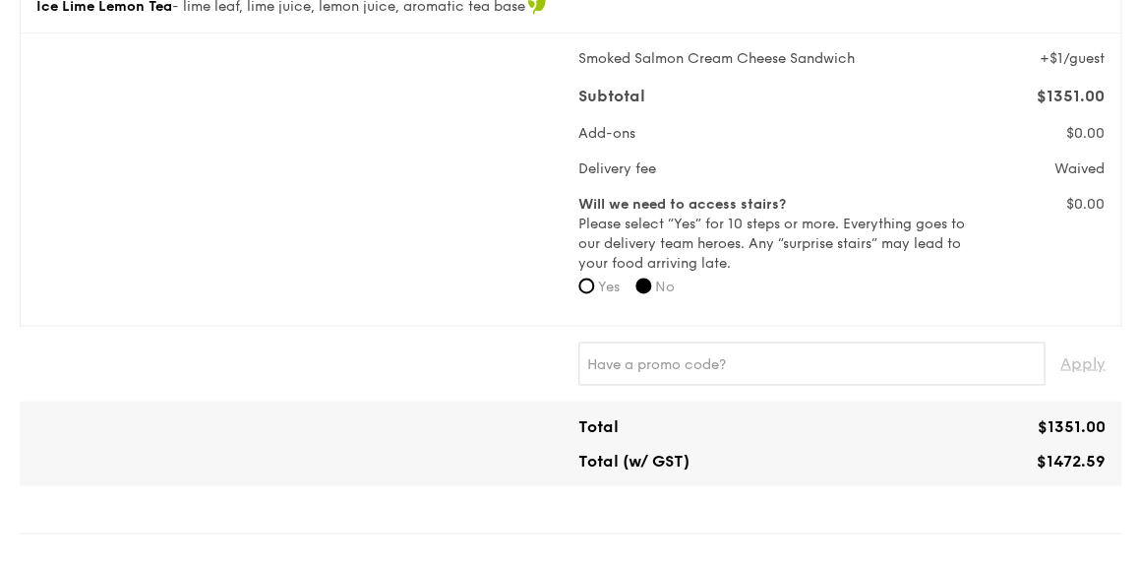
type textarea "Call when you reach. Can I check if tables will be provided for the set up and …"
click at [682, 352] on input "text" at bounding box center [812, 362] width 466 height 43
paste input "GENECO16CA"
click at [1086, 370] on span "Apply" at bounding box center [1083, 362] width 45 height 43
click at [1078, 353] on span "Apply" at bounding box center [1083, 362] width 45 height 43
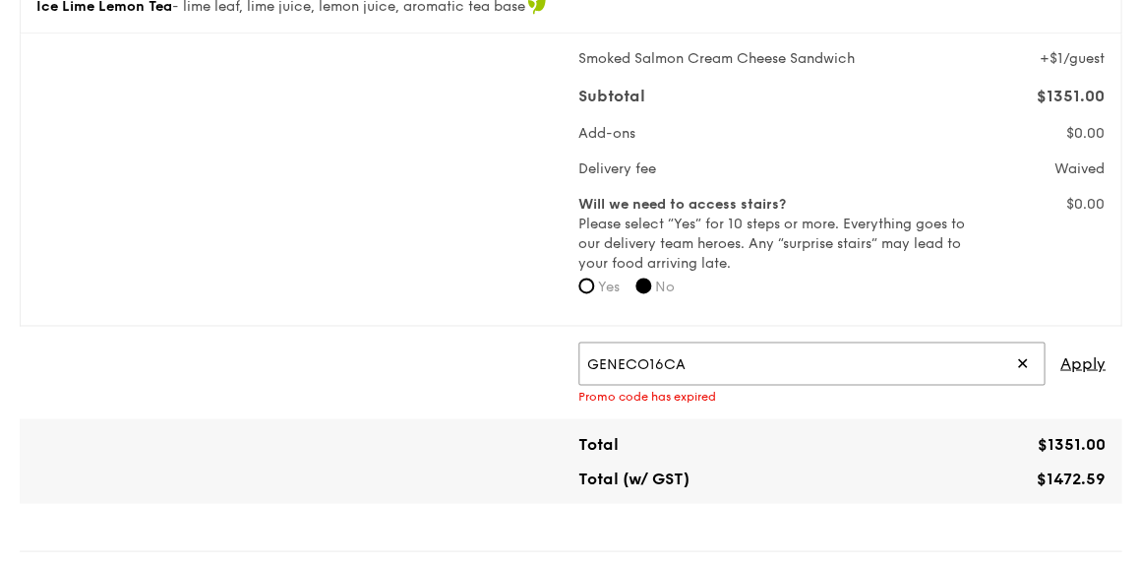
click at [779, 365] on input "GENECO16CA" at bounding box center [812, 362] width 466 height 43
paste input "TRUEXGRAIN"
type input "TRUEXGRAIN"
click at [1074, 358] on span "Apply" at bounding box center [1083, 362] width 45 height 43
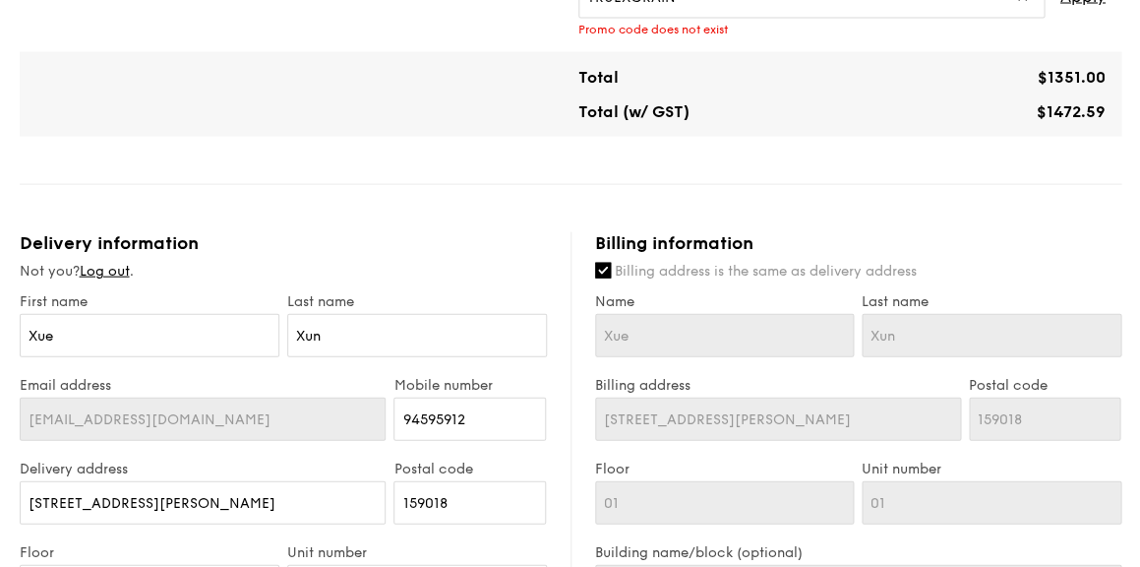
scroll to position [956, 0]
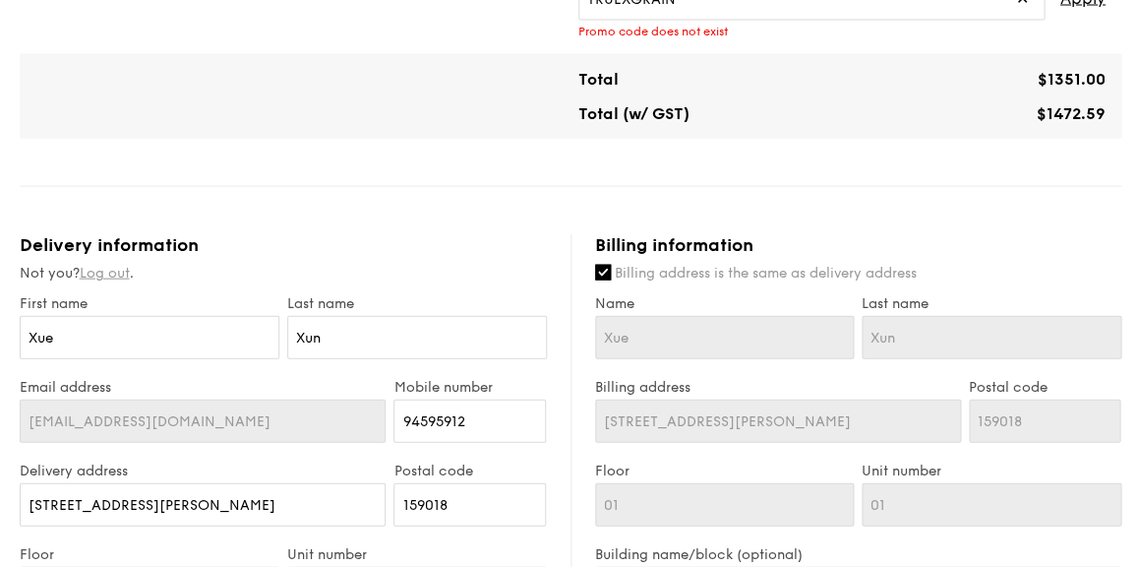
click at [104, 272] on link "Log out" at bounding box center [105, 273] width 50 height 17
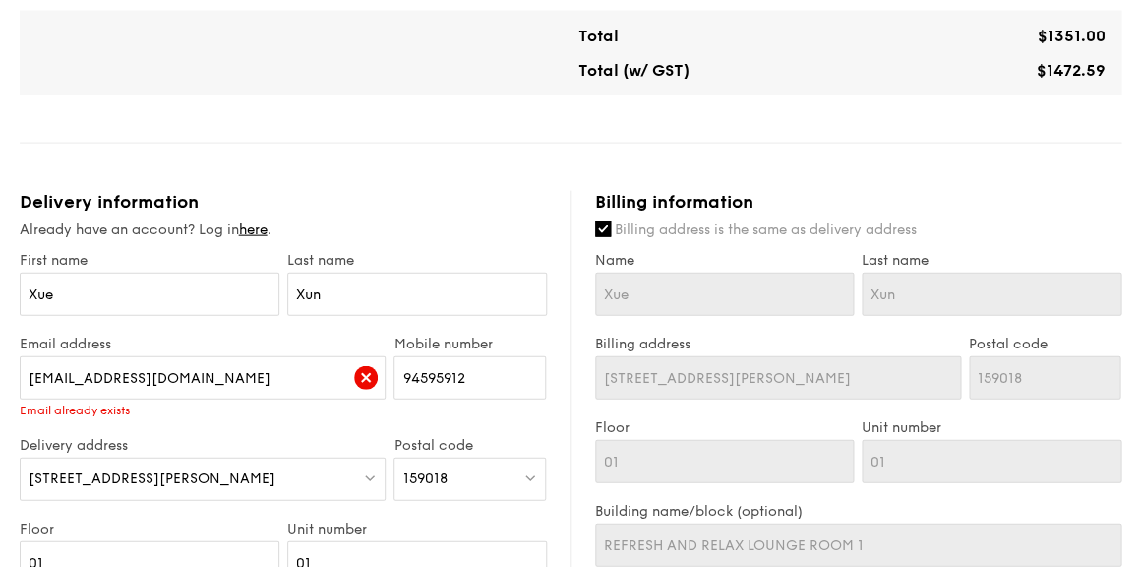
scroll to position [1002, 0]
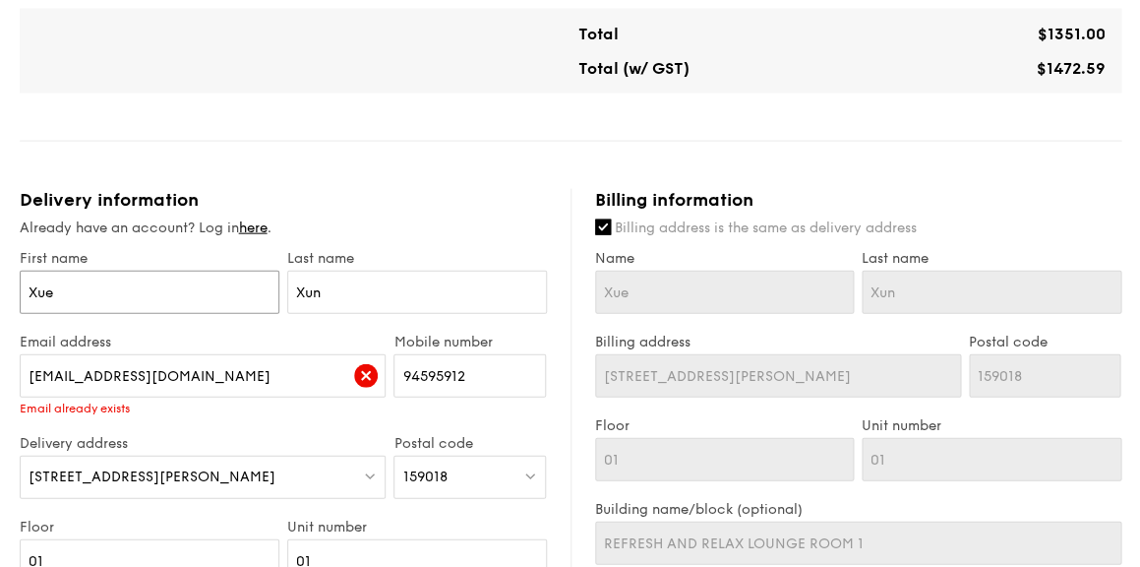
type input "Xue"
type input "Xue X"
type input "Xue Xu"
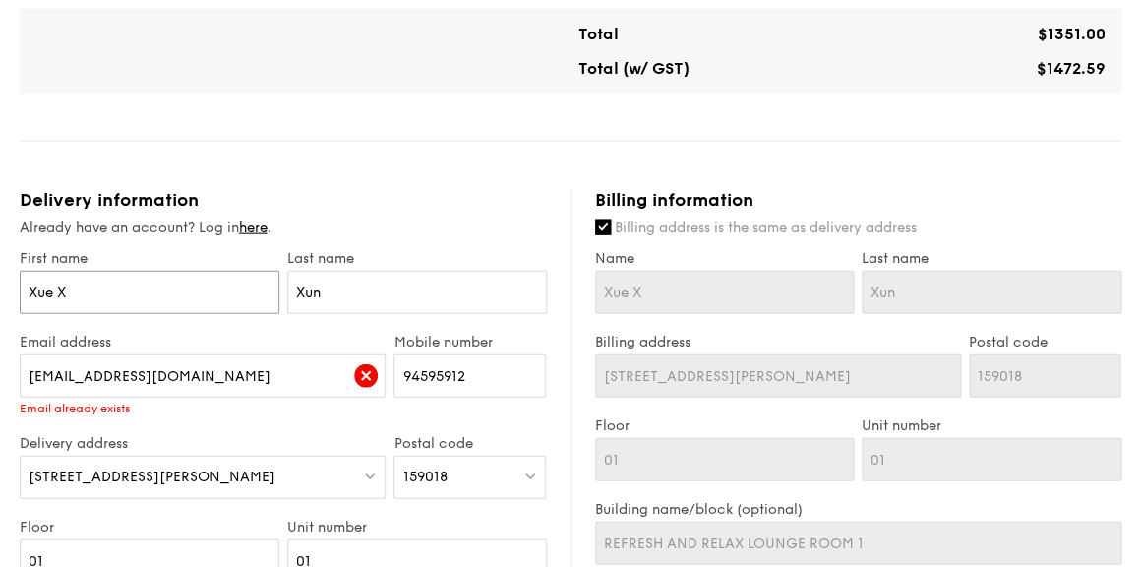
type input "Xue Xu"
type input "[PERSON_NAME]"
type input "G"
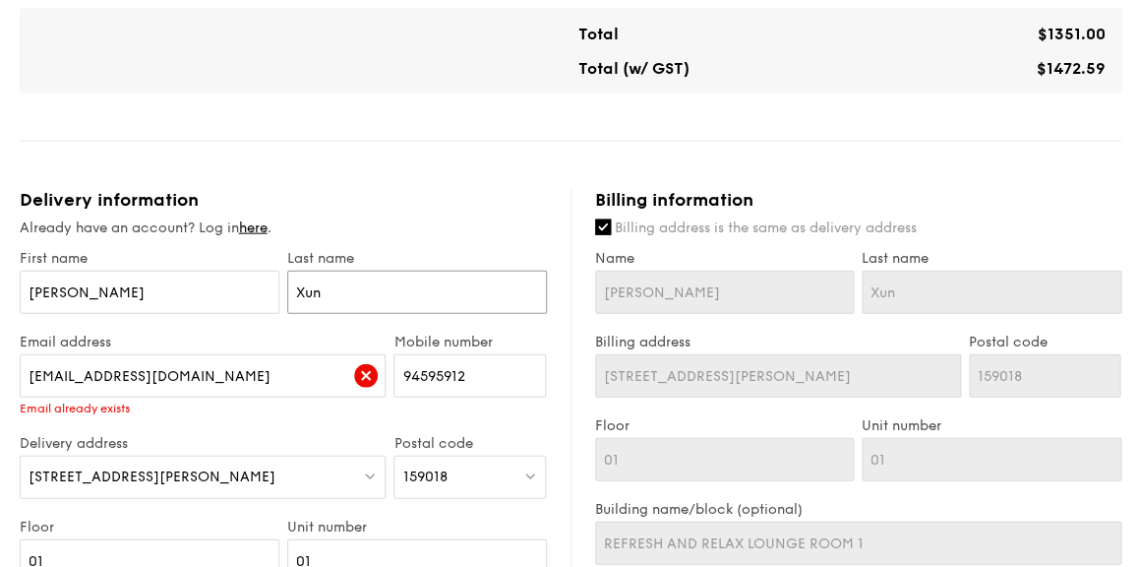
type input "G"
type input "Go"
type input "Goh"
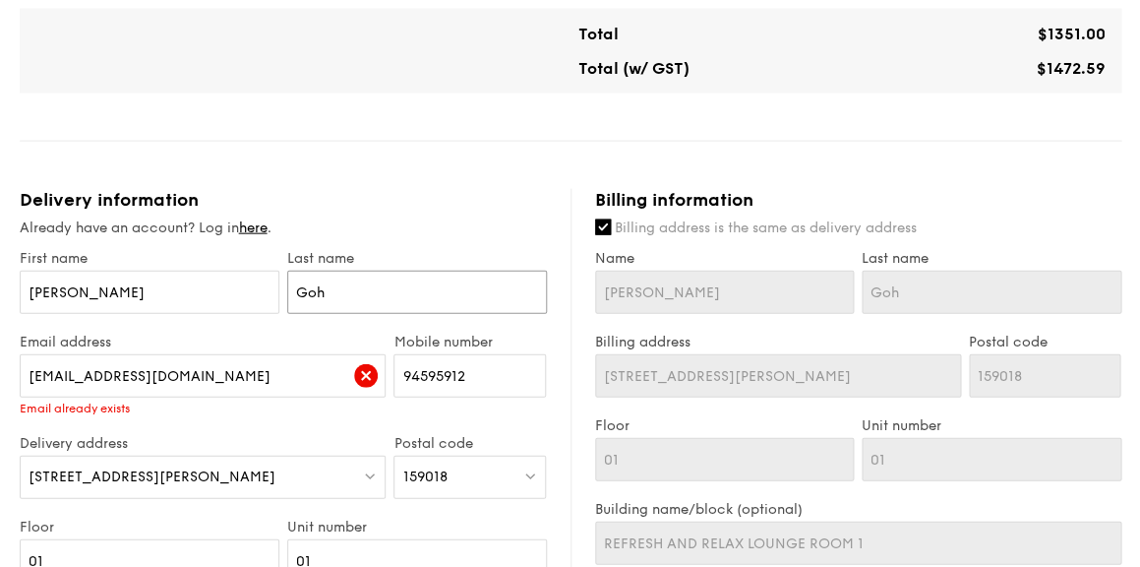
type input "Goh"
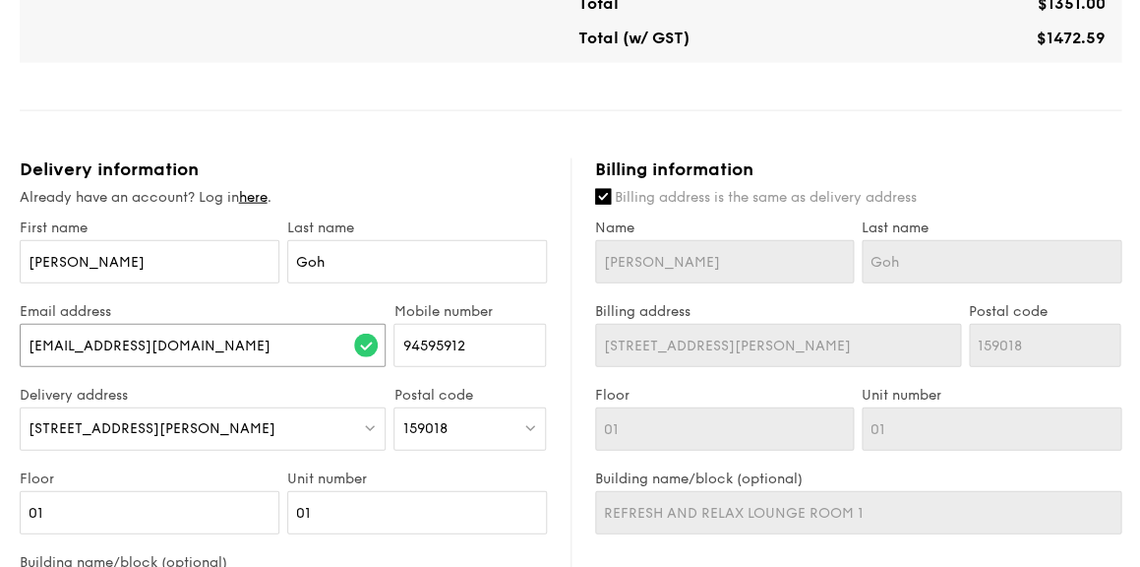
scroll to position [983, 0]
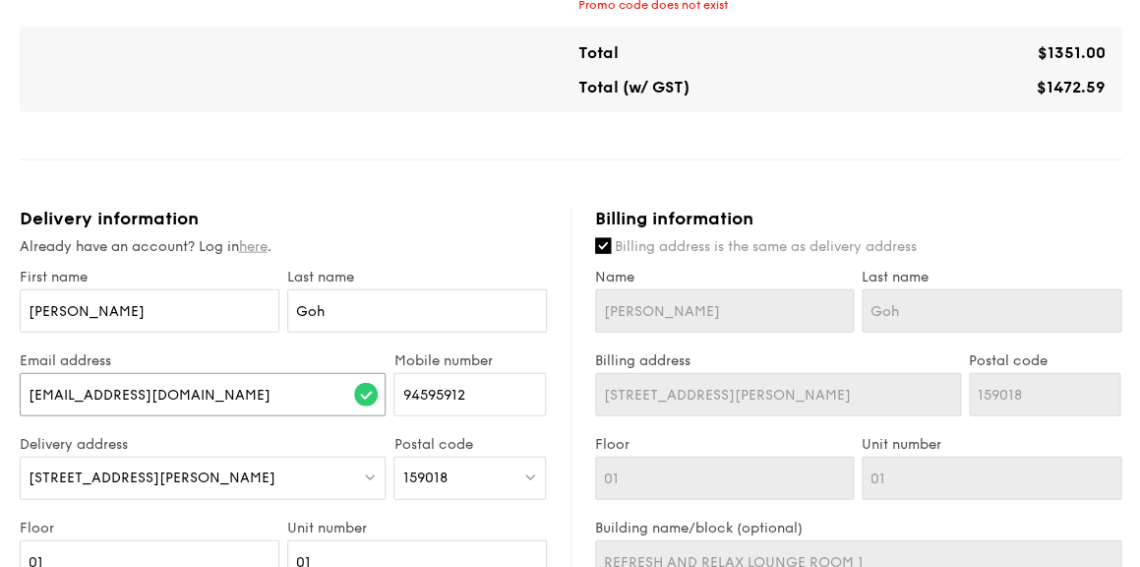
type input "odeliaosf@gmail.com"
click at [259, 243] on link "here" at bounding box center [253, 246] width 29 height 17
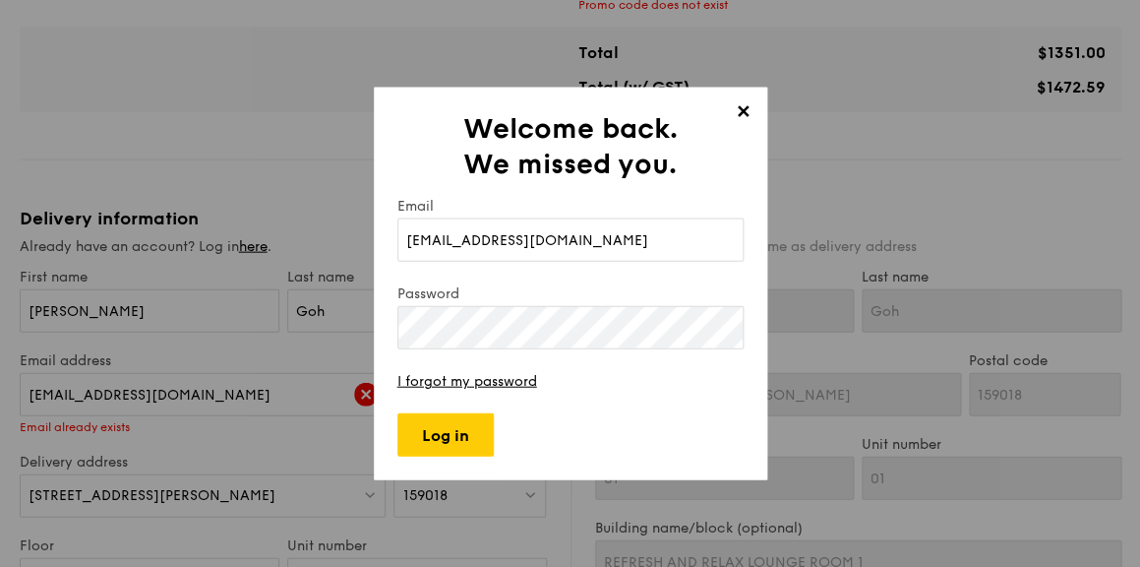
type input "odeliaosf@gmail.com"
click at [460, 435] on input "Log in" at bounding box center [446, 434] width 96 height 43
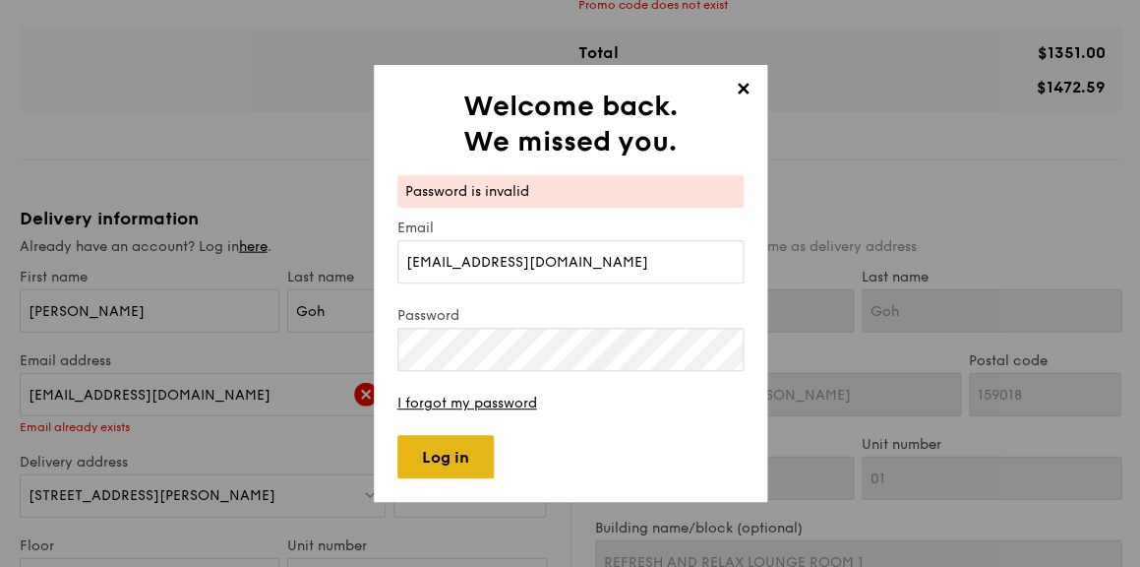
click at [456, 467] on input "Log in" at bounding box center [446, 456] width 96 height 43
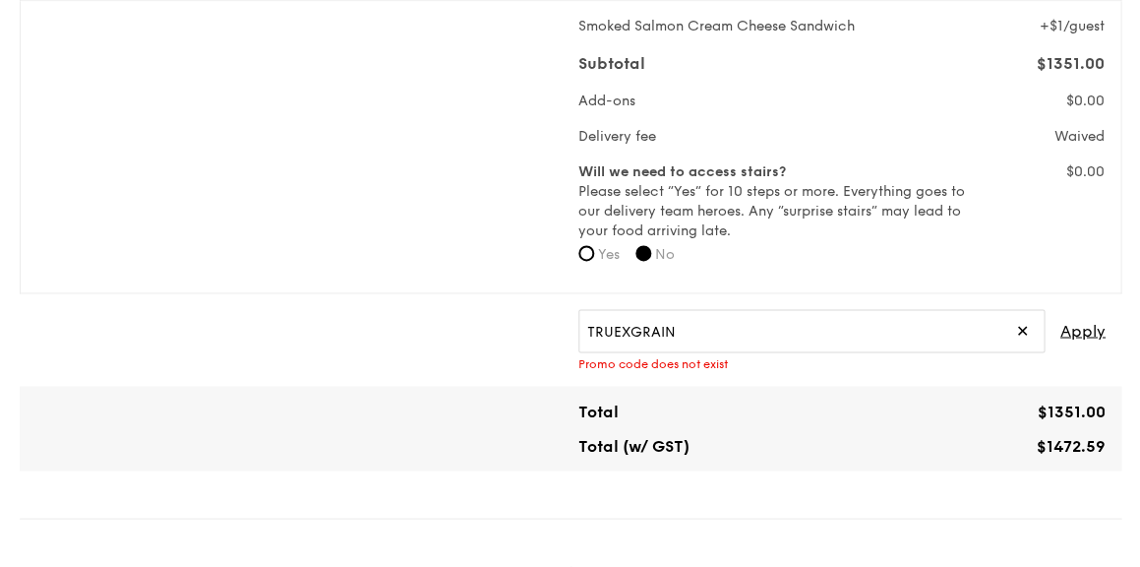
scroll to position [598, 0]
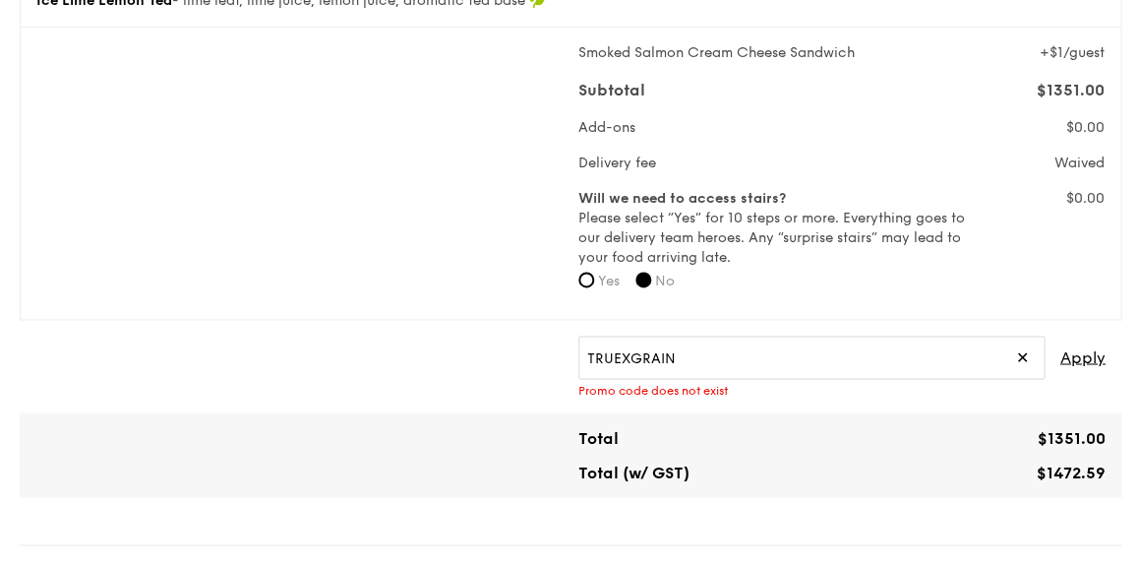
click at [1026, 359] on span "✕" at bounding box center [1022, 357] width 13 height 43
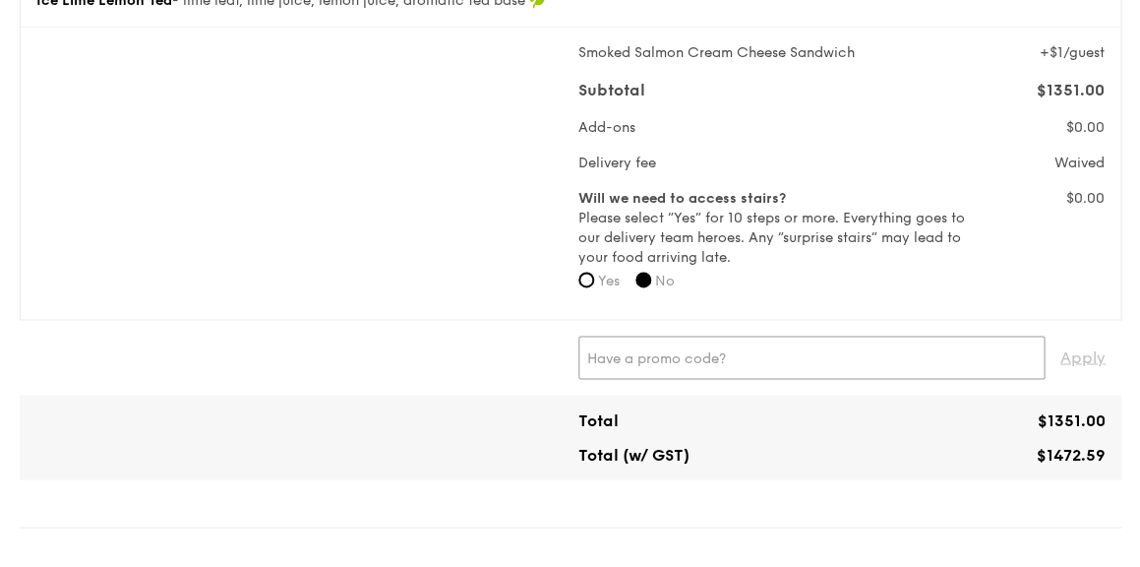
click at [808, 352] on input "text" at bounding box center [812, 357] width 466 height 43
type input "GRAQOK"
click at [1089, 355] on span "Apply" at bounding box center [1083, 357] width 45 height 43
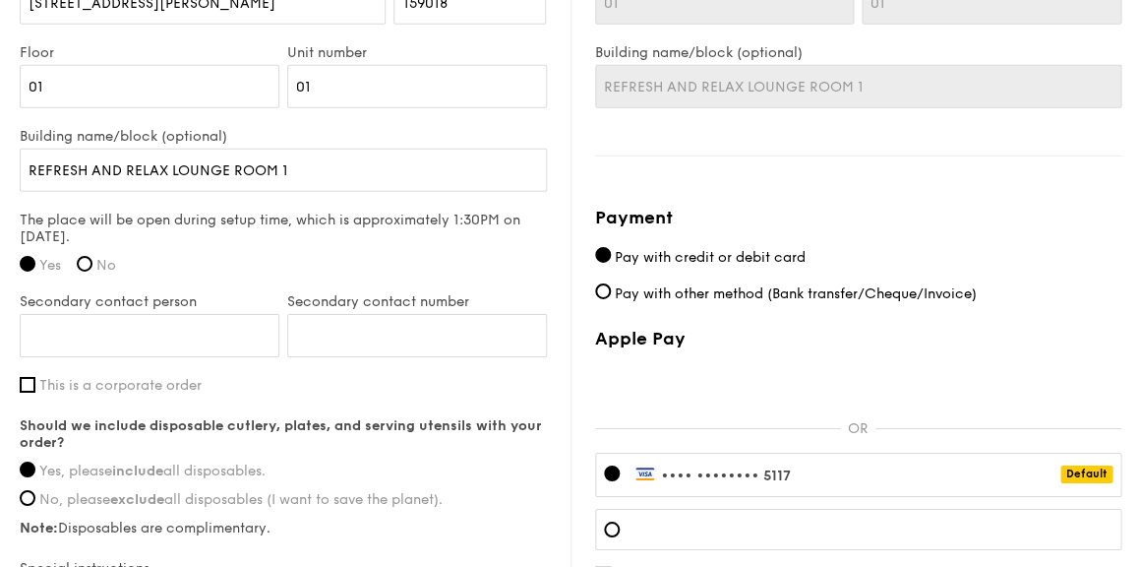
scroll to position [1445, 0]
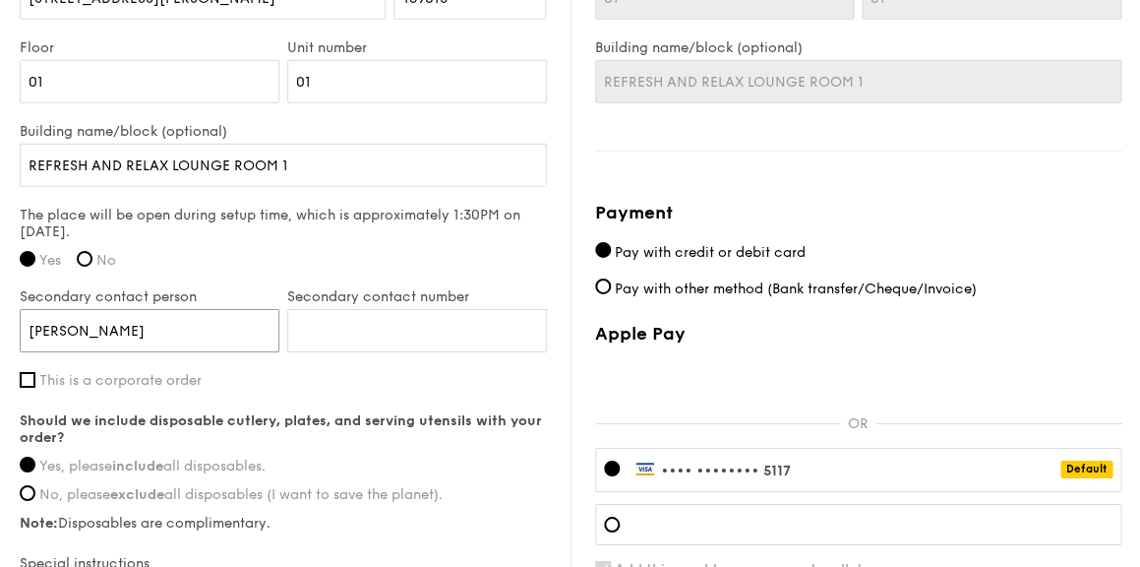
type input "XUE XUN"
type input "94595912"
click at [250, 376] on label "This is a corporate order" at bounding box center [283, 380] width 527 height 17
click at [35, 376] on input "This is a corporate order" at bounding box center [28, 380] width 16 height 16
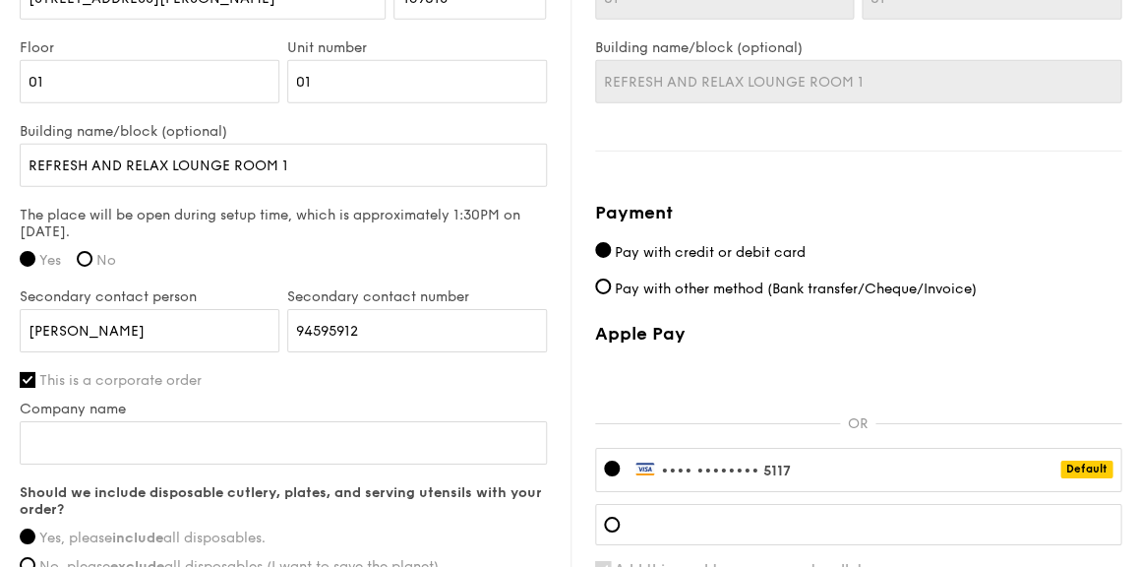
click at [236, 375] on label "This is a corporate order" at bounding box center [283, 380] width 527 height 17
click at [35, 375] on input "This is a corporate order" at bounding box center [28, 380] width 16 height 16
checkbox input "false"
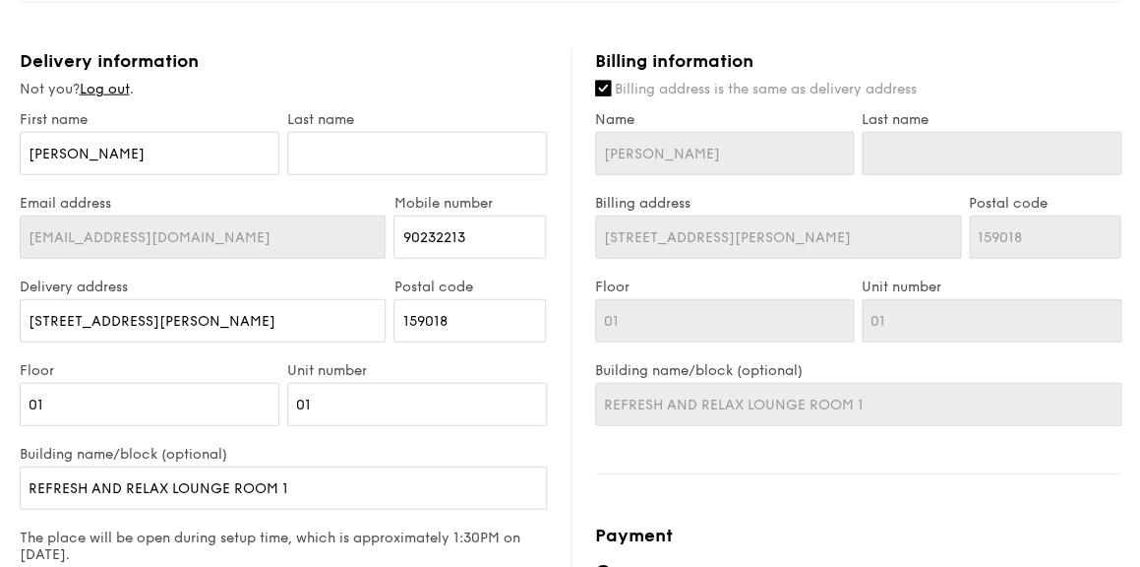
scroll to position [1122, 0]
type input "O"
type input "OH"
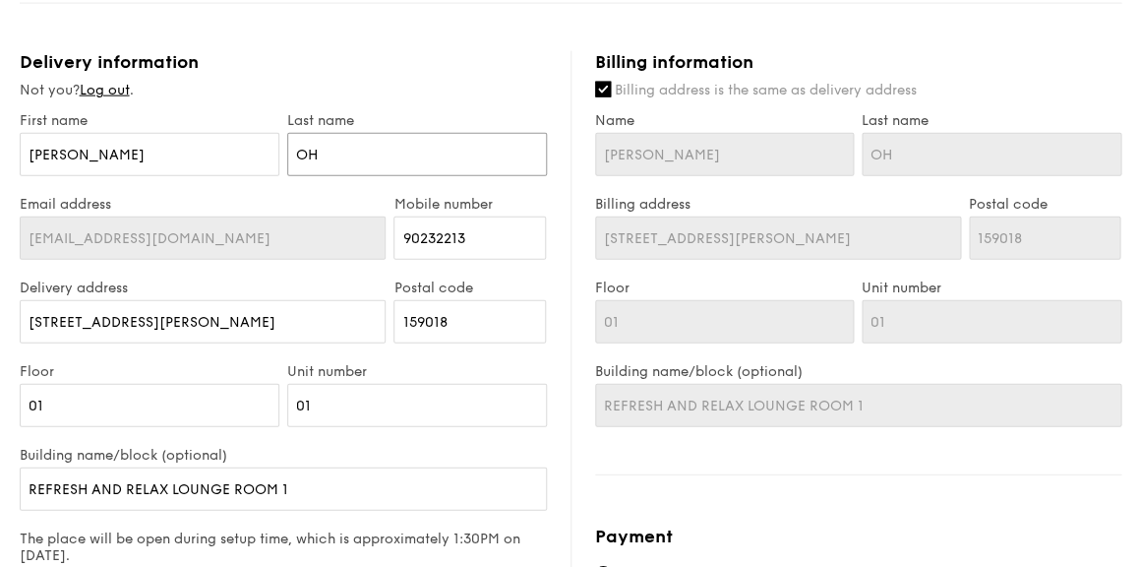
type input "O"
type input "Oh"
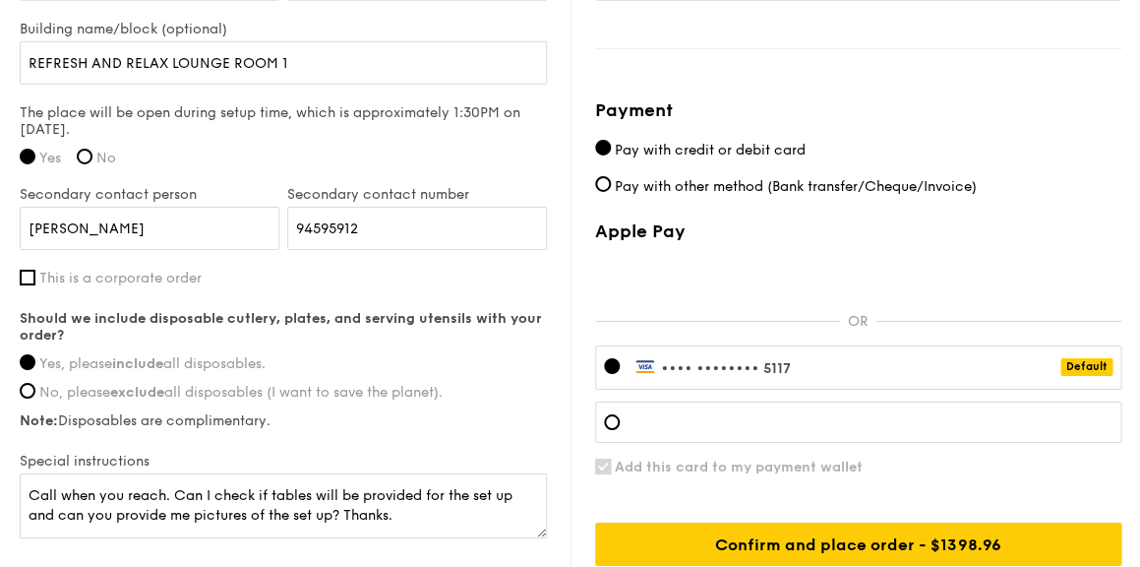
scroll to position [1552, 0]
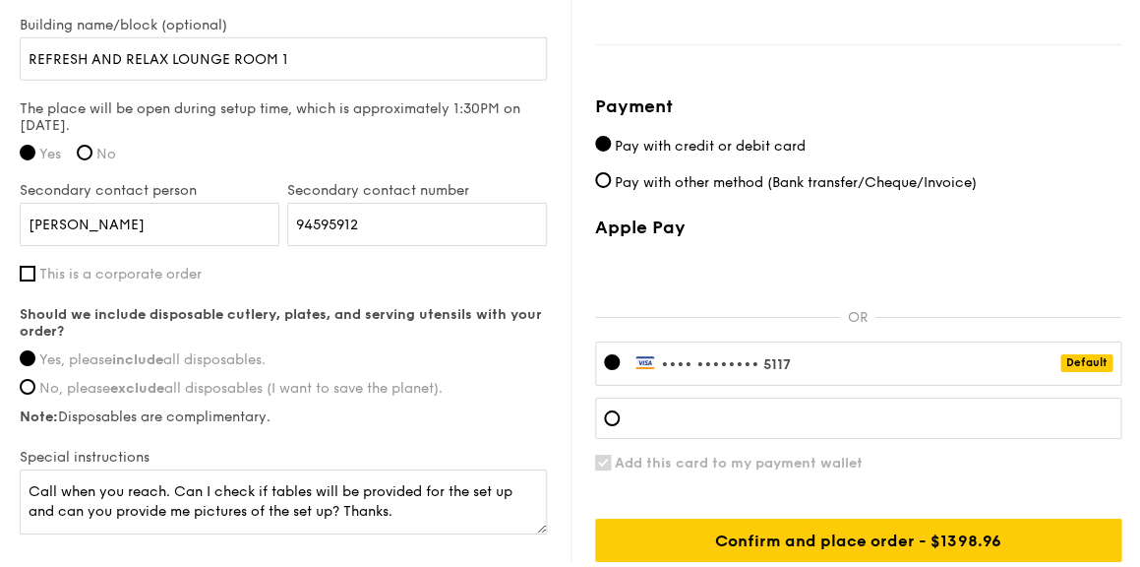
type input "Oh"
click at [629, 409] on div at bounding box center [858, 418] width 526 height 41
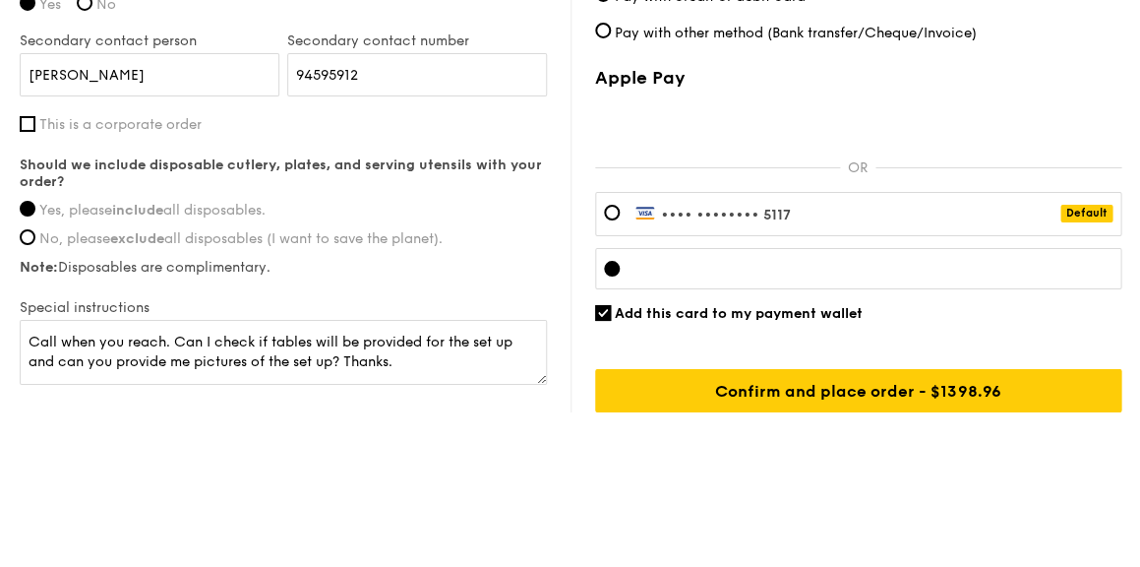
scroll to position [1700, 0]
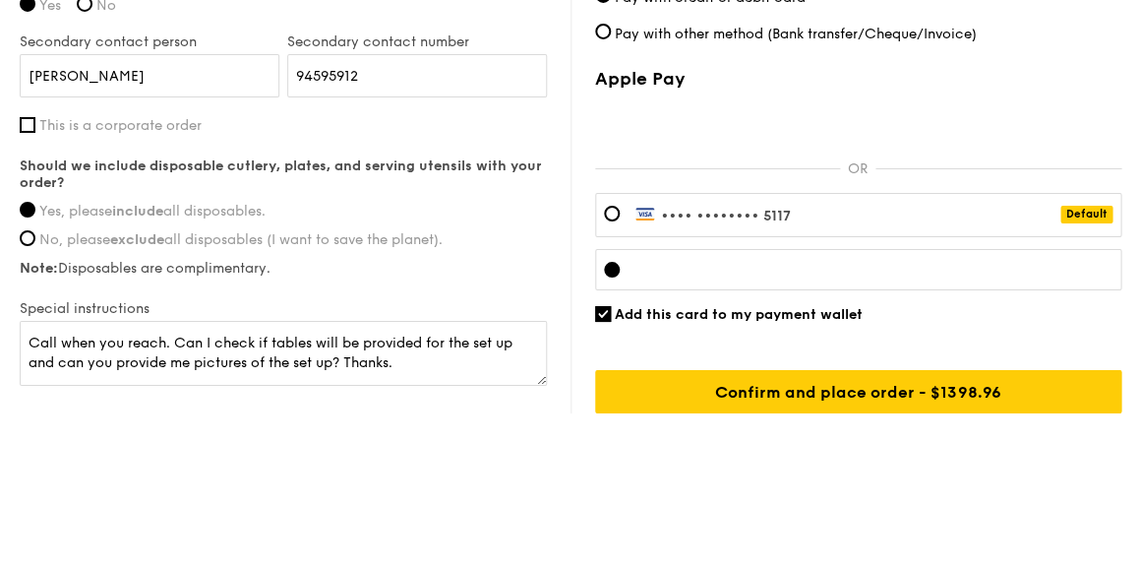
click at [615, 306] on span "Add this card to my payment wallet" at bounding box center [739, 314] width 248 height 17
click at [611, 306] on input "Add this card to my payment wallet" at bounding box center [603, 314] width 16 height 16
checkbox input "false"
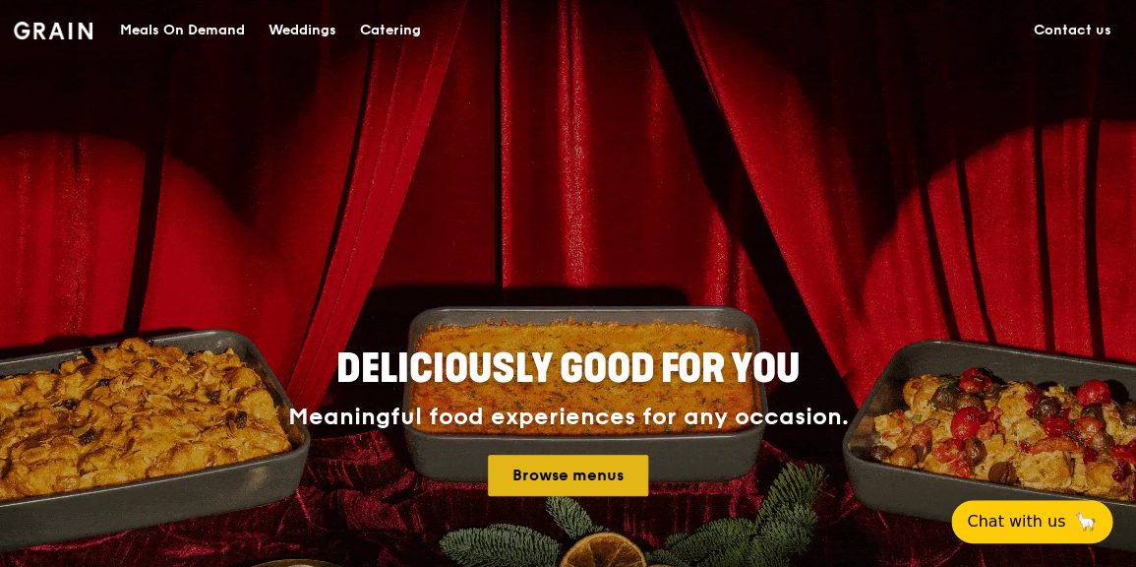
click at [606, 461] on link "Browse menus" at bounding box center [568, 475] width 160 height 41
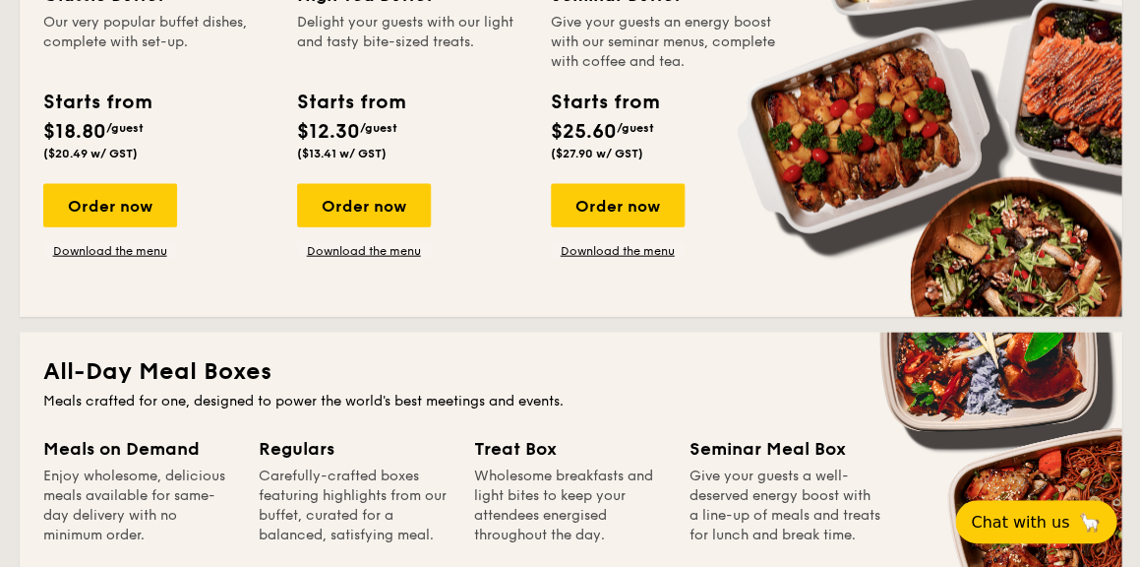
scroll to position [1002, 0]
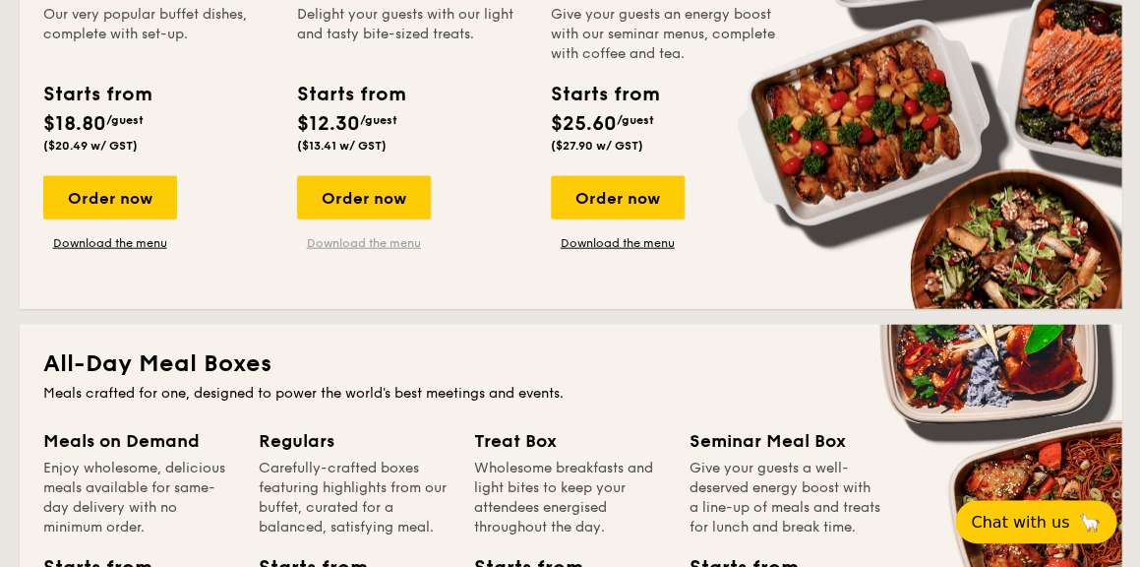
click at [378, 251] on link "Download the menu" at bounding box center [364, 243] width 134 height 16
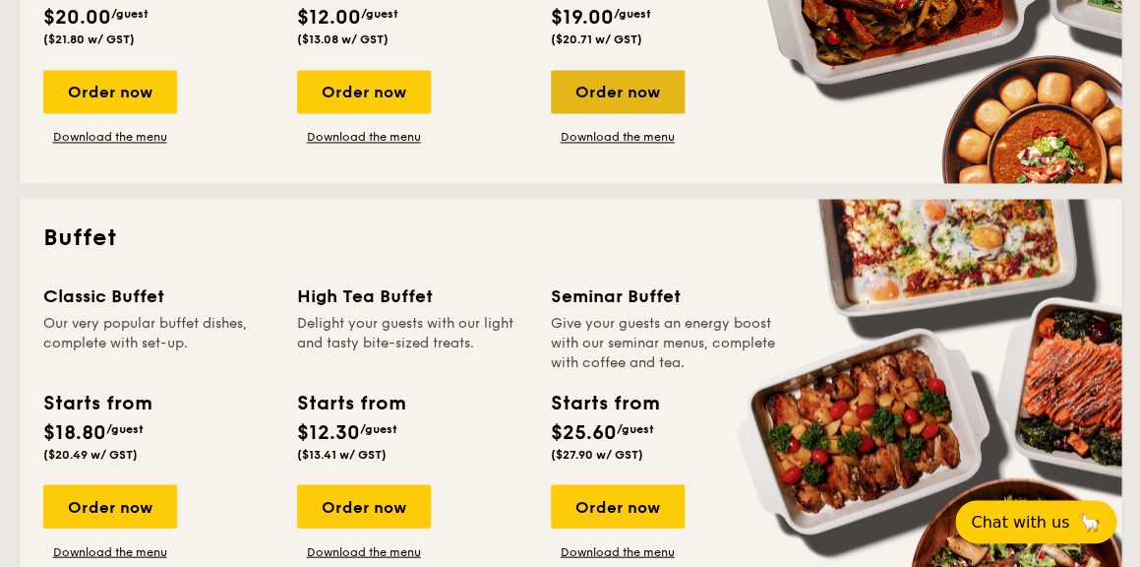
scroll to position [691, 0]
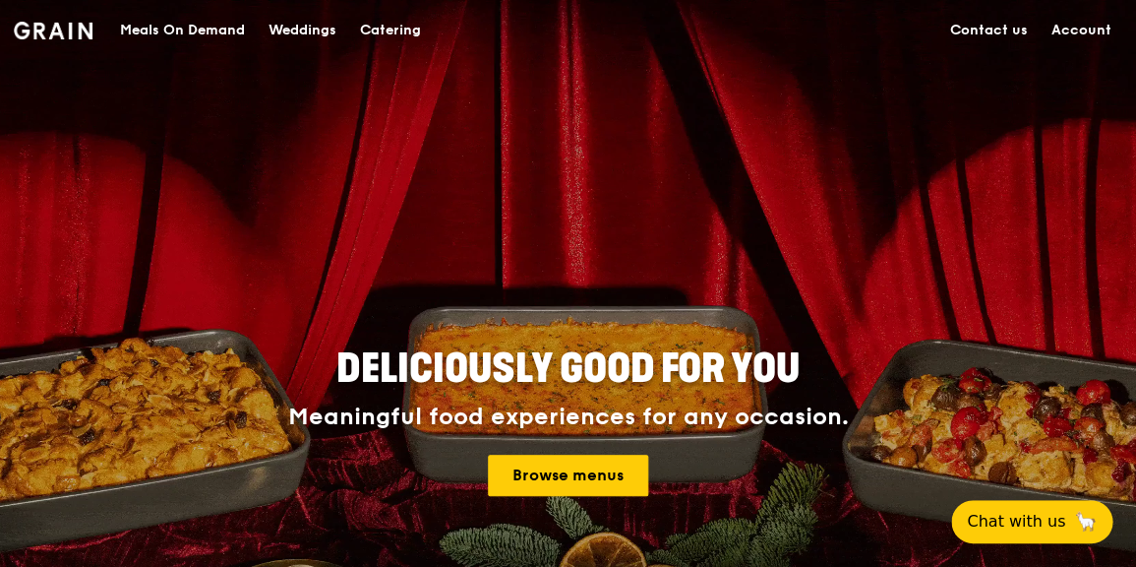
click at [1076, 31] on link "Account" at bounding box center [1082, 30] width 84 height 59
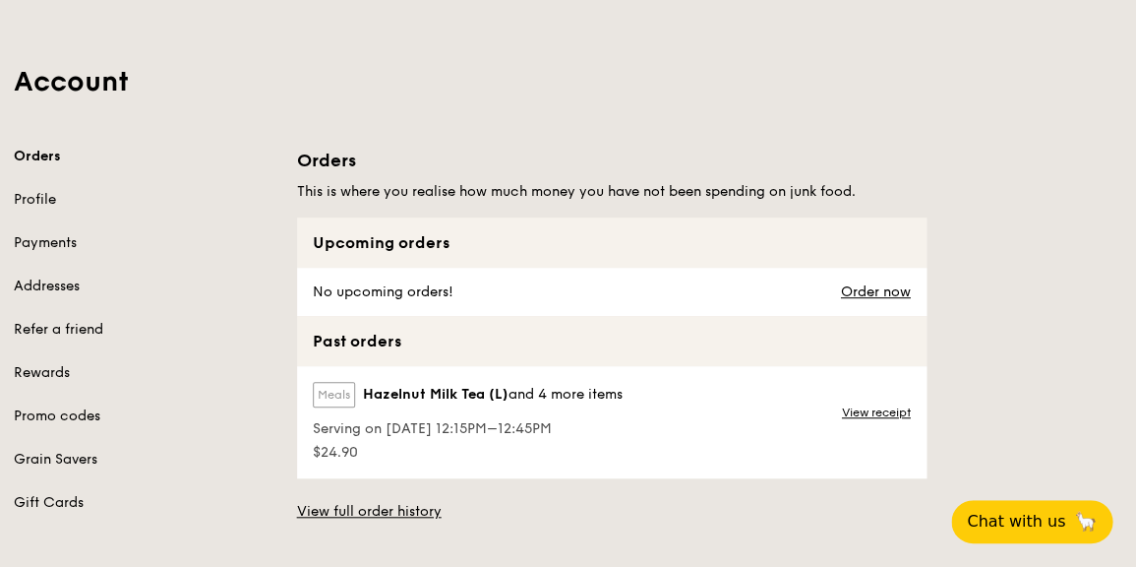
scroll to position [84, 0]
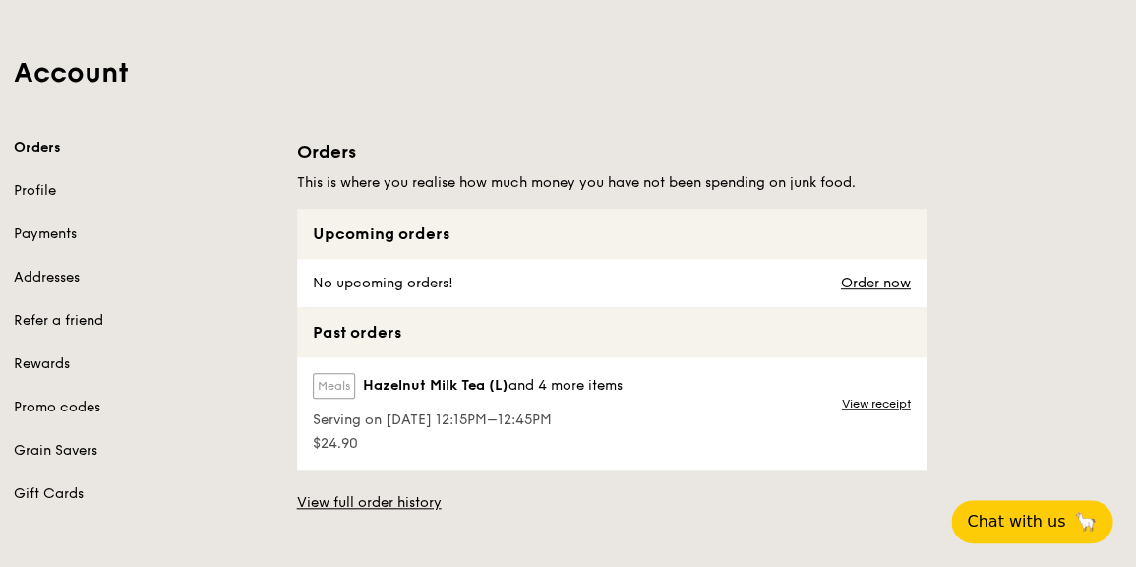
click at [51, 364] on link "Rewards" at bounding box center [144, 364] width 260 height 20
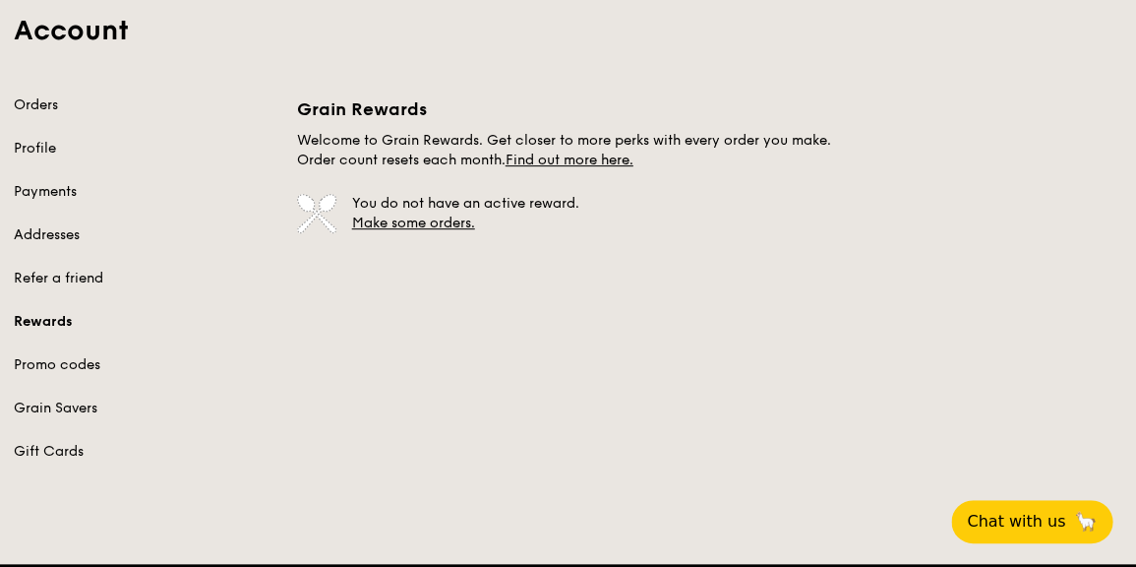
scroll to position [125, 0]
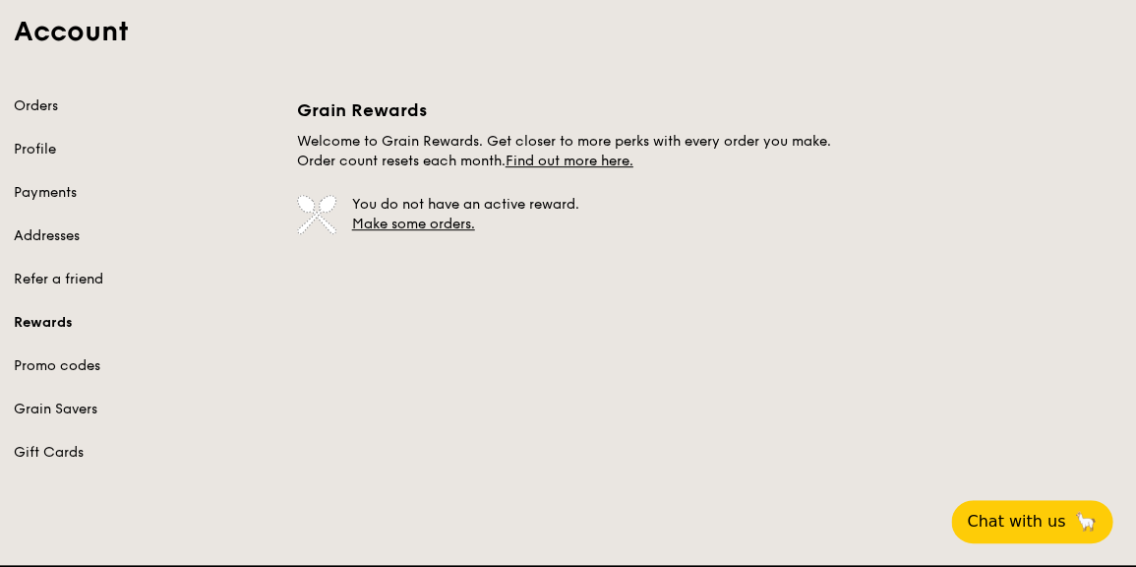
click at [79, 376] on link "Promo codes" at bounding box center [144, 366] width 260 height 20
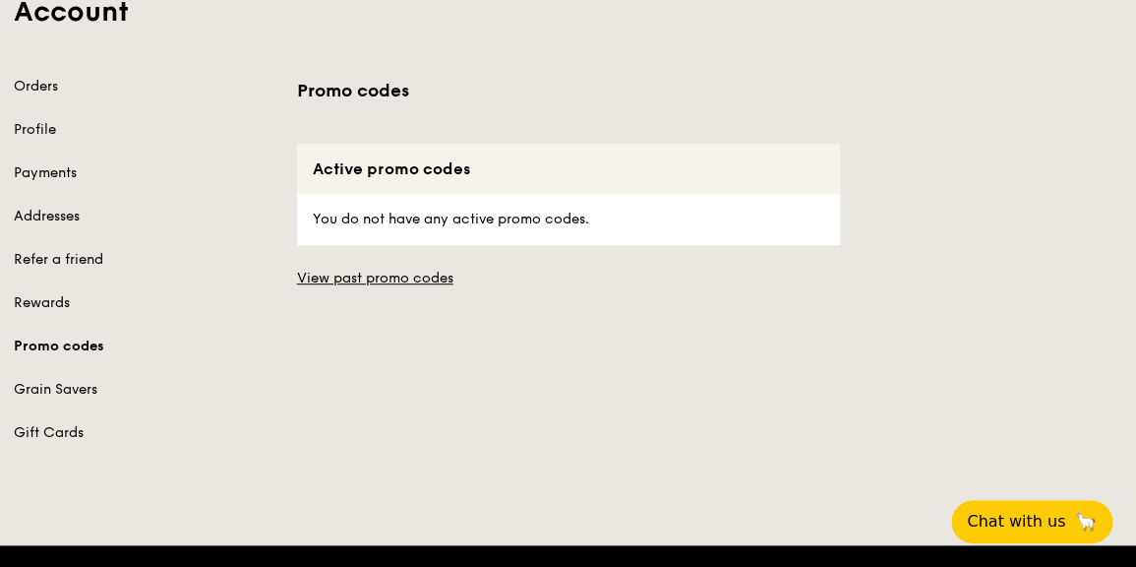
scroll to position [146, 0]
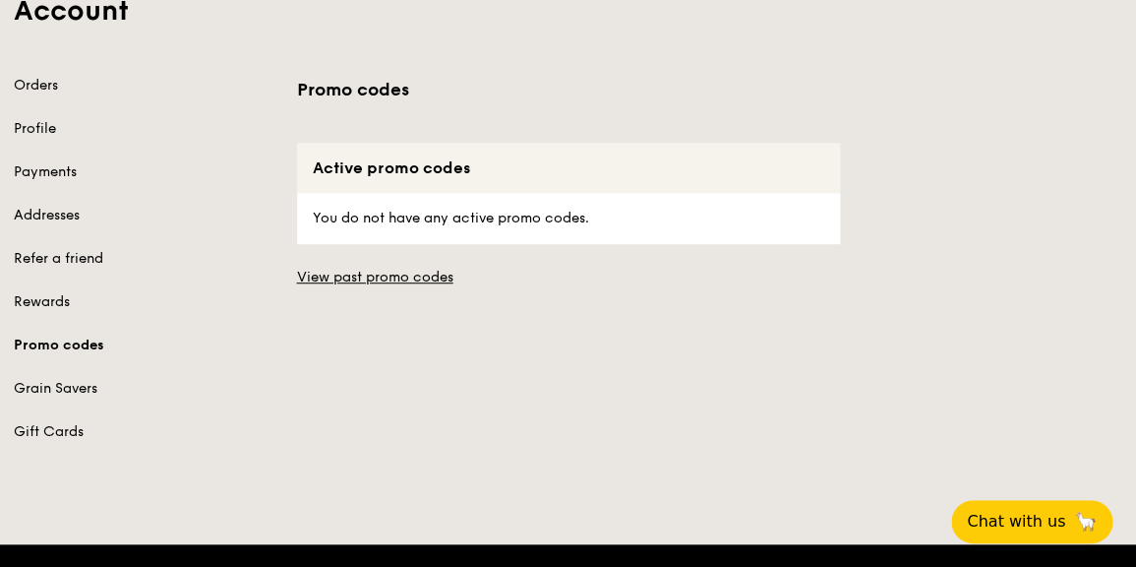
click at [57, 392] on link "Grain Savers" at bounding box center [144, 389] width 260 height 20
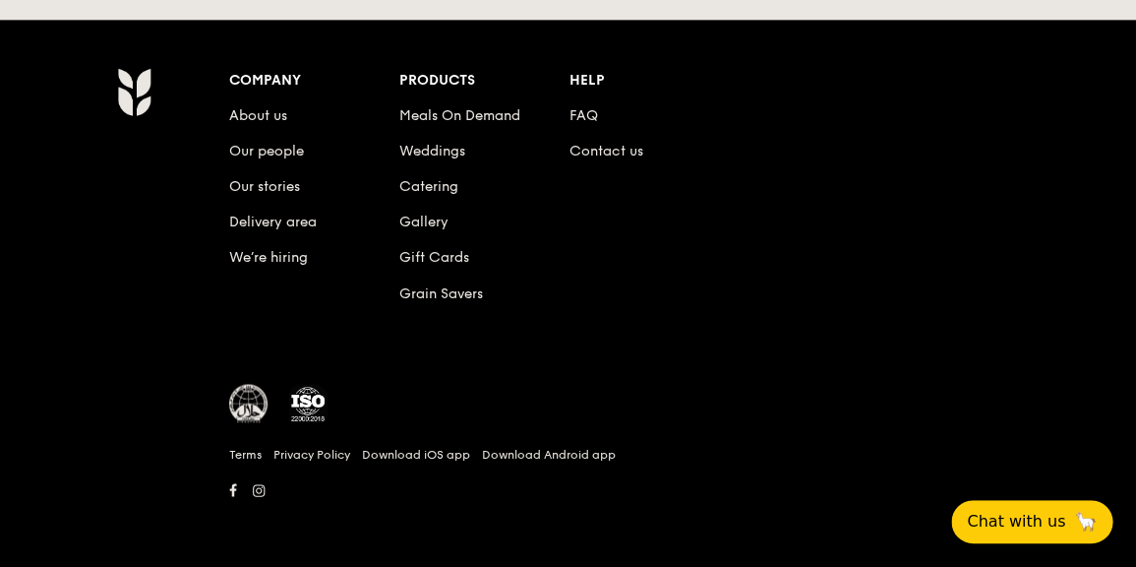
scroll to position [146, 0]
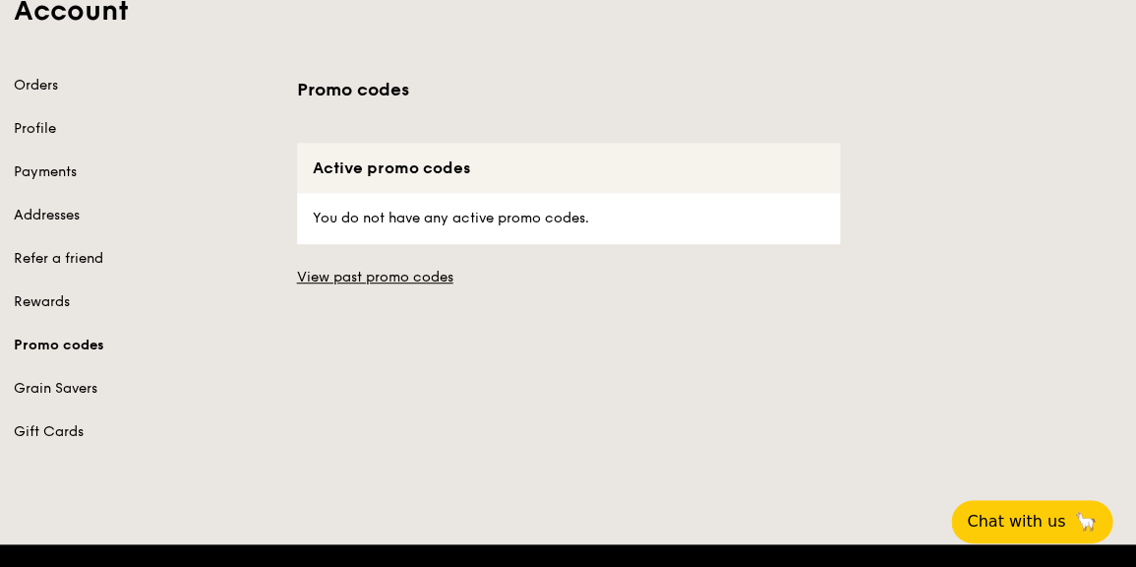
click at [57, 442] on link "Gift Cards" at bounding box center [144, 432] width 260 height 20
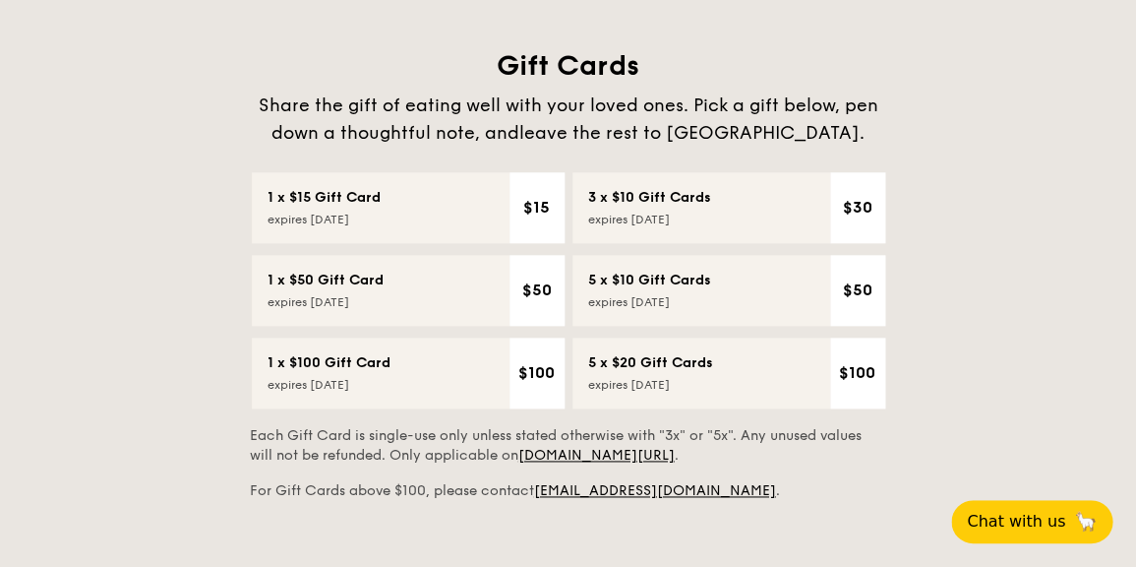
scroll to position [354, 0]
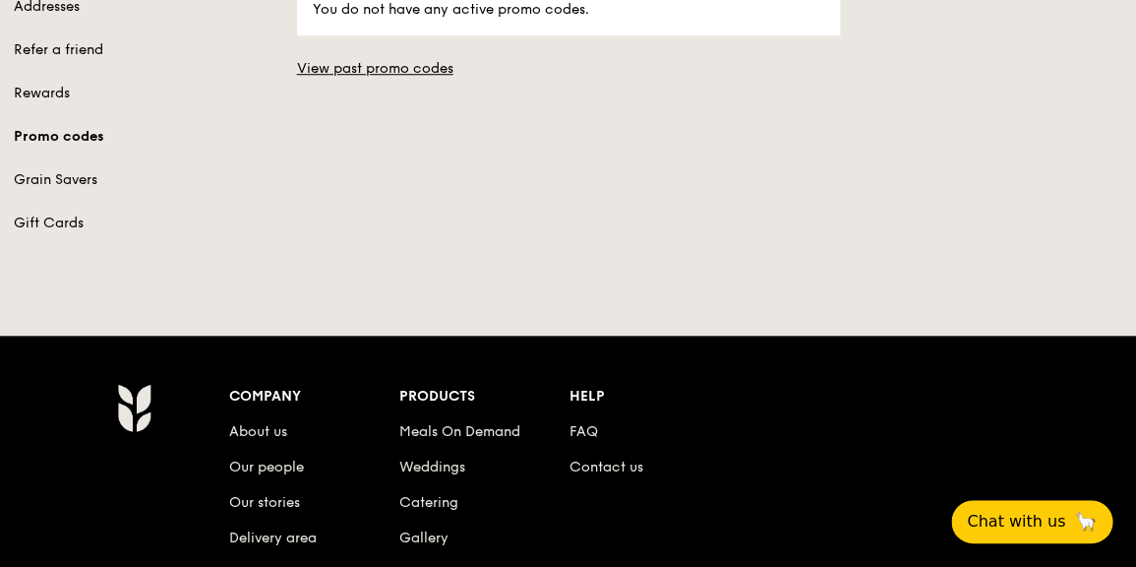
scroll to position [146, 0]
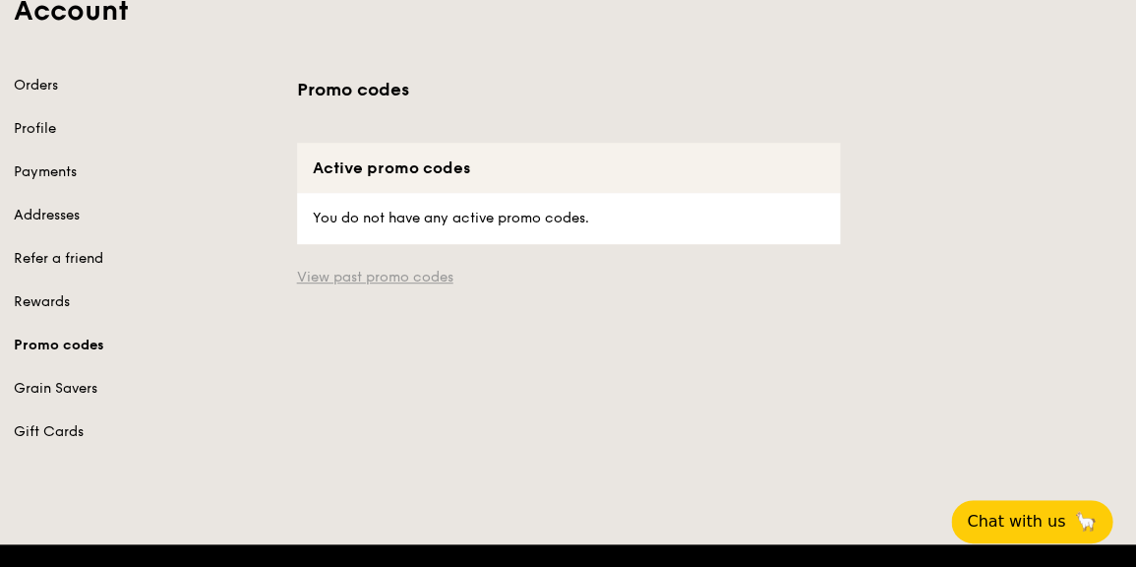
click at [419, 277] on link "View past promo codes" at bounding box center [568, 278] width 543 height 20
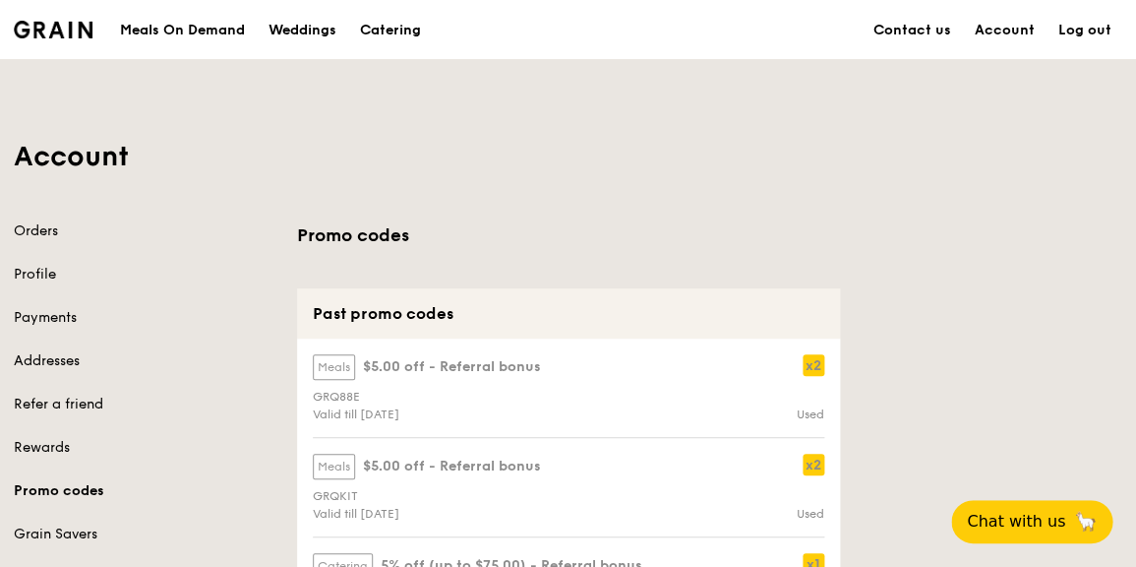
scroll to position [0, 0]
click at [78, 401] on link "Refer a friend" at bounding box center [144, 405] width 260 height 20
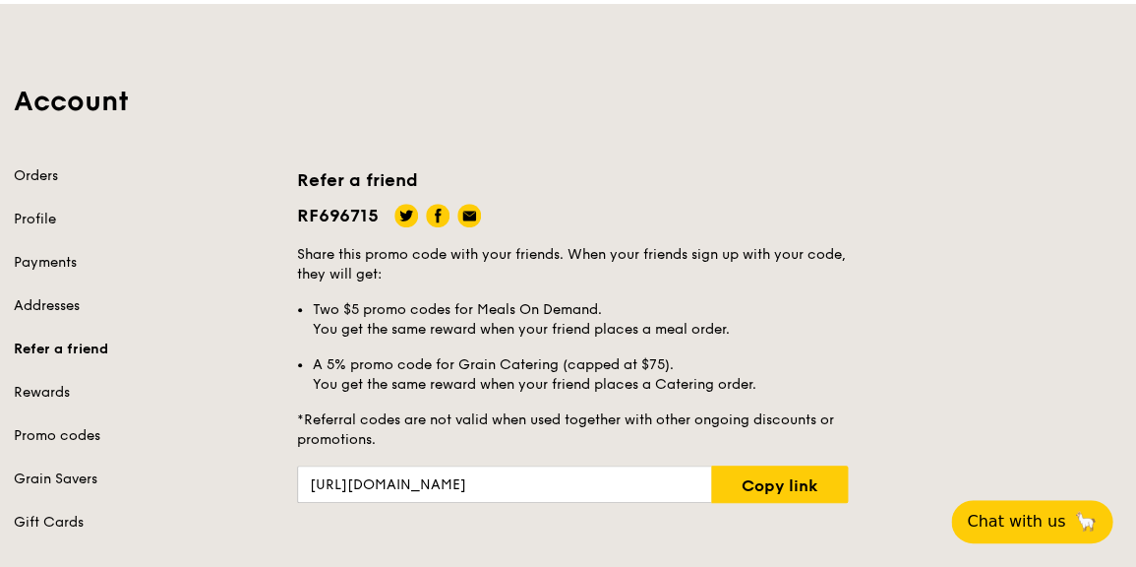
scroll to position [59, 0]
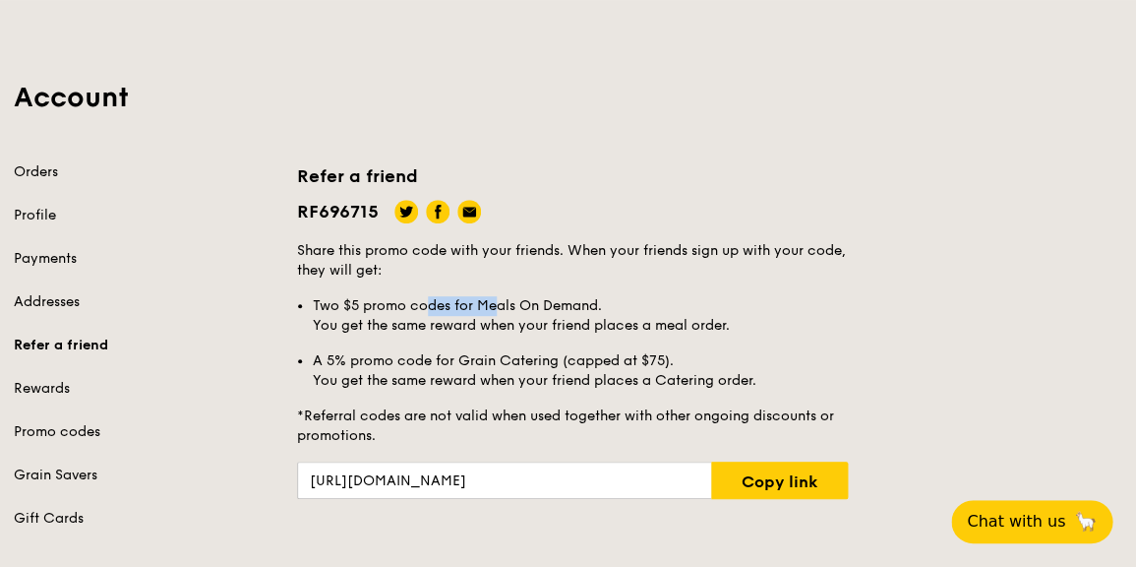
drag, startPoint x: 423, startPoint y: 312, endPoint x: 496, endPoint y: 318, distance: 73.1
click at [496, 318] on li "Two $5 promo codes for Meals On Demand. You get the same reward when your frien…" at bounding box center [580, 315] width 535 height 39
drag, startPoint x: 359, startPoint y: 365, endPoint x: 469, endPoint y: 372, distance: 110.4
click at [469, 372] on li "A 5% promo code for Grain Catering (capped at $75). You get the same reward whe…" at bounding box center [580, 370] width 535 height 39
click at [764, 491] on link "Copy link" at bounding box center [779, 479] width 137 height 37
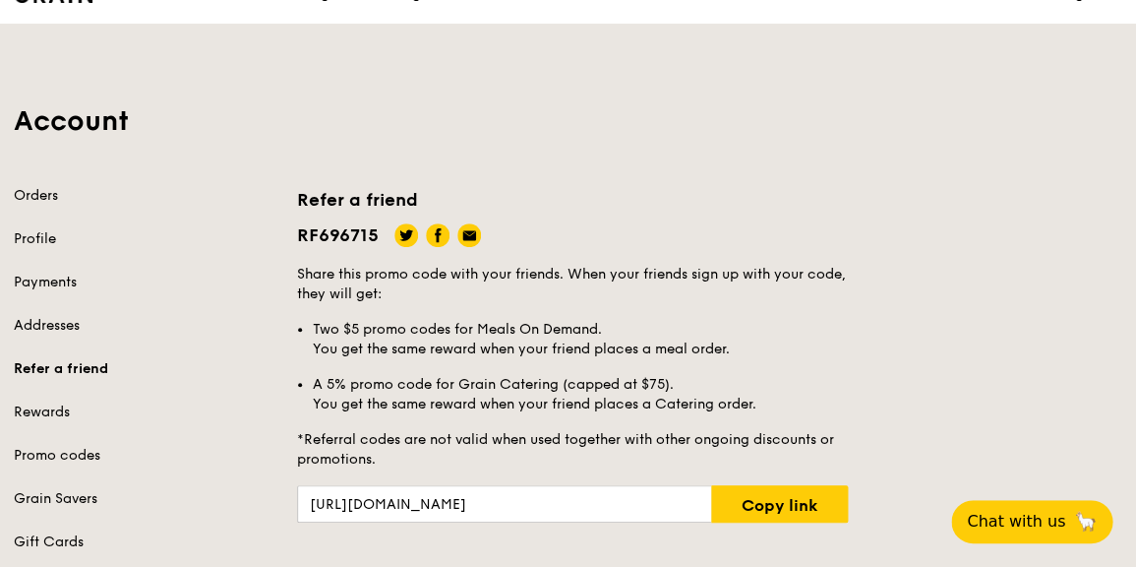
scroll to position [60, 0]
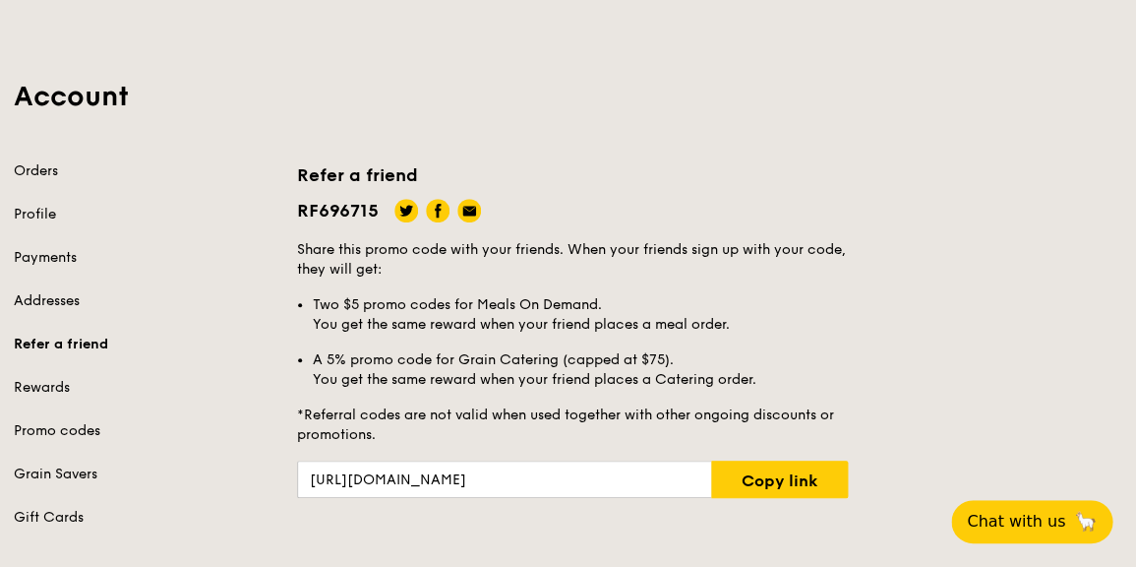
click at [35, 219] on link "Profile" at bounding box center [144, 215] width 260 height 20
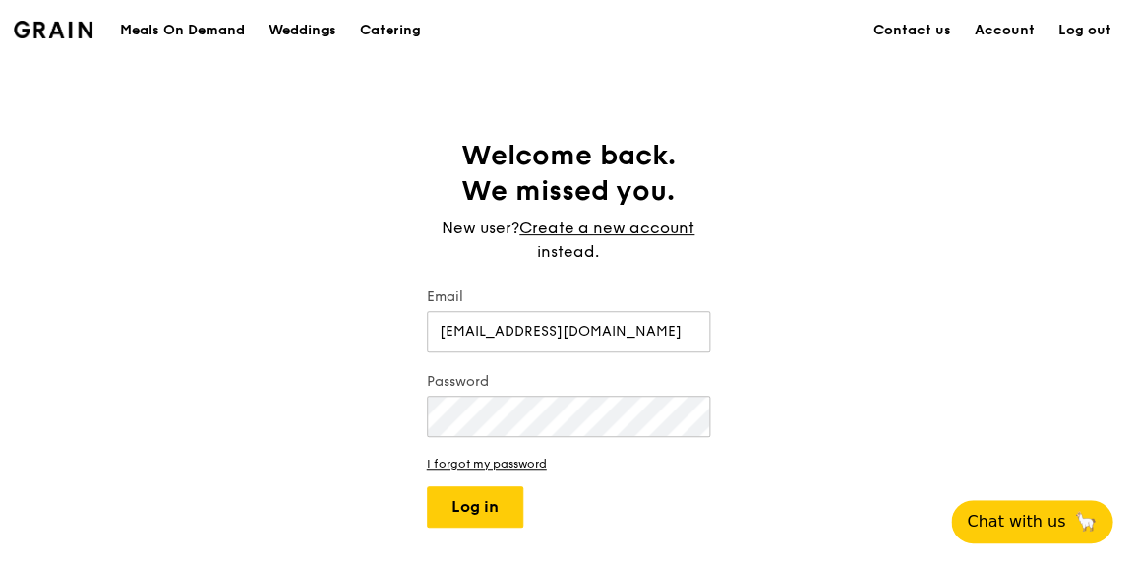
type input "[EMAIL_ADDRESS][DOMAIN_NAME]"
click at [474, 506] on button "Log in" at bounding box center [475, 506] width 96 height 41
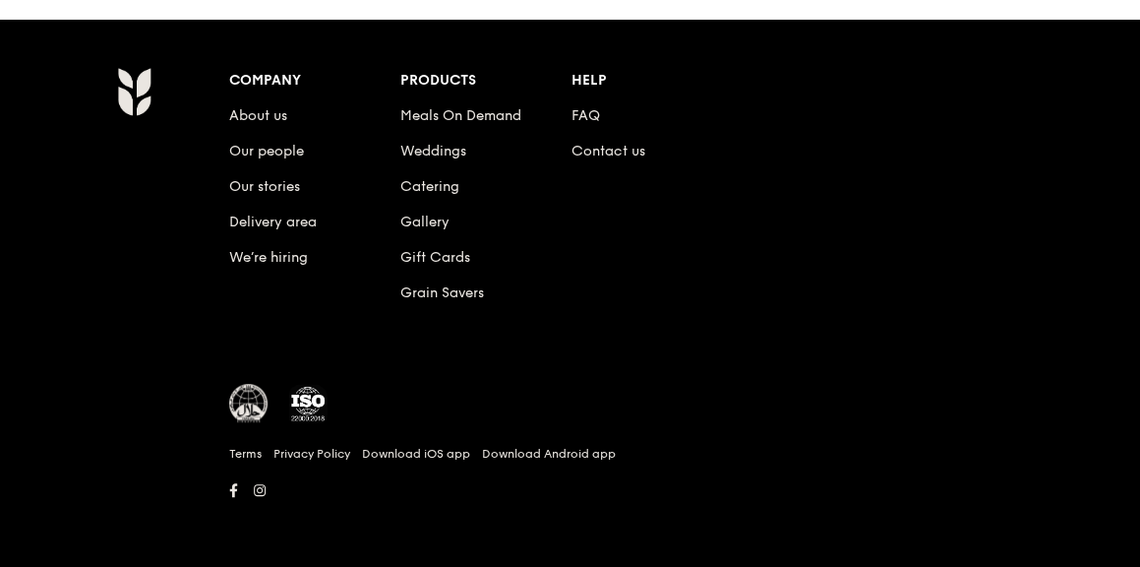
scroll to position [2024, 0]
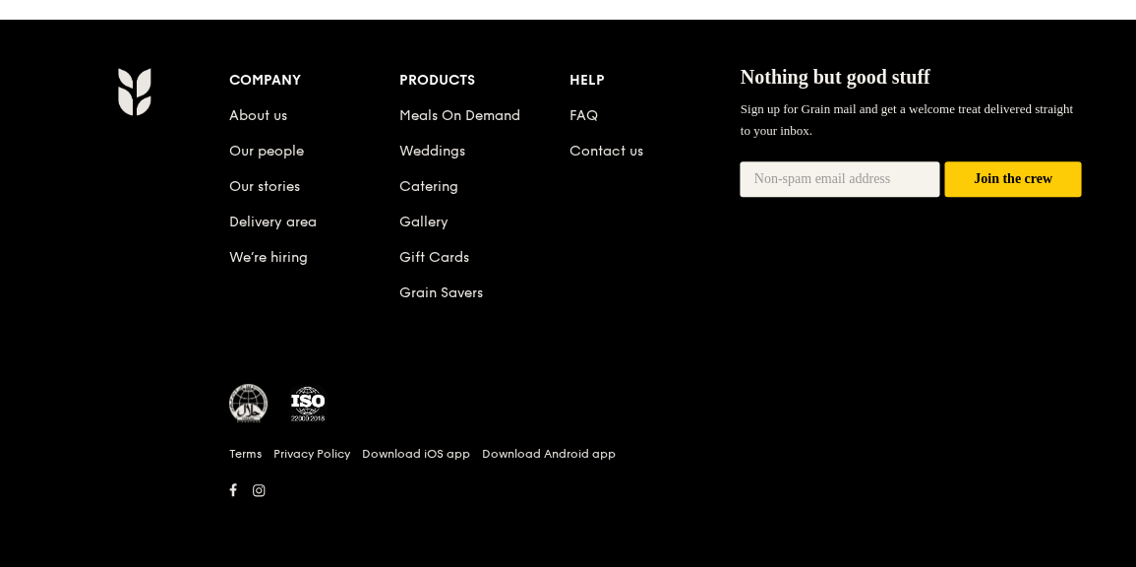
scroll to position [2605, 0]
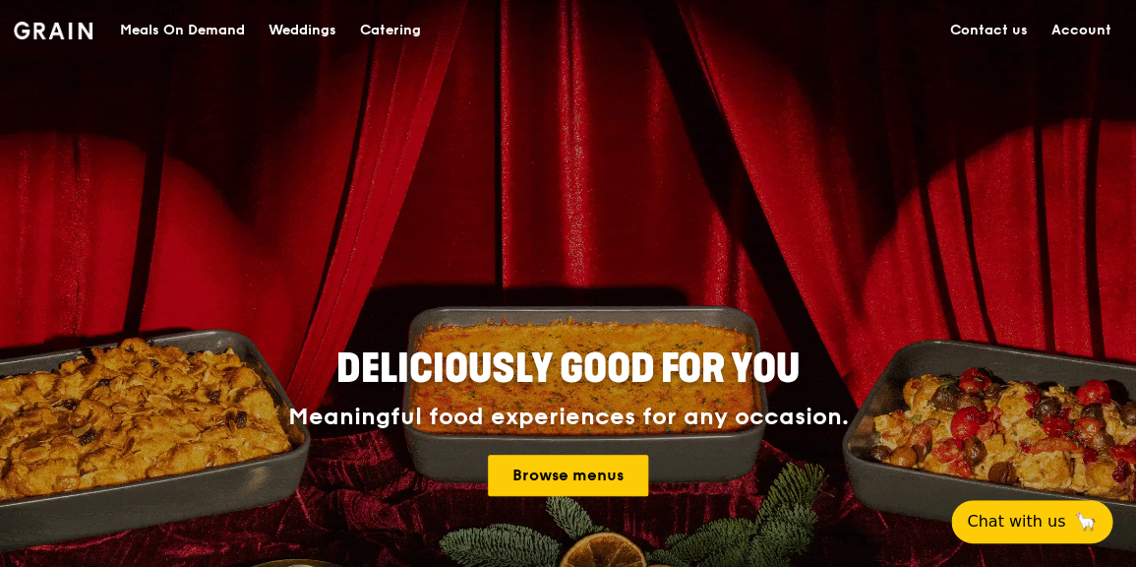
click at [1000, 28] on link "Contact us" at bounding box center [989, 30] width 101 height 59
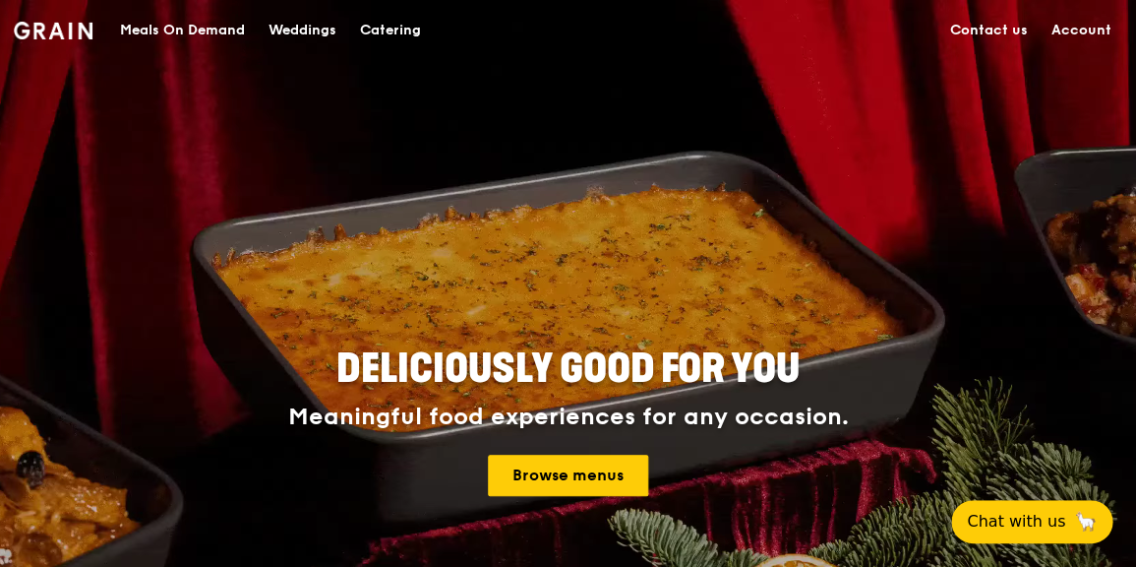
click at [0, 0] on icon at bounding box center [0, 0] width 0 height 0
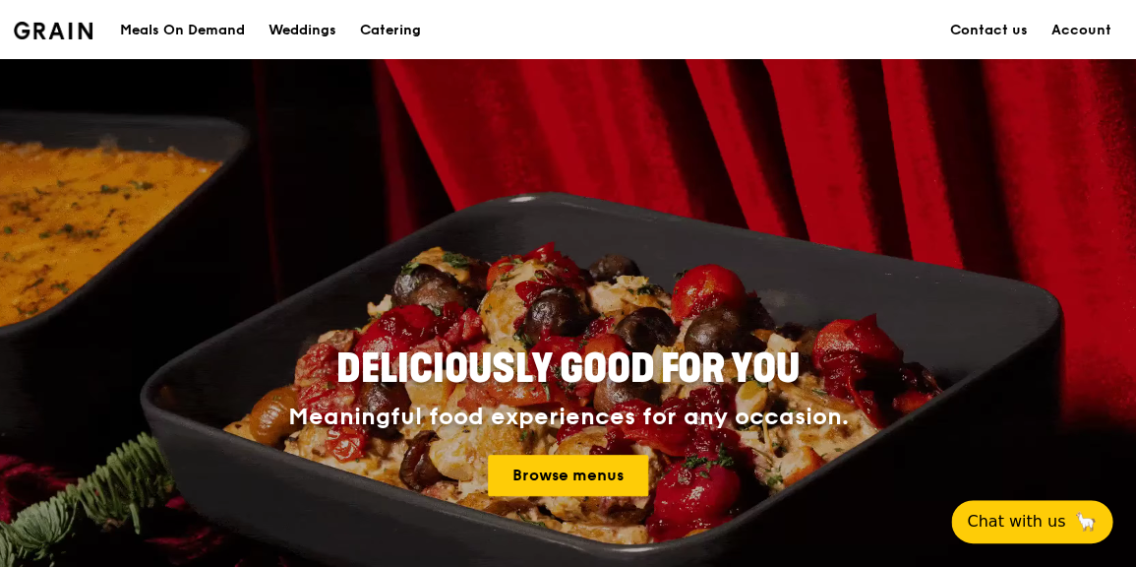
click at [1099, 31] on div "Grain logo Meals On Demand Weddings Catering Contact us Account" at bounding box center [569, 30] width 1110 height 60
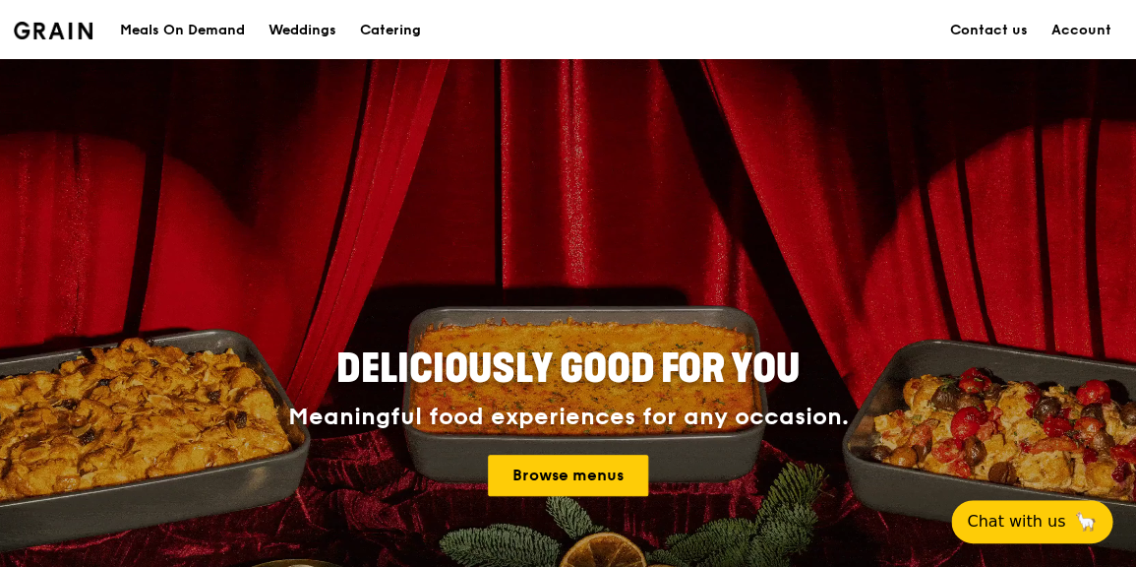
click at [1001, 455] on div "Browse menus" at bounding box center [569, 475] width 886 height 41
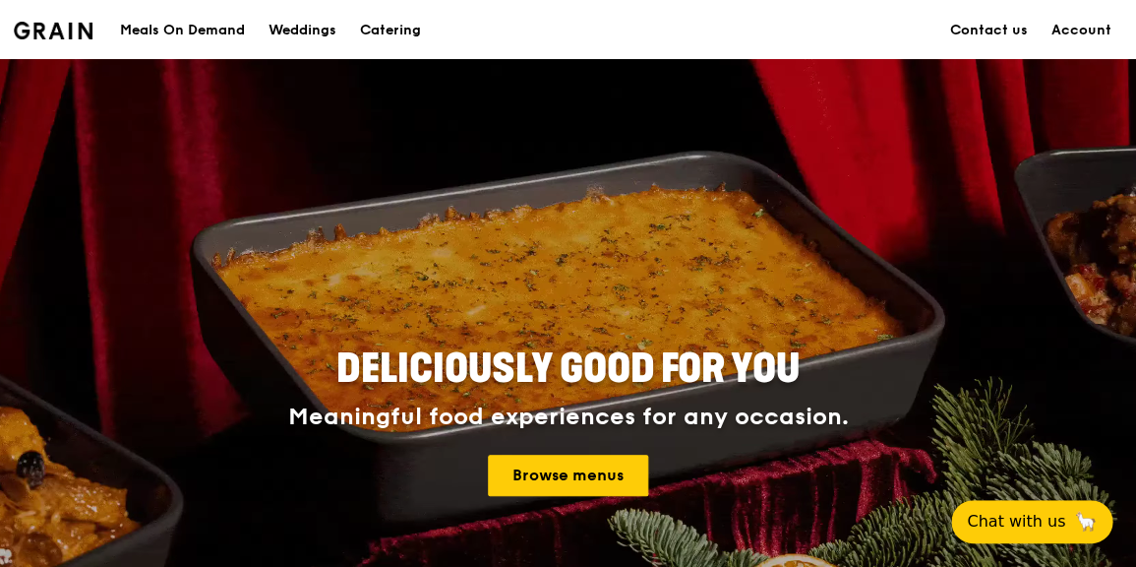
click at [0, 0] on icon at bounding box center [0, 0] width 0 height 0
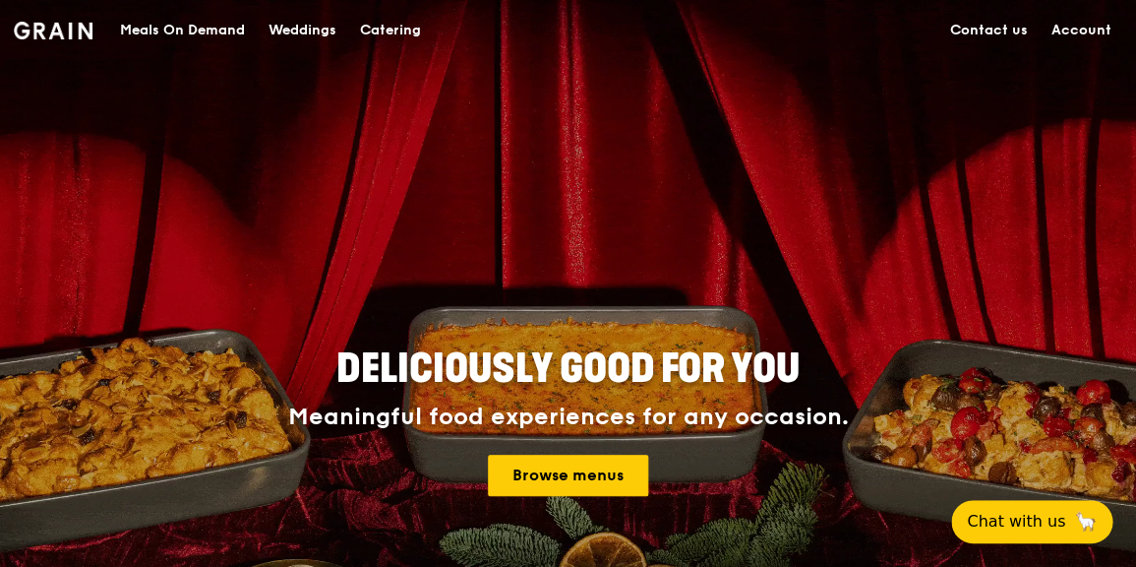
click at [0, 0] on icon at bounding box center [0, 0] width 0 height 0
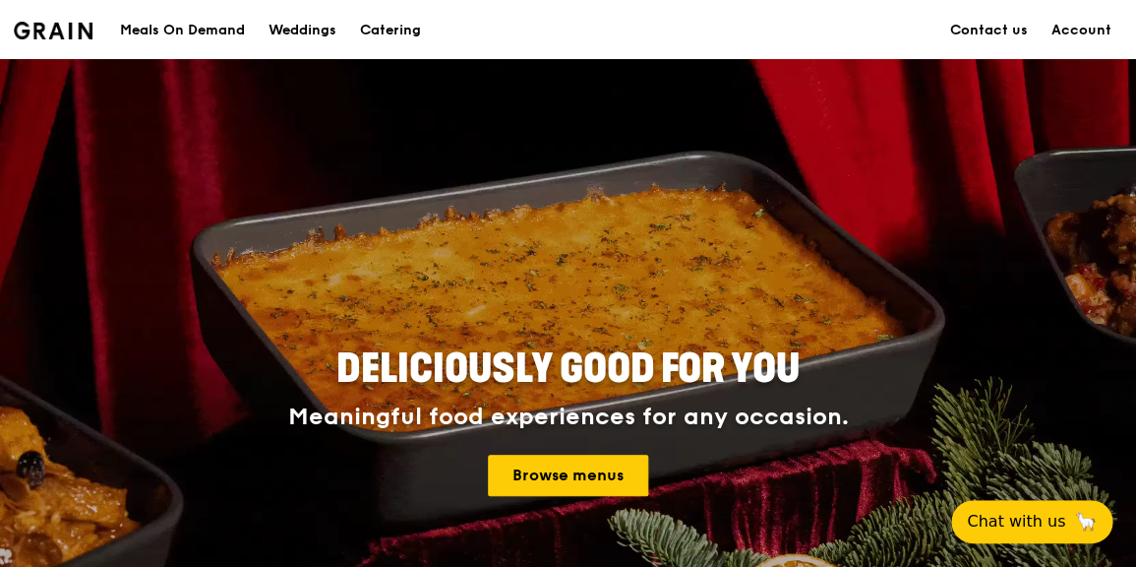
click at [1040, 60] on link "Account" at bounding box center [1082, 30] width 84 height 59
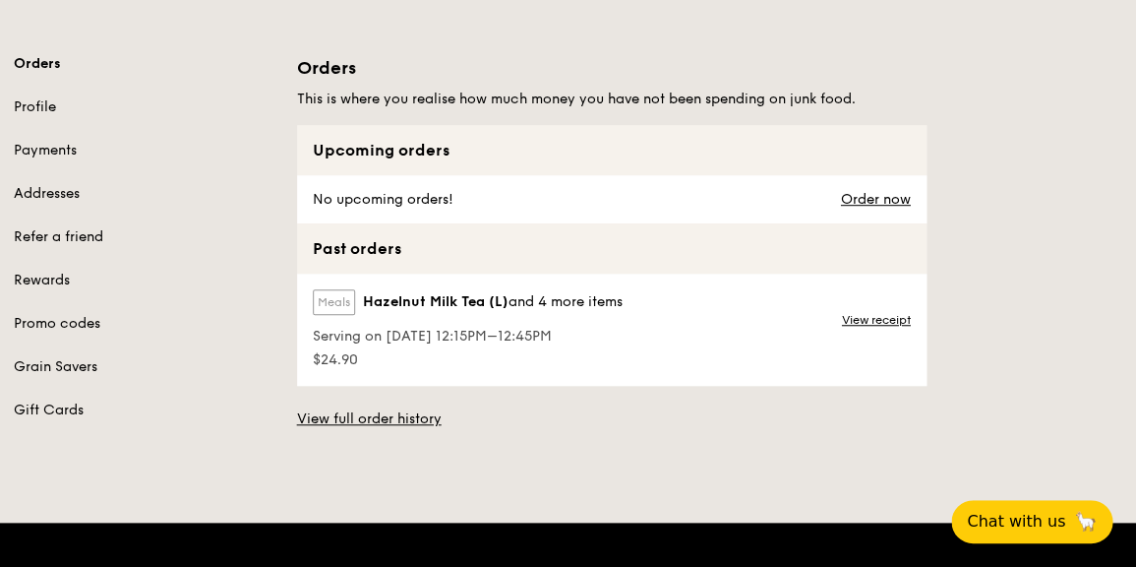
scroll to position [168, 0]
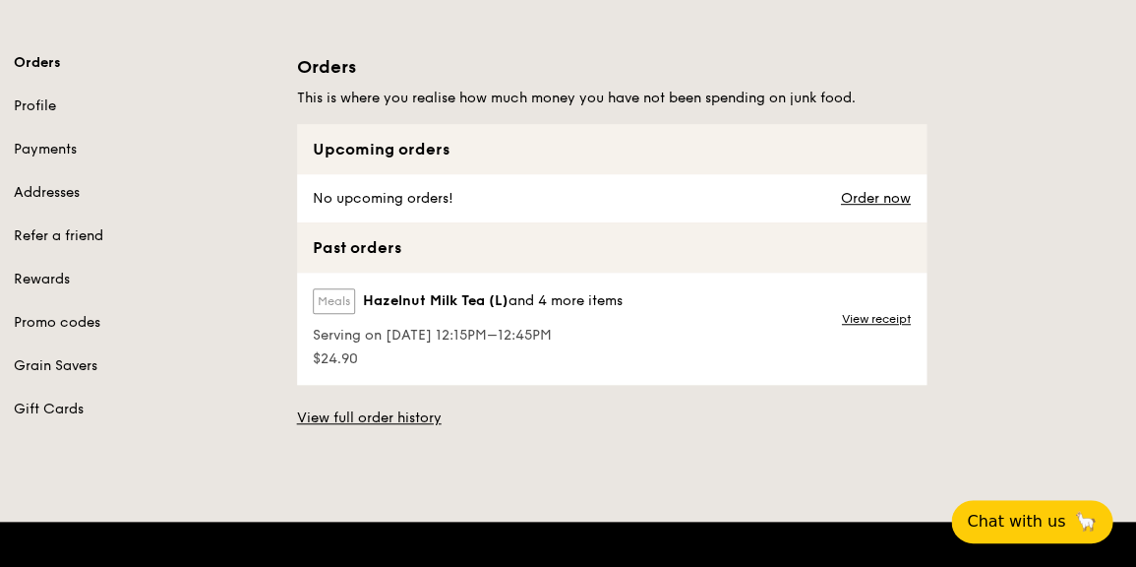
drag, startPoint x: 474, startPoint y: 338, endPoint x: 408, endPoint y: 339, distance: 65.9
click at [408, 339] on span "Serving on 12 May 2020, 12:15PM–12:45PM" at bounding box center [468, 336] width 310 height 20
click at [496, 397] on div "Upcoming orders No upcoming orders! Order now Past orders Meals Hazelnut Milk T…" at bounding box center [612, 276] width 630 height 304
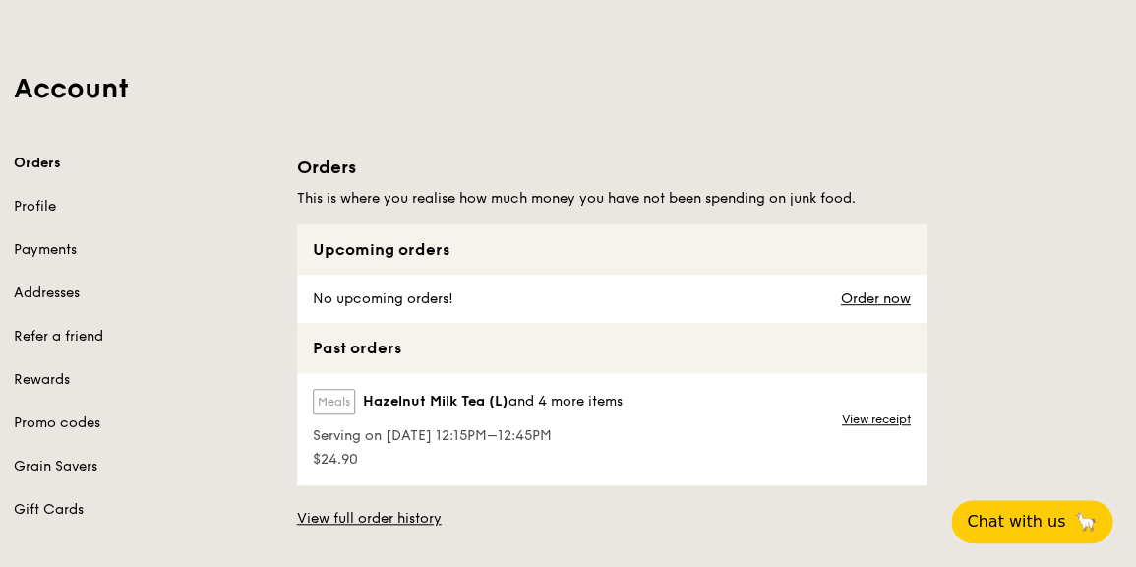
scroll to position [59, 0]
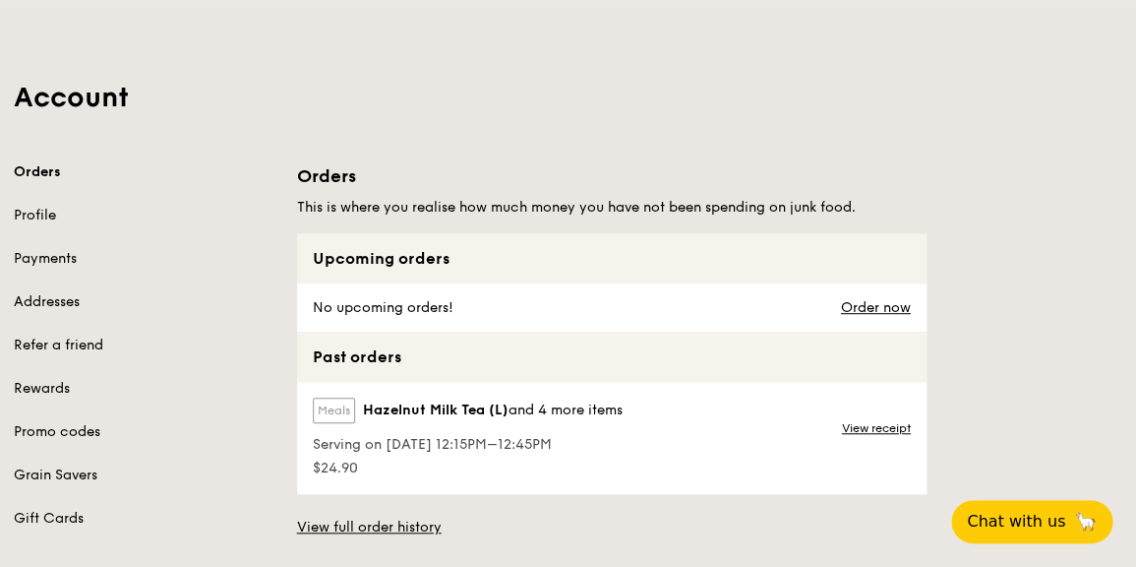
click at [42, 216] on link "Profile" at bounding box center [144, 216] width 260 height 20
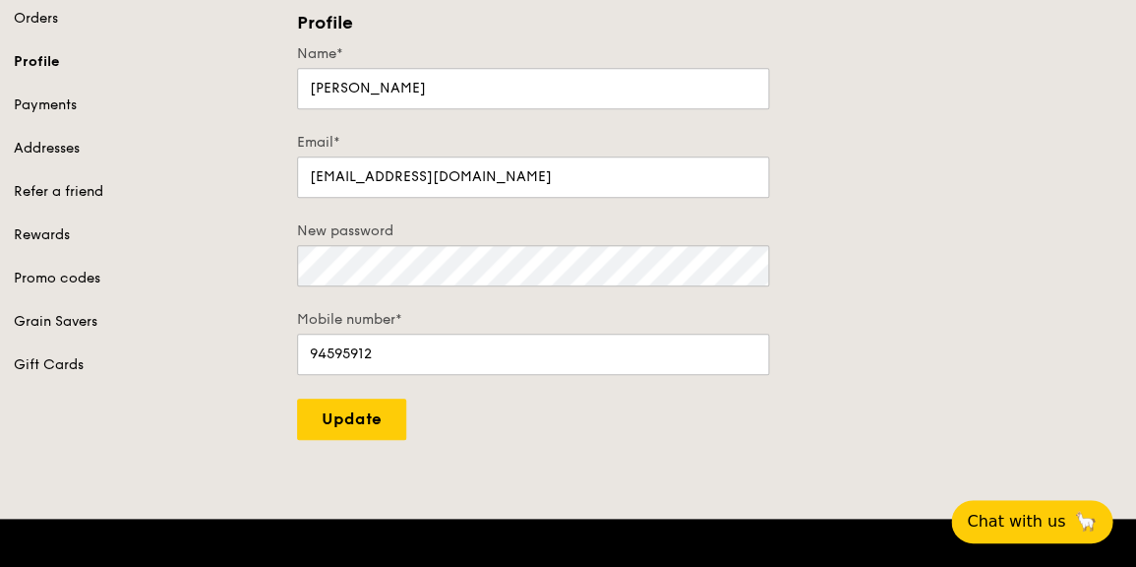
scroll to position [214, 0]
